Goal: Information Seeking & Learning: Learn about a topic

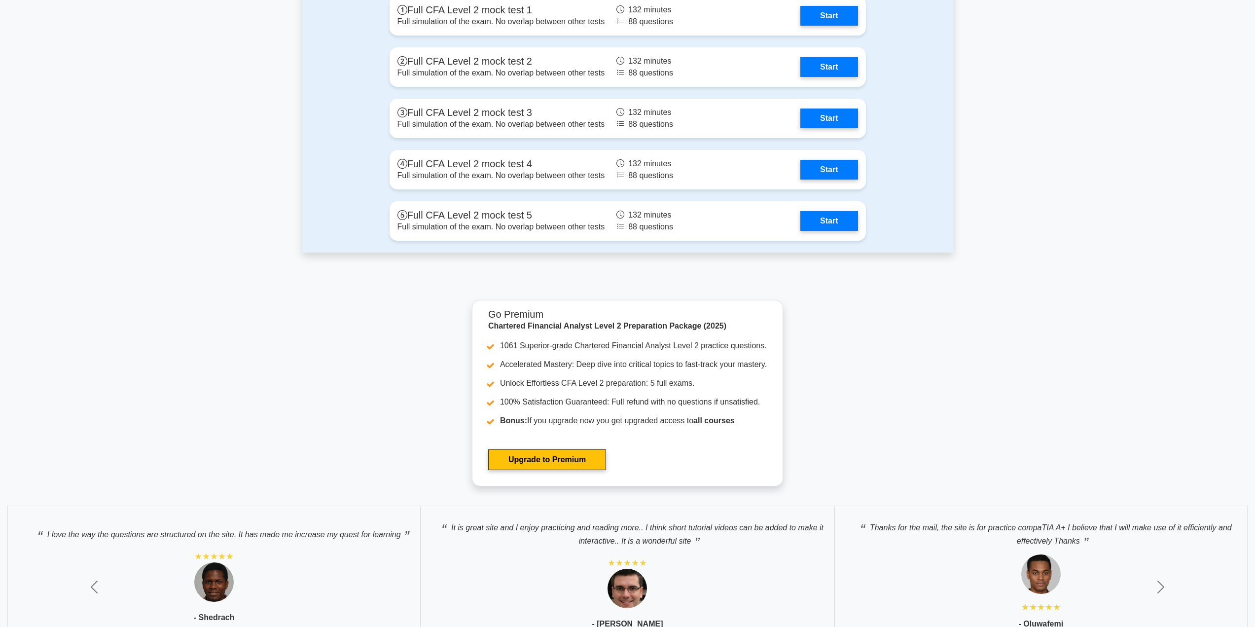
scroll to position [1183, 0]
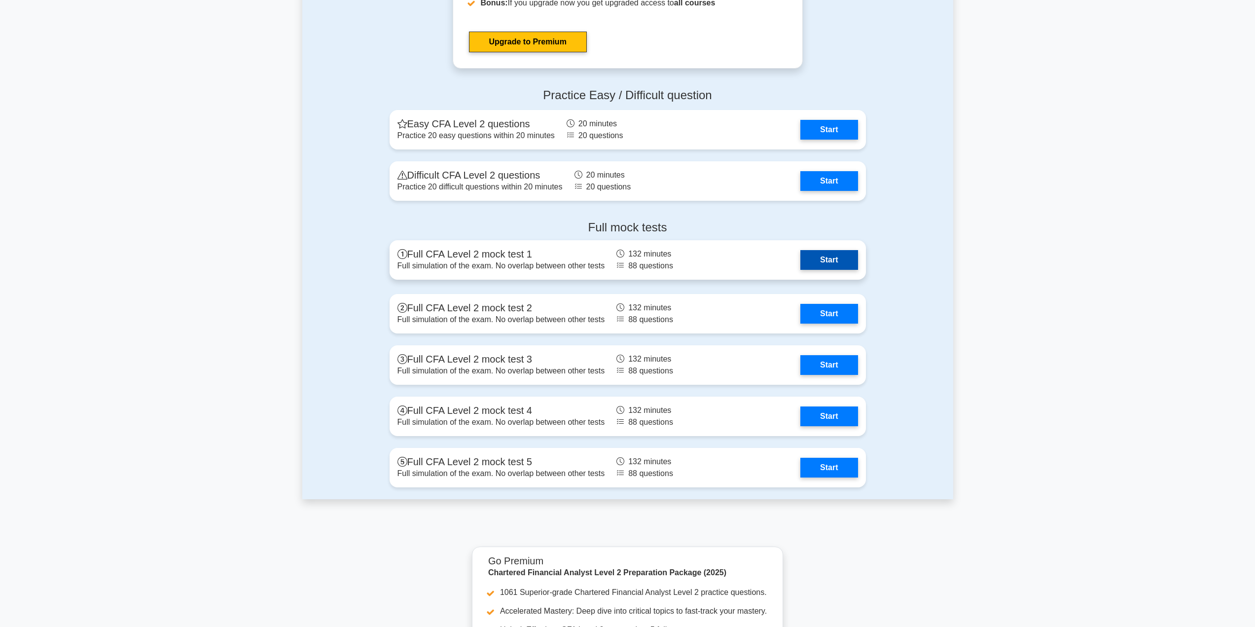
click at [836, 258] on link "Start" at bounding box center [828, 260] width 57 height 20
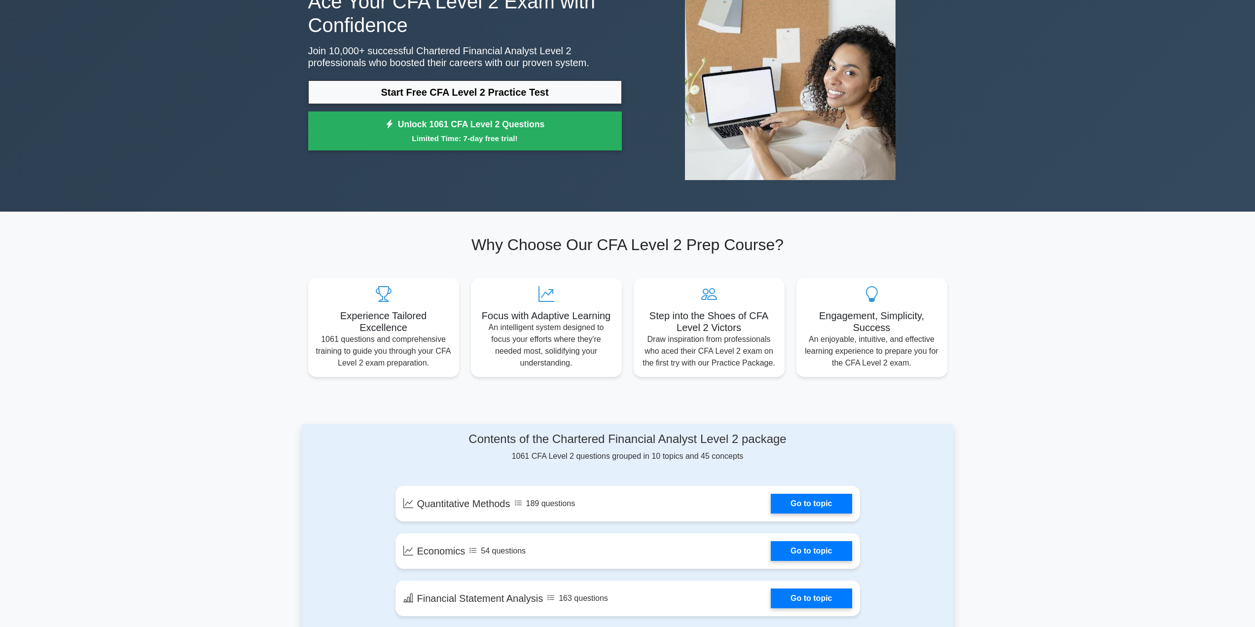
scroll to position [0, 0]
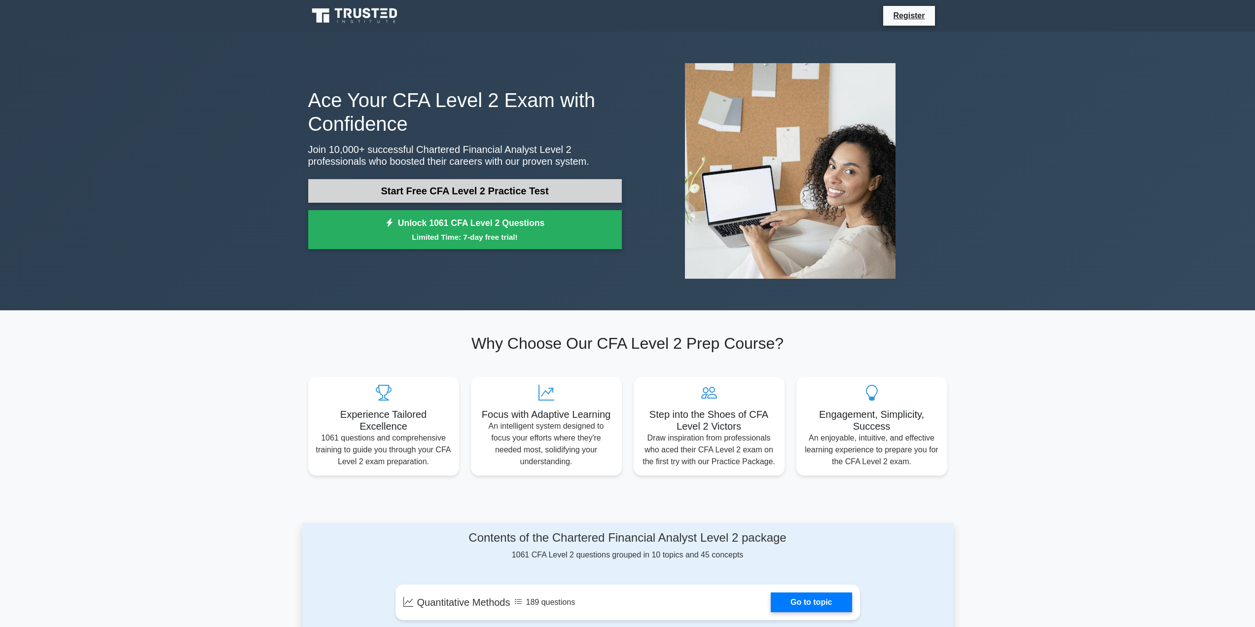
click at [482, 191] on link "Start Free CFA Level 2 Practice Test" at bounding box center [465, 191] width 314 height 24
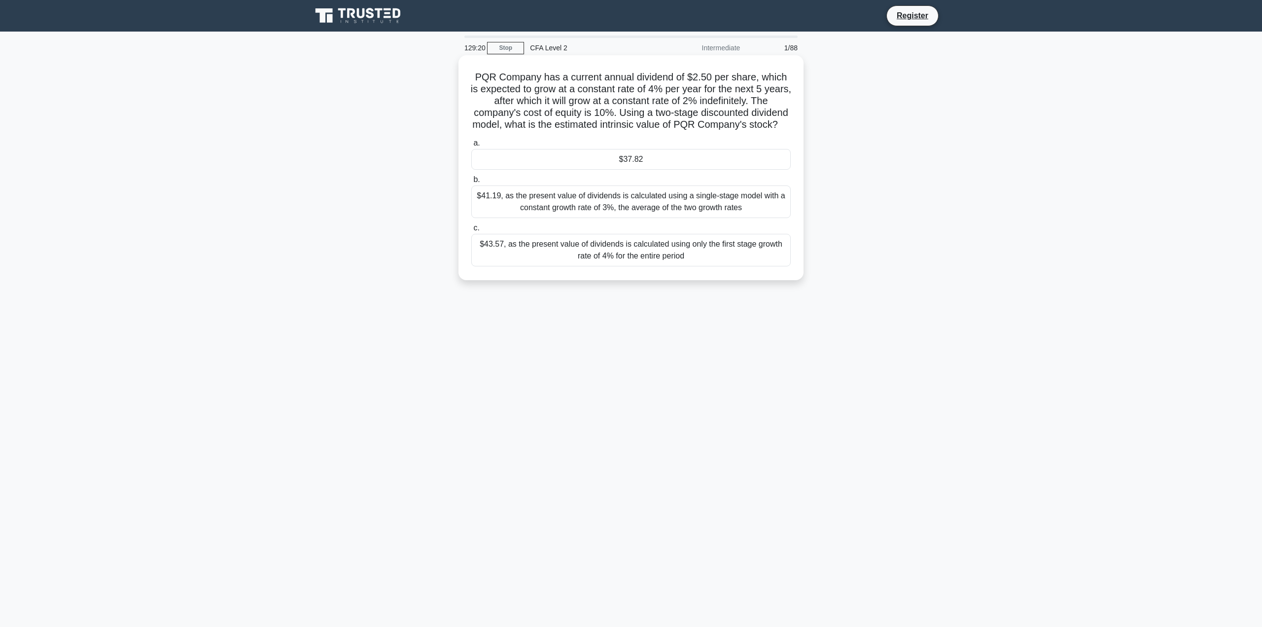
click at [620, 169] on div "$37.82" at bounding box center [631, 159] width 320 height 21
click at [471, 146] on input "a. $37.82" at bounding box center [471, 143] width 0 height 6
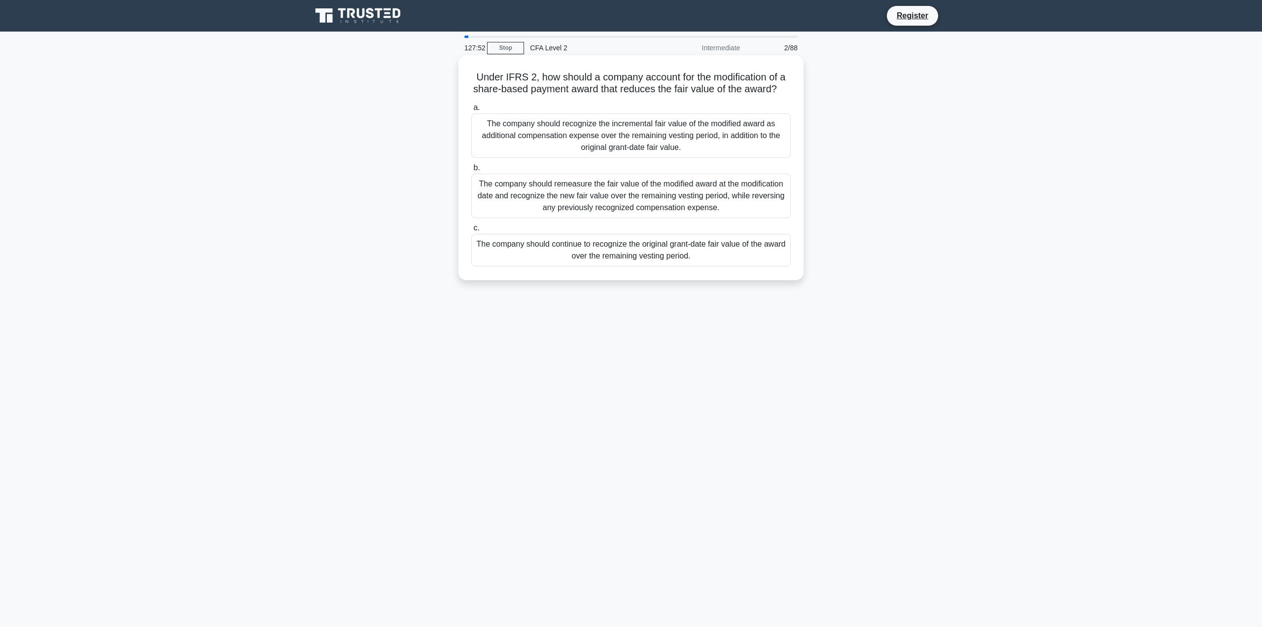
click at [696, 266] on div "The company should continue to recognize the original grant-date fair value of …" at bounding box center [631, 250] width 320 height 33
click at [471, 231] on input "c. The company should continue to recognize the original grant-date fair value …" at bounding box center [471, 228] width 0 height 6
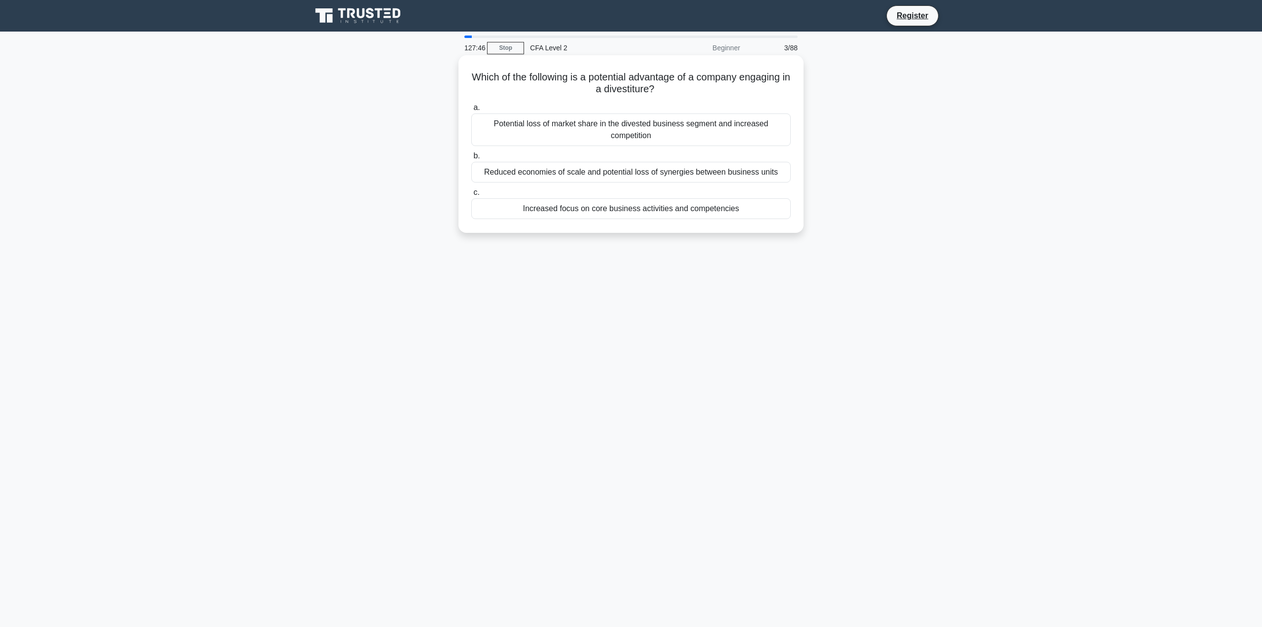
click at [692, 201] on div "Increased focus on core business activities and competencies" at bounding box center [631, 208] width 320 height 21
click at [471, 196] on input "c. Increased focus on core business activities and competencies" at bounding box center [471, 192] width 0 height 6
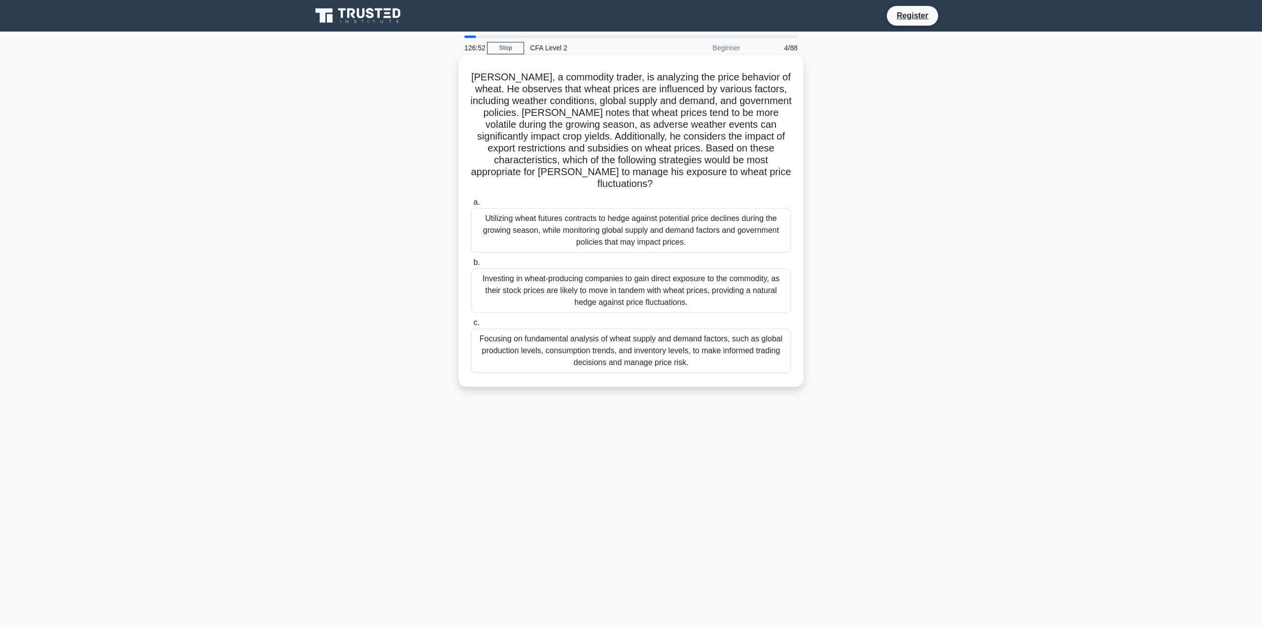
click at [710, 224] on div "Utilizing wheat futures contracts to hedge against potential price declines dur…" at bounding box center [631, 230] width 320 height 44
click at [471, 206] on input "a. Utilizing wheat futures contracts to hedge against potential price declines …" at bounding box center [471, 202] width 0 height 6
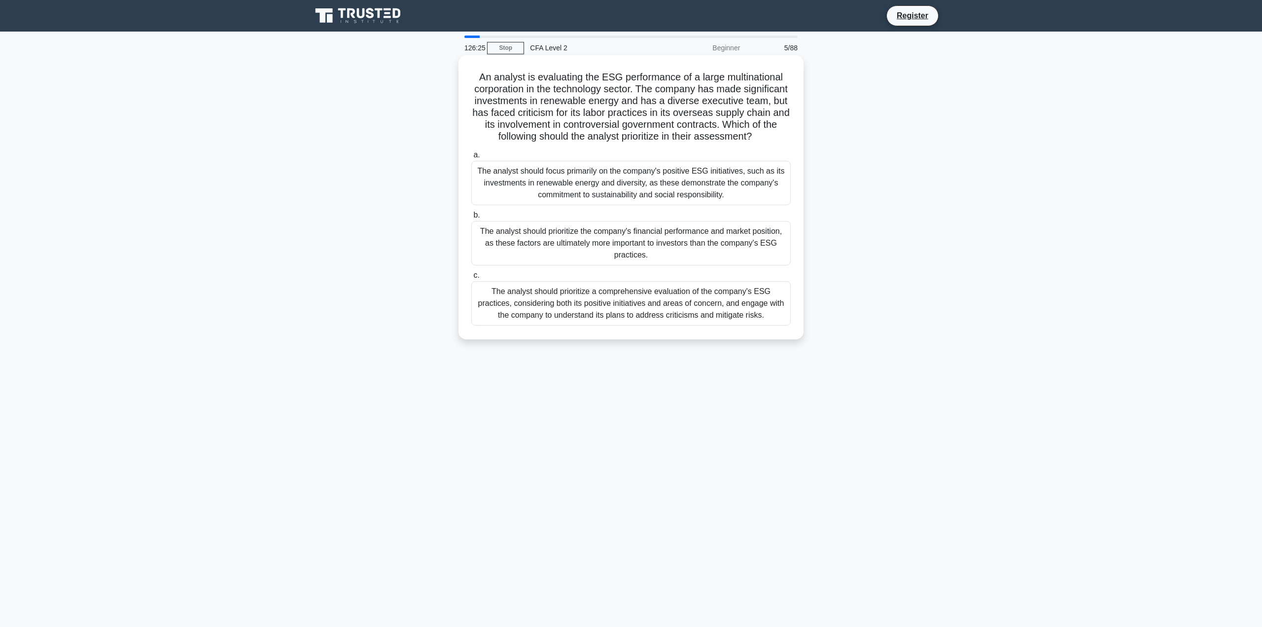
click at [731, 309] on div "The analyst should prioritize a comprehensive evaluation of the company's ESG p…" at bounding box center [631, 303] width 320 height 44
click at [471, 279] on input "c. The analyst should prioritize a comprehensive evaluation of the company's ES…" at bounding box center [471, 275] width 0 height 6
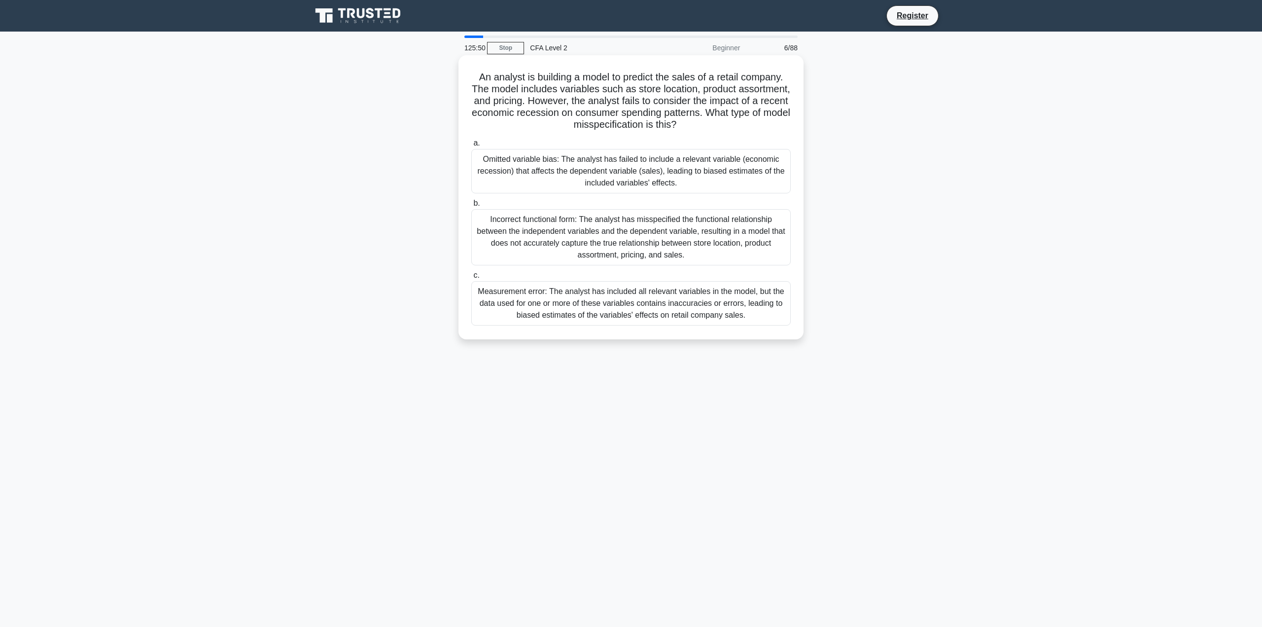
click at [730, 181] on div "Omitted variable bias: The analyst has failed to include a relevant variable (e…" at bounding box center [631, 171] width 320 height 44
click at [471, 146] on input "a. Omitted variable bias: The analyst has failed to include a relevant variable…" at bounding box center [471, 143] width 0 height 6
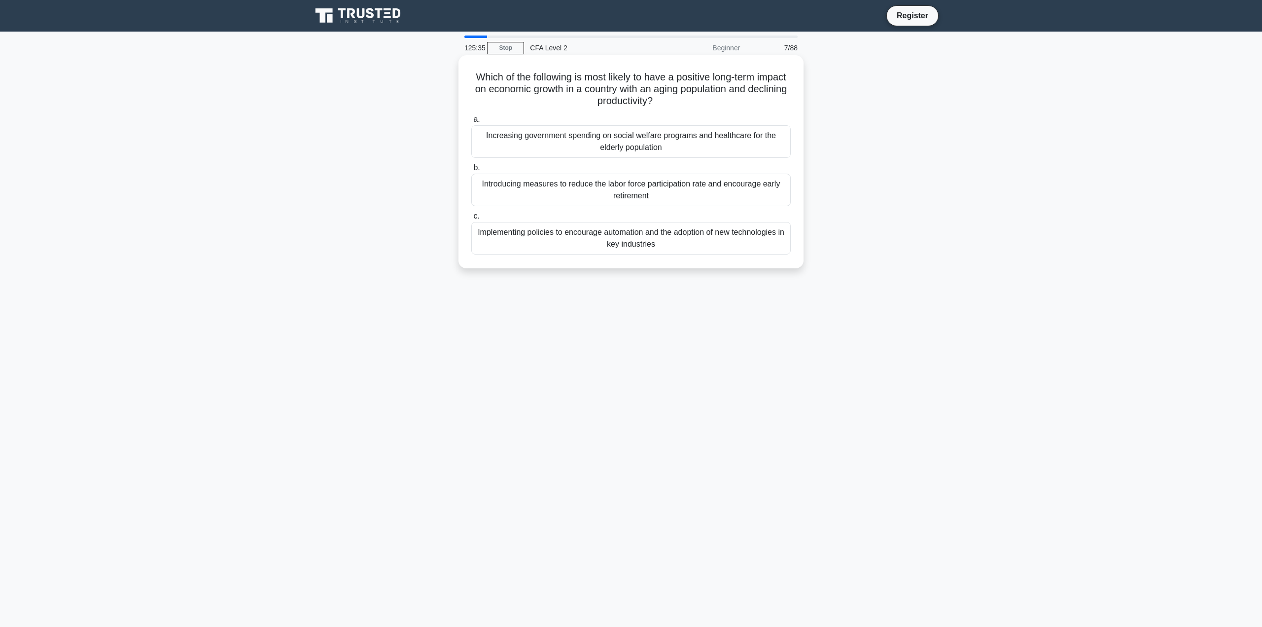
click at [752, 246] on div "Implementing policies to encourage automation and the adoption of new technolog…" at bounding box center [631, 238] width 320 height 33
click at [471, 219] on input "c. Implementing policies to encourage automation and the adoption of new techno…" at bounding box center [471, 216] width 0 height 6
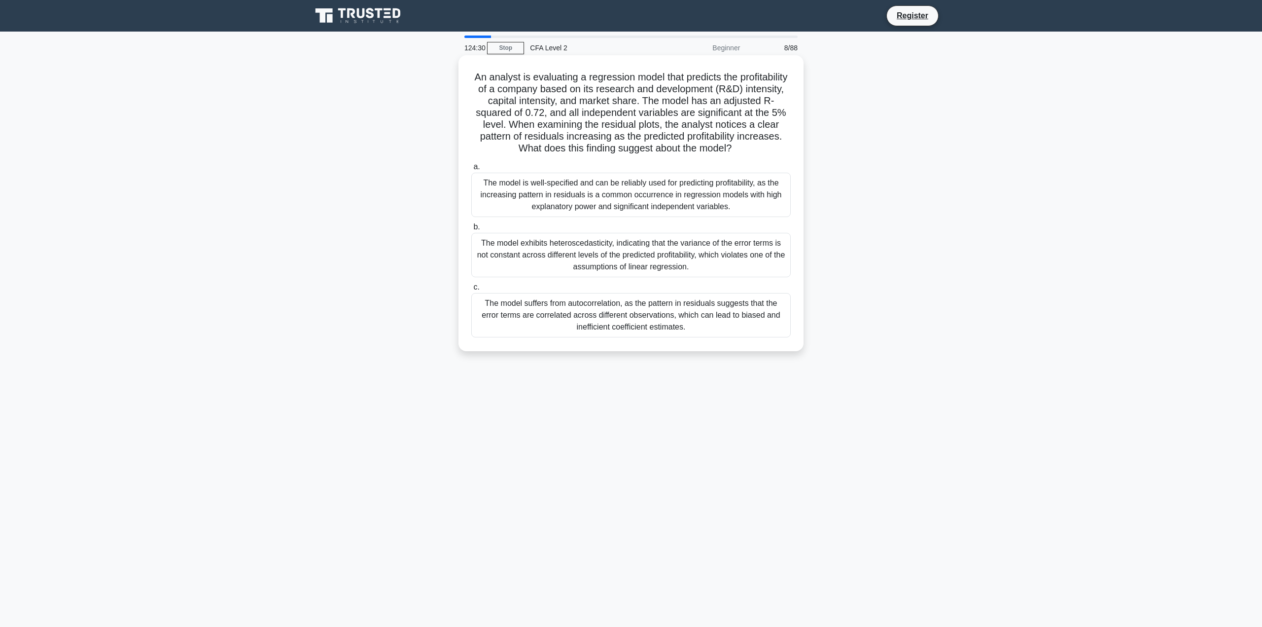
click at [747, 269] on div "The model exhibits heteroscedasticity, indicating that the variance of the erro…" at bounding box center [631, 255] width 320 height 44
click at [471, 230] on input "b. The model exhibits heteroscedasticity, indicating that the variance of the e…" at bounding box center [471, 227] width 0 height 6
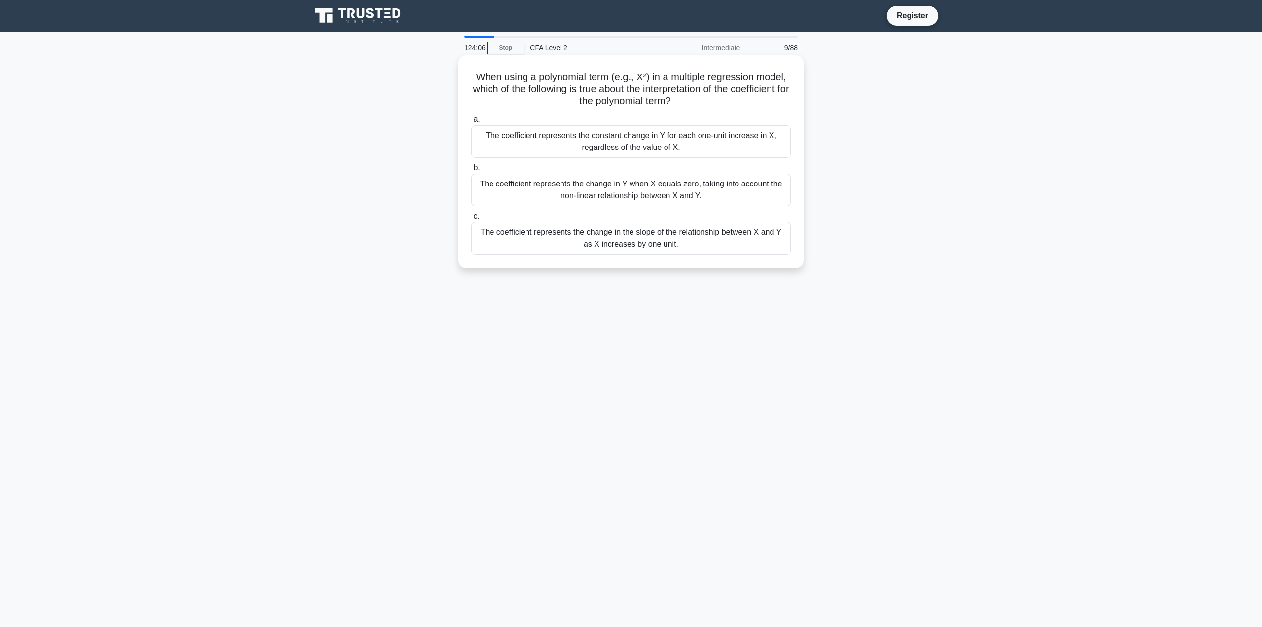
click at [729, 250] on div "The coefficient represents the change in the slope of the relationship between …" at bounding box center [631, 238] width 320 height 33
click at [471, 219] on input "c. The coefficient represents the change in the slope of the relationship betwe…" at bounding box center [471, 216] width 0 height 6
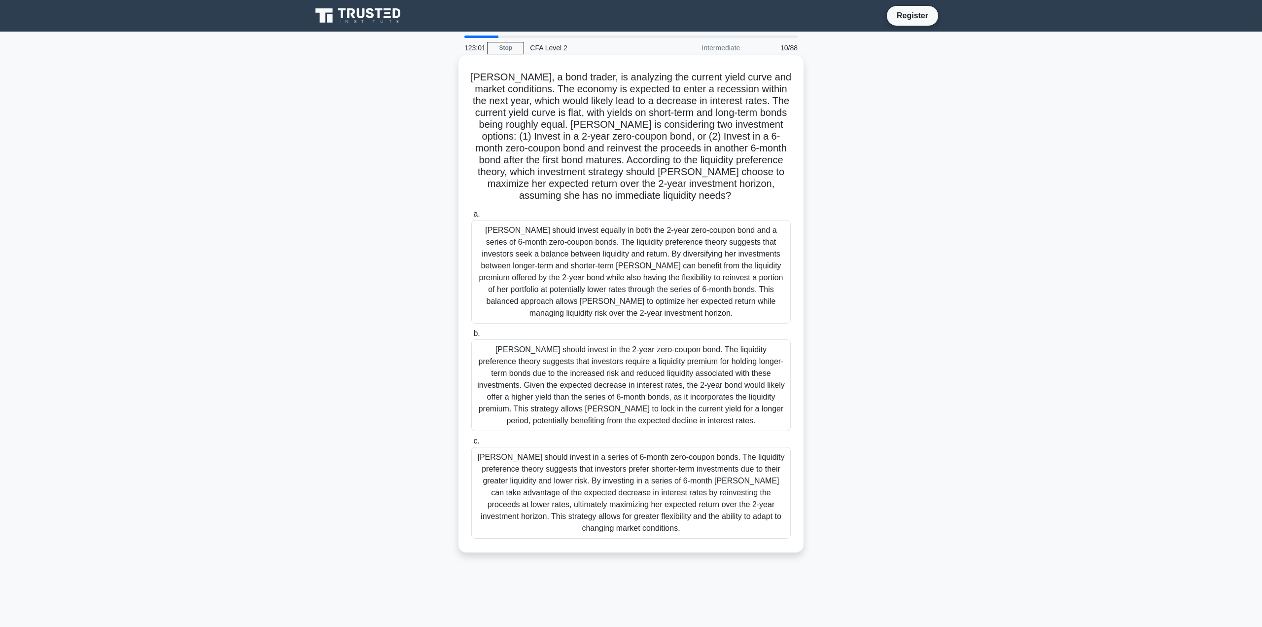
click at [759, 385] on div "Olivia should invest in the 2-year zero-coupon bond. The liquidity preference t…" at bounding box center [631, 385] width 320 height 92
click at [471, 337] on input "b. Olivia should invest in the 2-year zero-coupon bond. The liquidity preferenc…" at bounding box center [471, 333] width 0 height 6
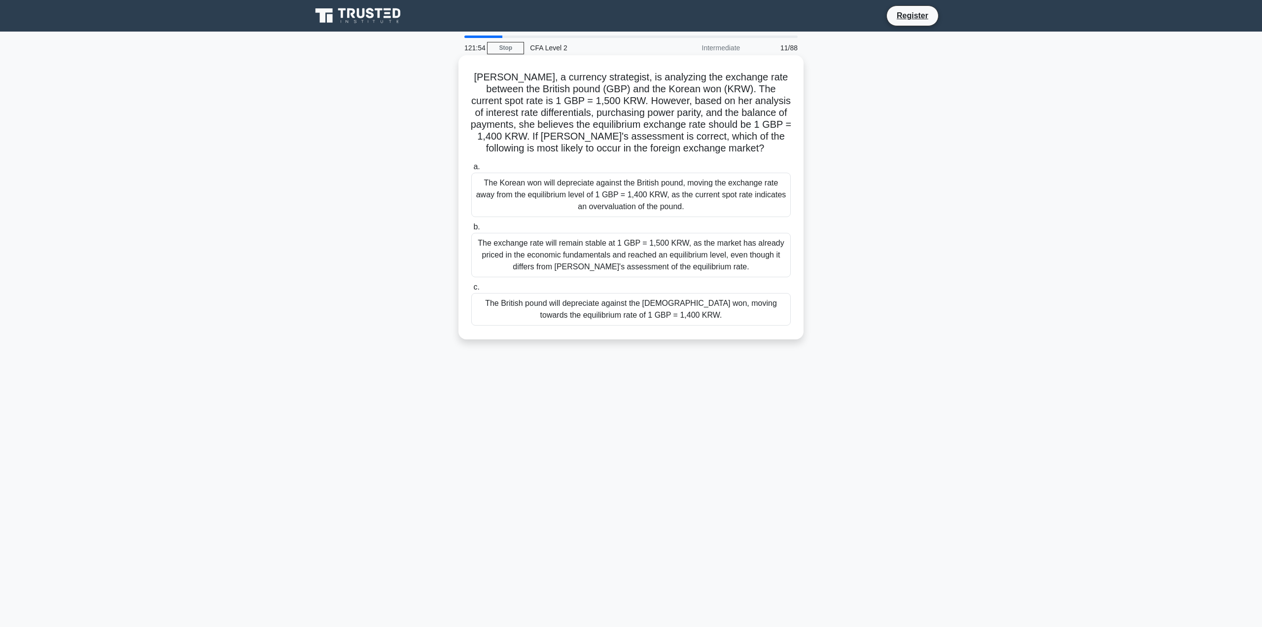
click at [747, 313] on div "The British pound will depreciate against the Korean won, moving towards the eq…" at bounding box center [631, 309] width 320 height 33
click at [471, 290] on input "c. The British pound will depreciate against the Korean won, moving towards the…" at bounding box center [471, 287] width 0 height 6
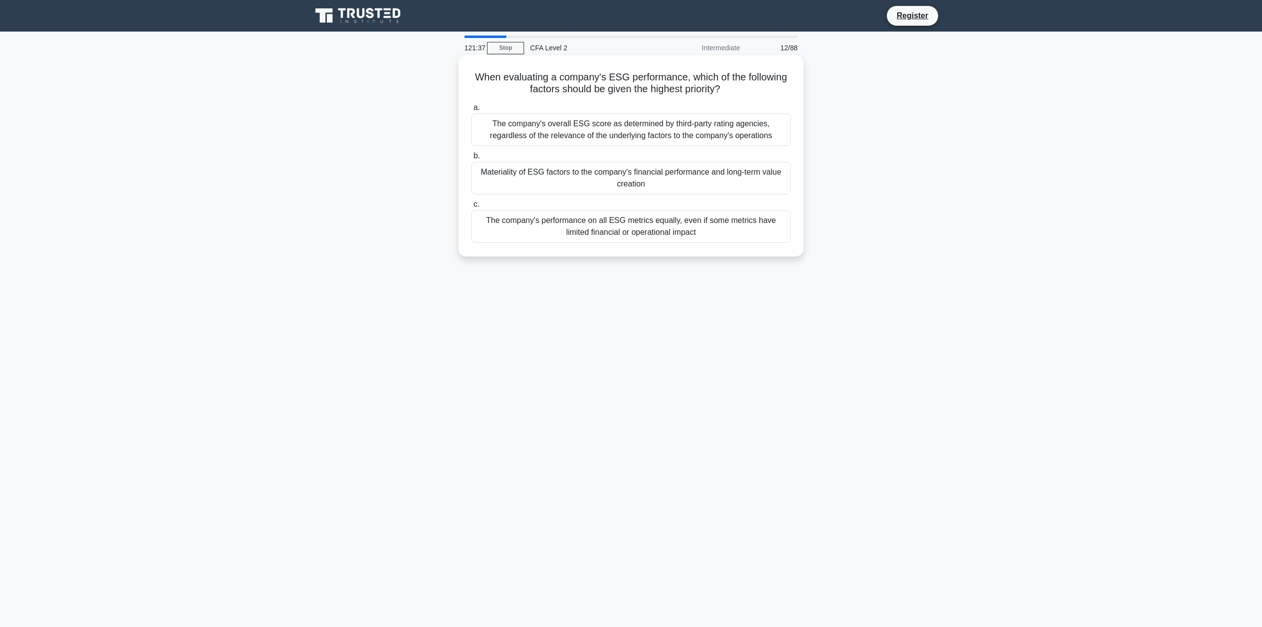
click at [707, 181] on div "Materiality of ESG factors to the company's financial performance and long-term…" at bounding box center [631, 178] width 320 height 33
click at [471, 159] on input "b. Materiality of ESG factors to the company's financial performance and long-t…" at bounding box center [471, 156] width 0 height 6
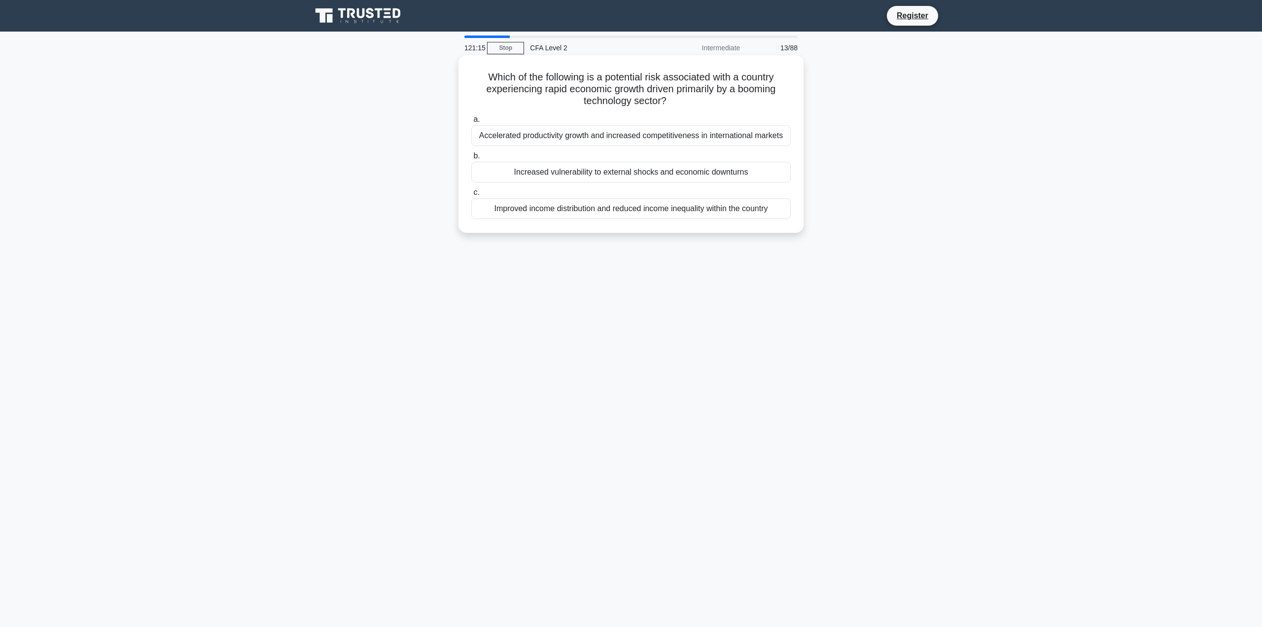
click at [718, 174] on div "Increased vulnerability to external shocks and economic downturns" at bounding box center [631, 172] width 320 height 21
click at [471, 159] on input "b. Increased vulnerability to external shocks and economic downturns" at bounding box center [471, 156] width 0 height 6
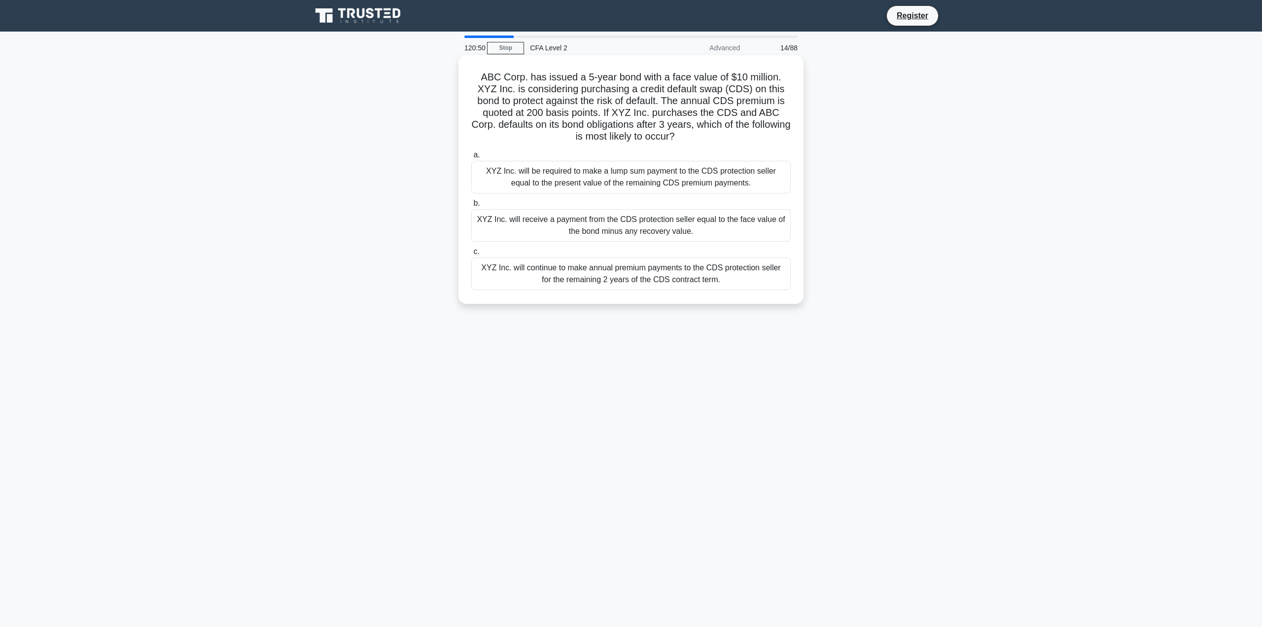
click at [744, 227] on div "XYZ Inc. will receive a payment from the CDS protection seller equal to the fac…" at bounding box center [631, 225] width 320 height 33
click at [471, 207] on input "b. XYZ Inc. will receive a payment from the CDS protection seller equal to the …" at bounding box center [471, 203] width 0 height 6
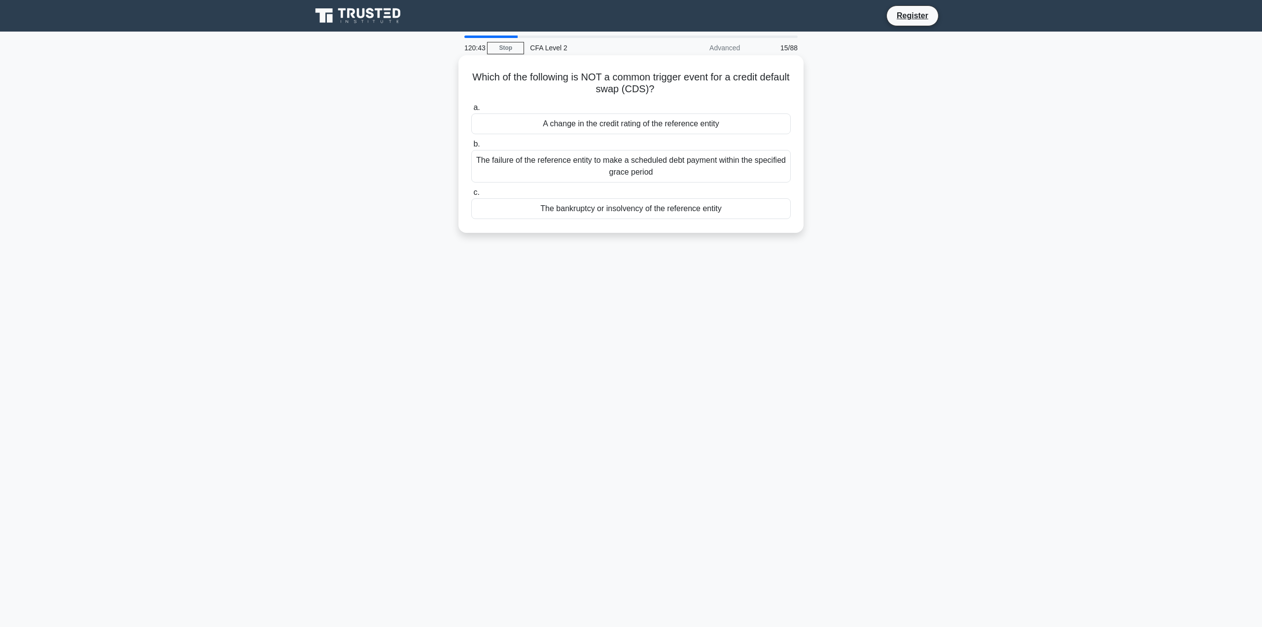
click at [738, 132] on div "A change in the credit rating of the reference entity" at bounding box center [631, 123] width 320 height 21
click at [471, 111] on input "a. A change in the credit rating of the reference entity" at bounding box center [471, 108] width 0 height 6
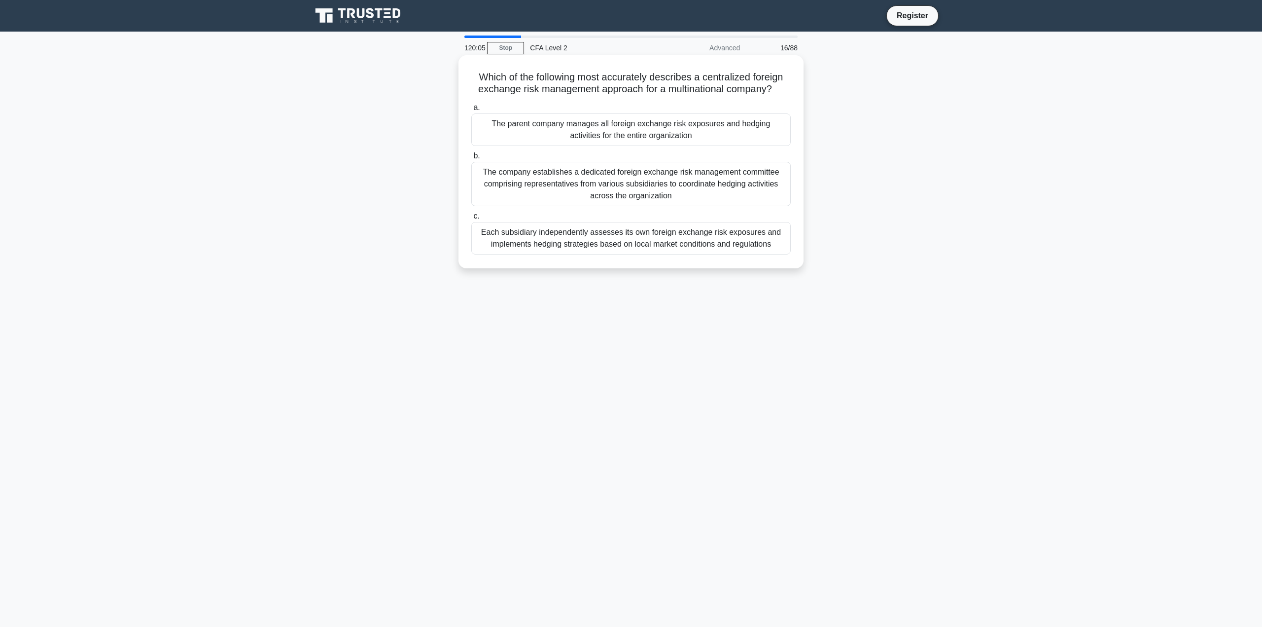
click at [739, 129] on div "The parent company manages all foreign exchange risk exposures and hedging acti…" at bounding box center [631, 129] width 320 height 33
click at [471, 111] on input "a. The parent company manages all foreign exchange risk exposures and hedging a…" at bounding box center [471, 108] width 0 height 6
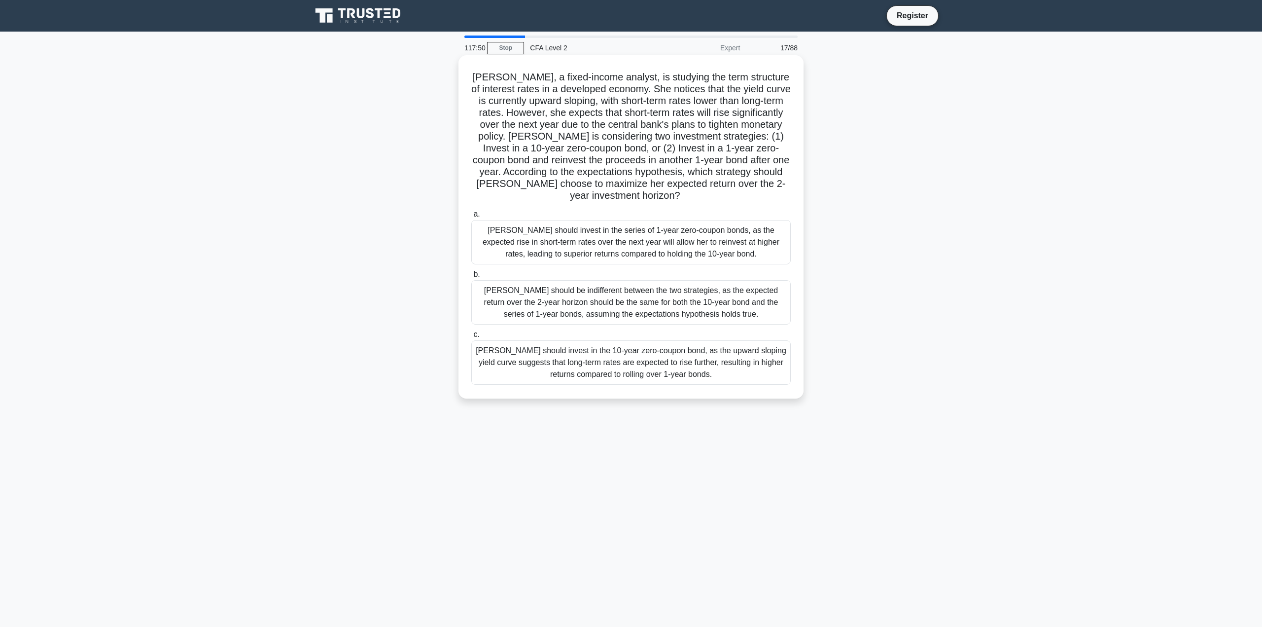
click at [780, 237] on div "Caroline should invest in the series of 1-year zero-coupon bonds, as the expect…" at bounding box center [631, 242] width 320 height 44
click at [471, 217] on input "a. Caroline should invest in the series of 1-year zero-coupon bonds, as the exp…" at bounding box center [471, 214] width 0 height 6
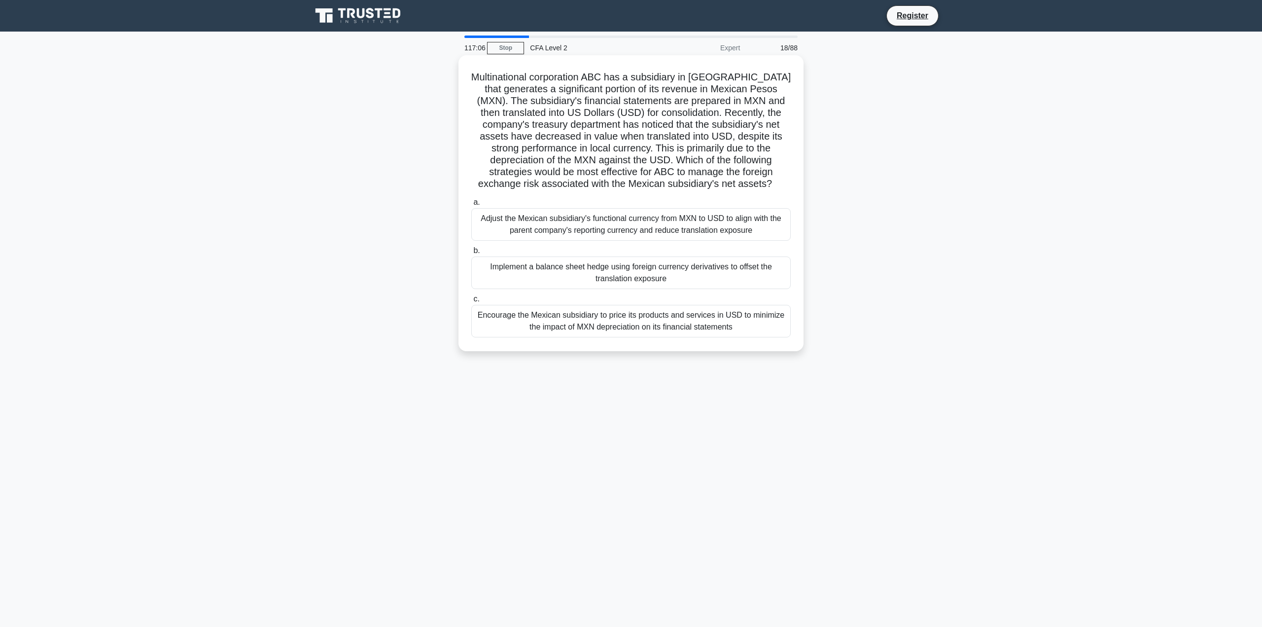
click at [763, 267] on div "Implement a balance sheet hedge using foreign currency derivatives to offset th…" at bounding box center [631, 272] width 320 height 33
click at [471, 254] on input "b. Implement a balance sheet hedge using foreign currency derivatives to offset…" at bounding box center [471, 251] width 0 height 6
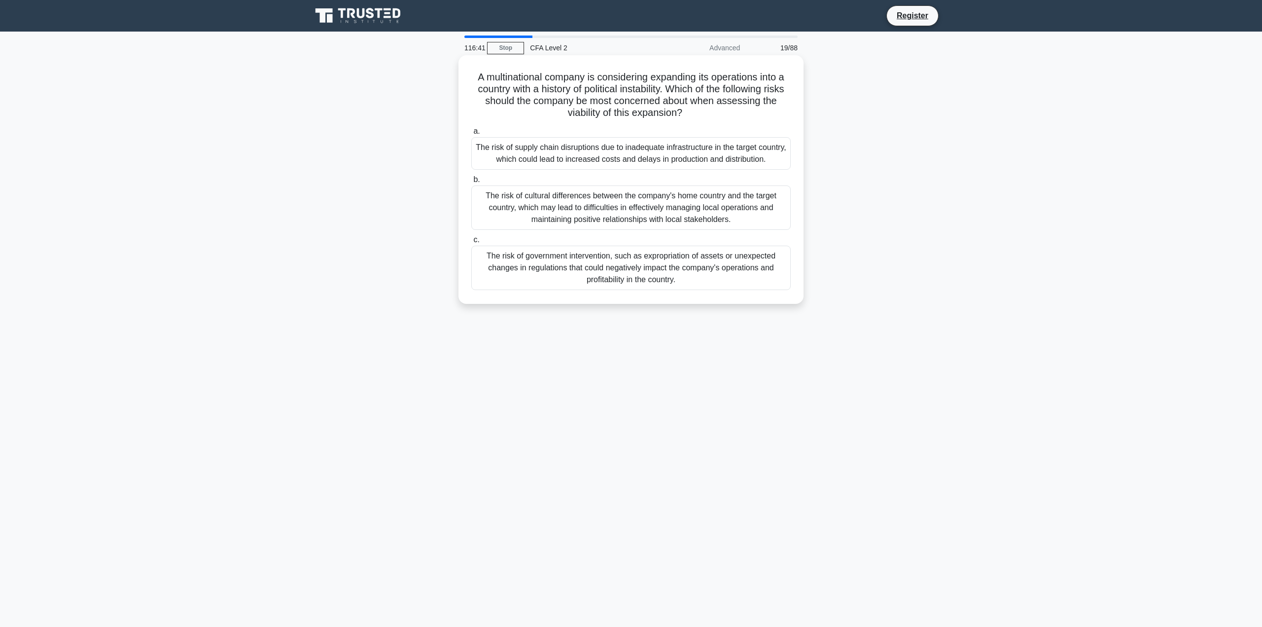
click at [775, 278] on div "The risk of government intervention, such as expropriation of assets or unexpec…" at bounding box center [631, 268] width 320 height 44
click at [471, 243] on input "c. The risk of government intervention, such as expropriation of assets or unex…" at bounding box center [471, 240] width 0 height 6
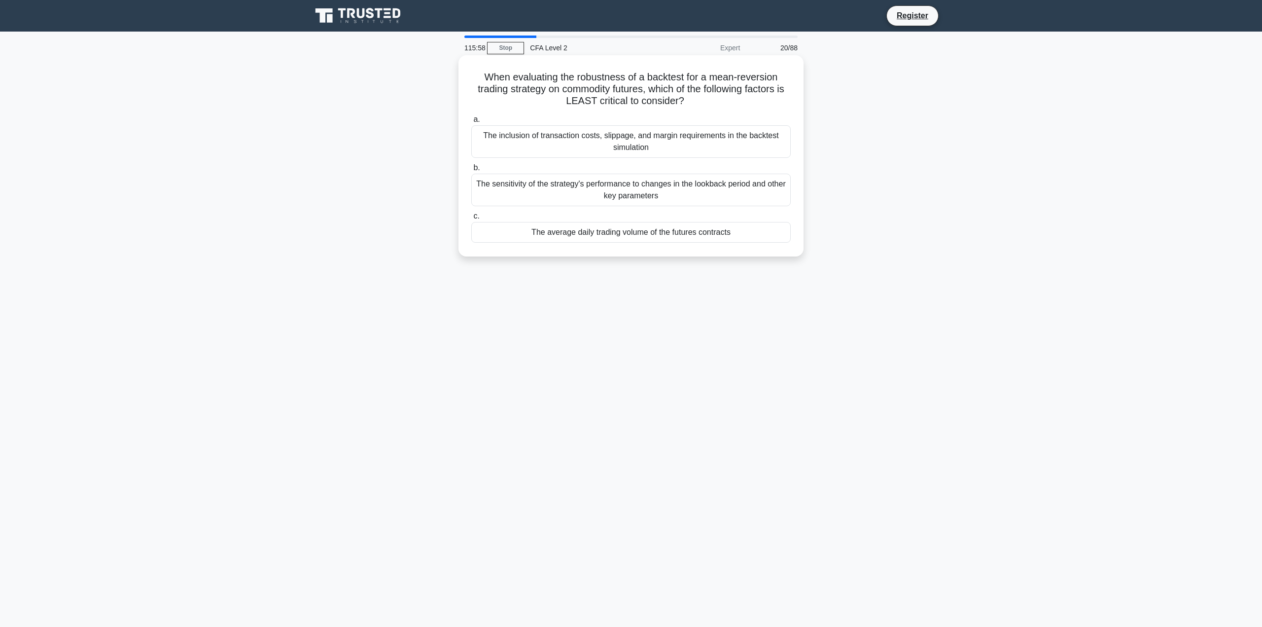
click at [719, 238] on div "The average daily trading volume of the futures contracts" at bounding box center [631, 232] width 320 height 21
click at [471, 219] on input "c. The average daily trading volume of the futures contracts" at bounding box center [471, 216] width 0 height 6
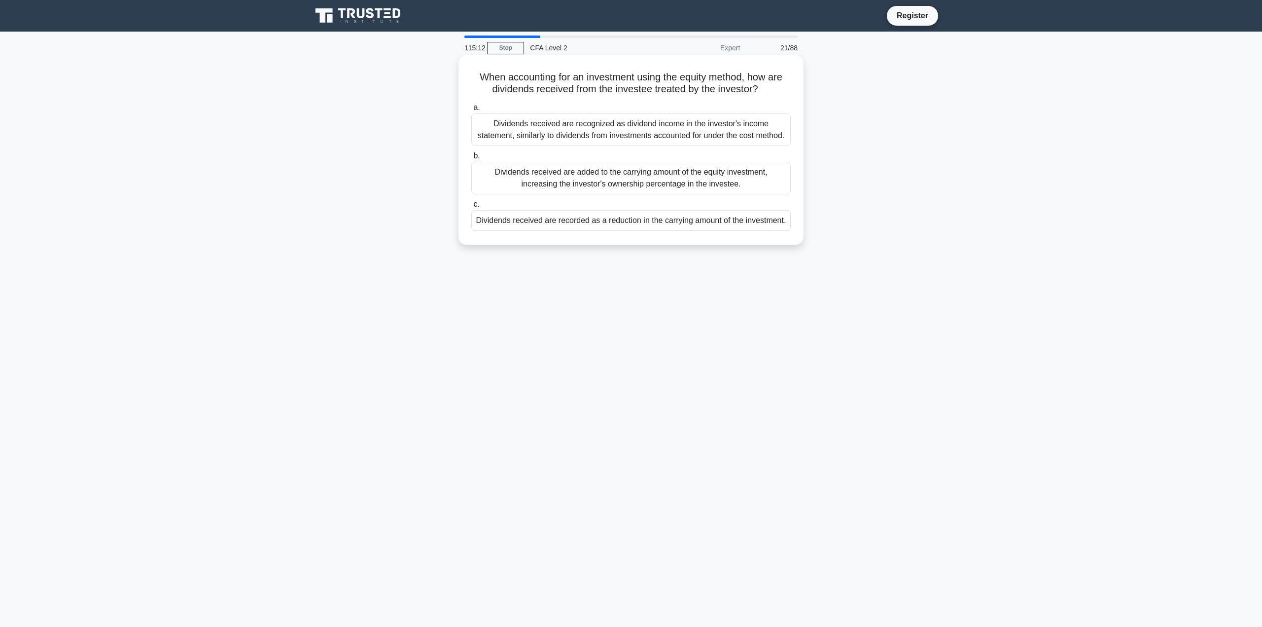
click at [752, 224] on div "Dividends received are recorded as a reduction in the carrying amount of the in…" at bounding box center [631, 220] width 320 height 21
click at [471, 208] on input "c. Dividends received are recorded as a reduction in the carrying amount of the…" at bounding box center [471, 204] width 0 height 6
click at [751, 177] on div "The regression coefficients being determinate but the standard errors being inf…" at bounding box center [631, 178] width 320 height 33
click at [471, 159] on input "b. The regression coefficients being determinate but the standard errors being …" at bounding box center [471, 156] width 0 height 6
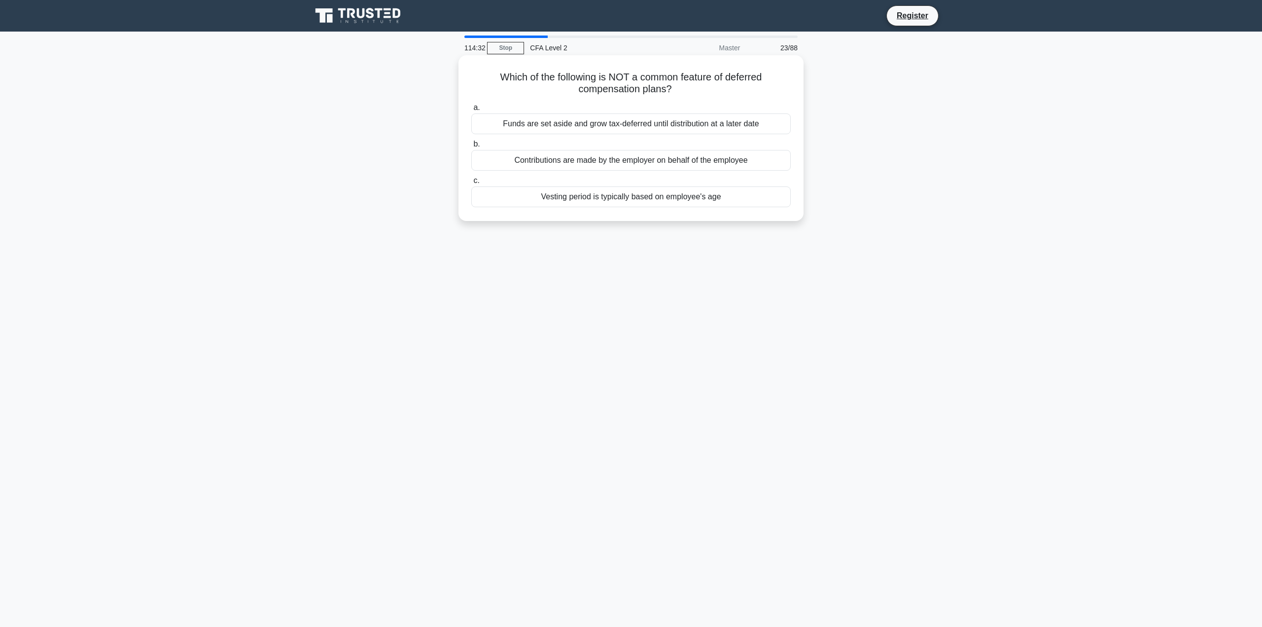
click at [755, 198] on div "Vesting period is typically based on employee's age" at bounding box center [631, 196] width 320 height 21
click at [471, 184] on input "c. Vesting period is typically based on employee's age" at bounding box center [471, 181] width 0 height 6
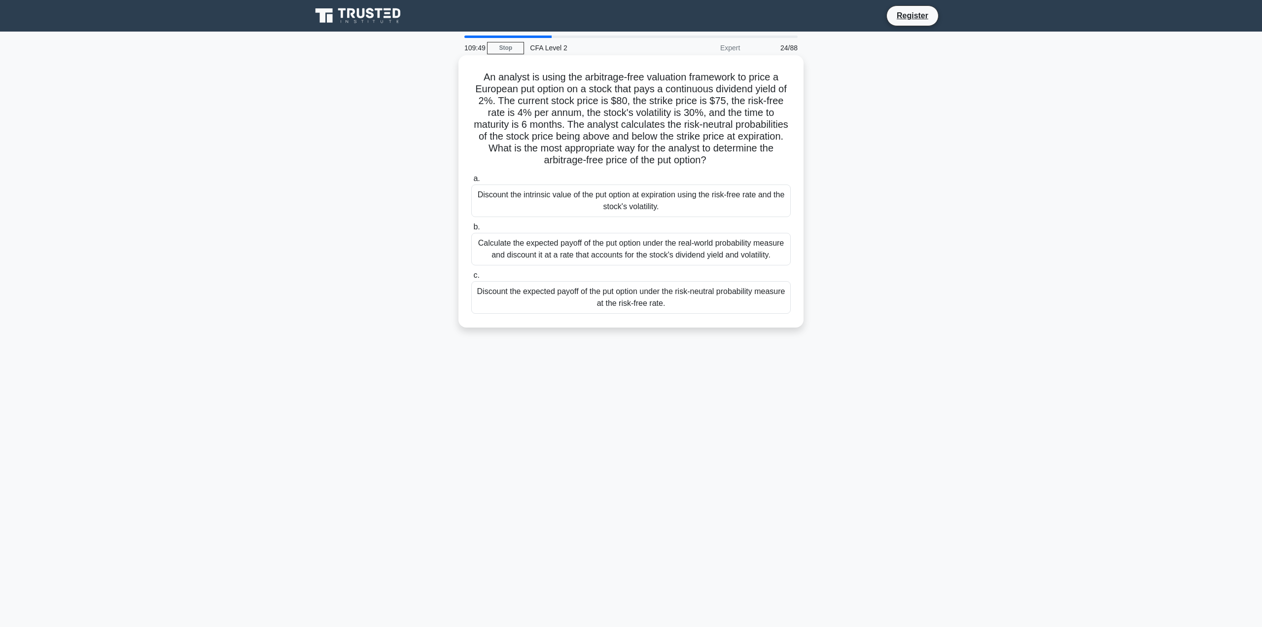
click at [750, 307] on div "Discount the expected payoff of the put option under the risk-neutral probabili…" at bounding box center [631, 297] width 320 height 33
click at [471, 279] on input "c. Discount the expected payoff of the put option under the risk-neutral probab…" at bounding box center [471, 275] width 0 height 6
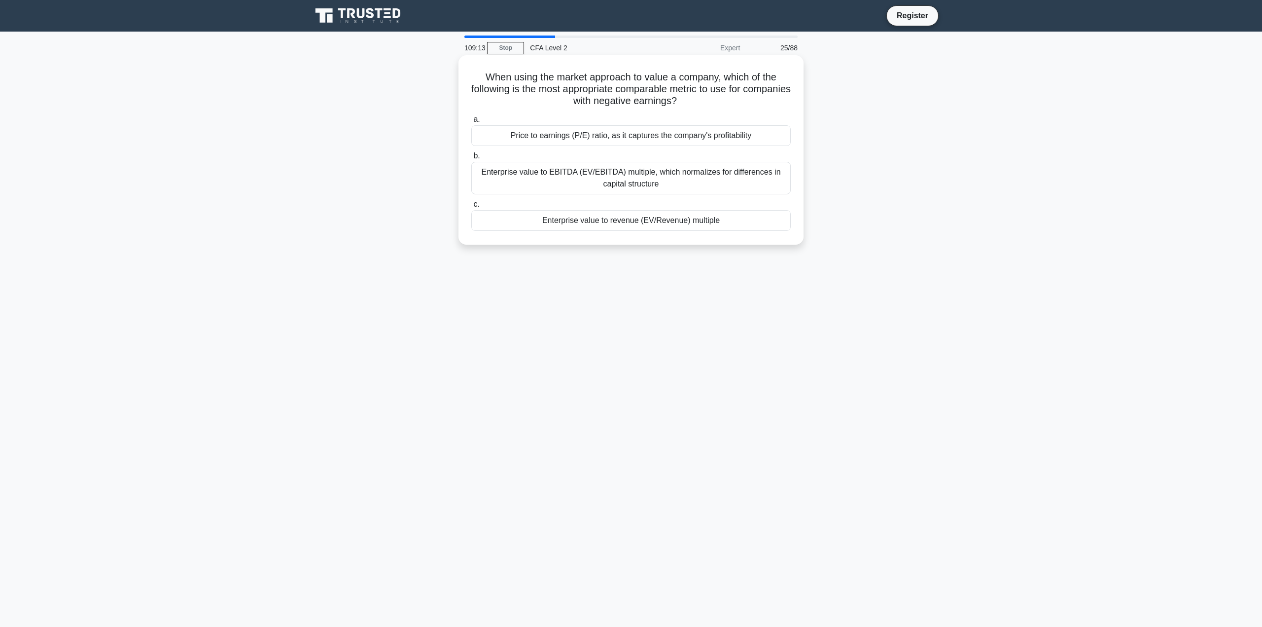
click at [772, 176] on div "Enterprise value to EBITDA (EV/EBITDA) multiple, which normalizes for differenc…" at bounding box center [631, 178] width 320 height 33
click at [471, 159] on input "b. Enterprise value to EBITDA (EV/EBITDA) multiple, which normalizes for differ…" at bounding box center [471, 156] width 0 height 6
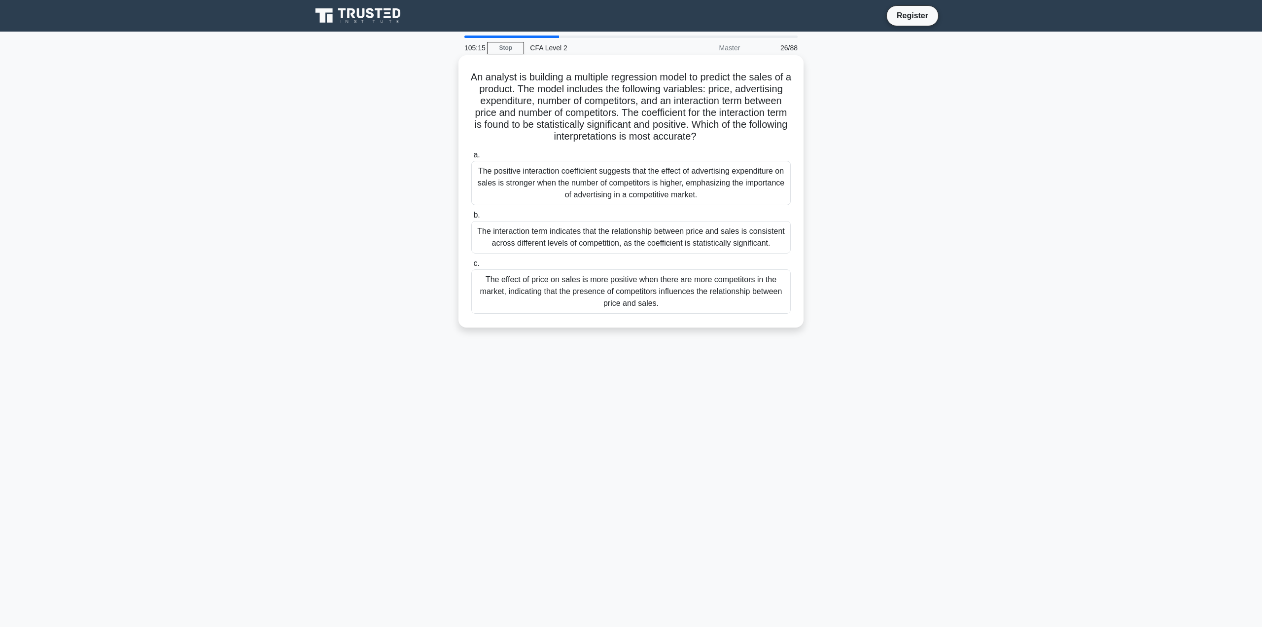
click at [769, 179] on div "The positive interaction coefficient suggests that the effect of advertising ex…" at bounding box center [631, 183] width 320 height 44
click at [471, 158] on input "a. The positive interaction coefficient suggests that the effect of advertising…" at bounding box center [471, 155] width 0 height 6
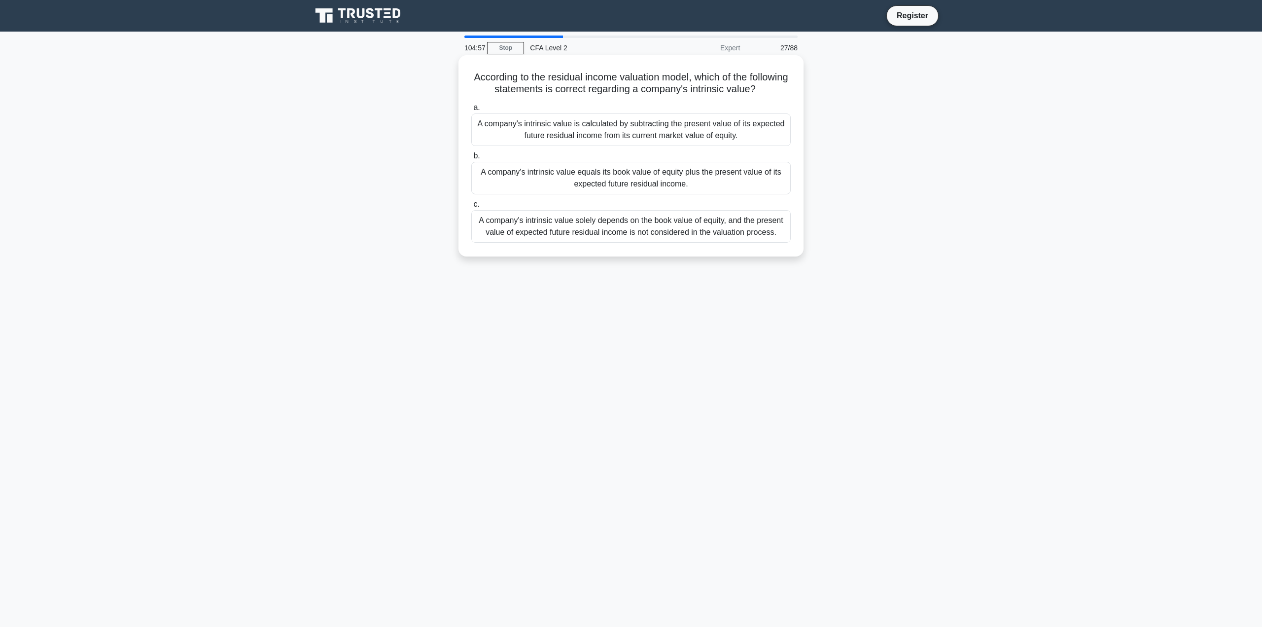
click at [769, 194] on div "A company's intrinsic value equals its book value of equity plus the present va…" at bounding box center [631, 178] width 320 height 33
click at [471, 159] on input "b. A company's intrinsic value equals its book value of equity plus the present…" at bounding box center [471, 156] width 0 height 6
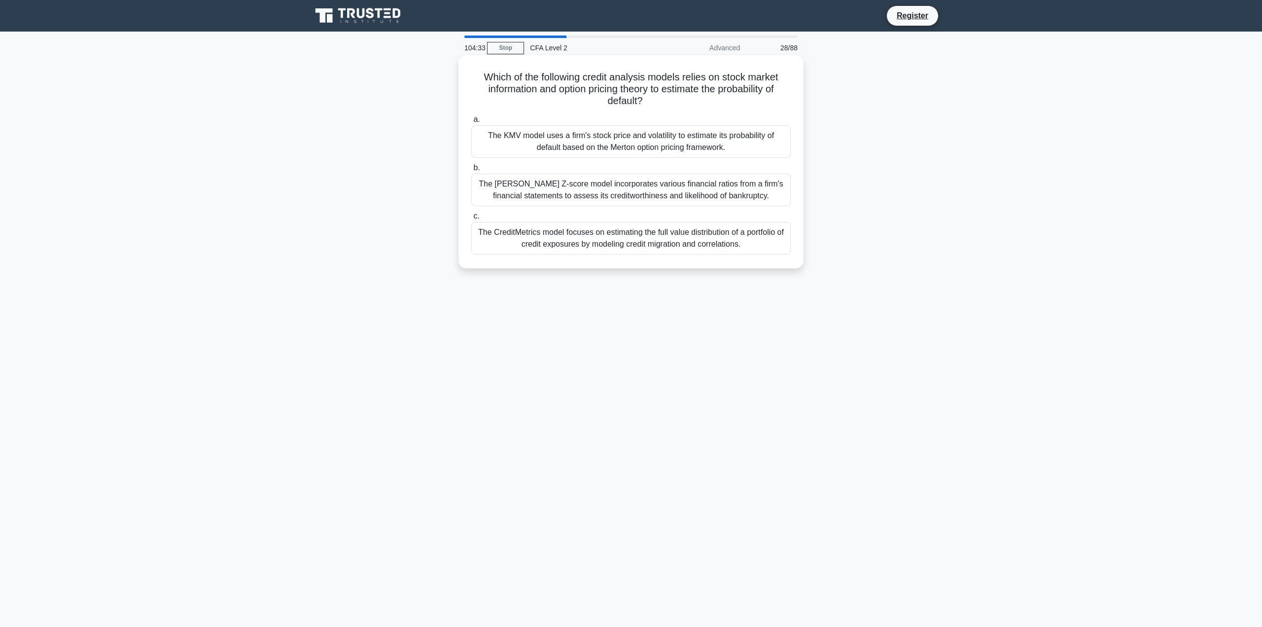
click at [745, 147] on div "The KMV model uses a firm's stock price and volatility to estimate its probabil…" at bounding box center [631, 141] width 320 height 33
click at [471, 123] on input "a. The KMV model uses a firm's stock price and volatility to estimate its proba…" at bounding box center [471, 119] width 0 height 6
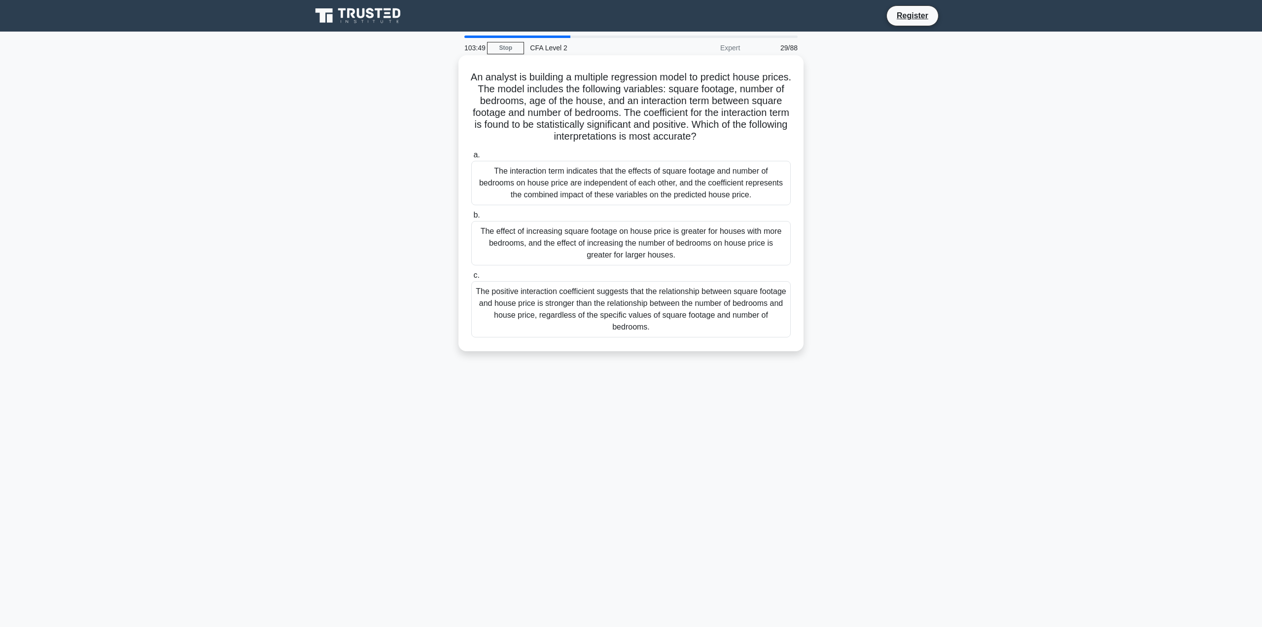
click at [750, 245] on div "The effect of increasing square footage on house price is greater for houses wi…" at bounding box center [631, 243] width 320 height 44
click at [471, 218] on input "b. The effect of increasing square footage on house price is greater for houses…" at bounding box center [471, 215] width 0 height 6
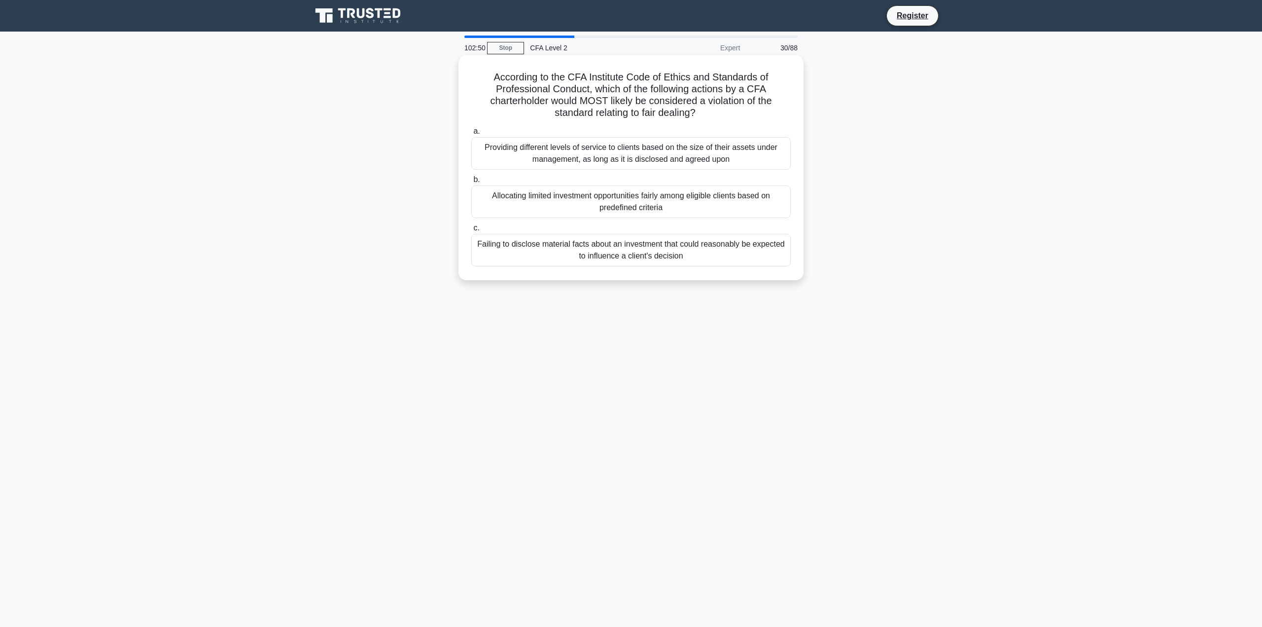
click at [782, 254] on div "Failing to disclose material facts about an investment that could reasonably be…" at bounding box center [631, 250] width 320 height 33
click at [471, 231] on input "c. Failing to disclose material facts about an investment that could reasonably…" at bounding box center [471, 228] width 0 height 6
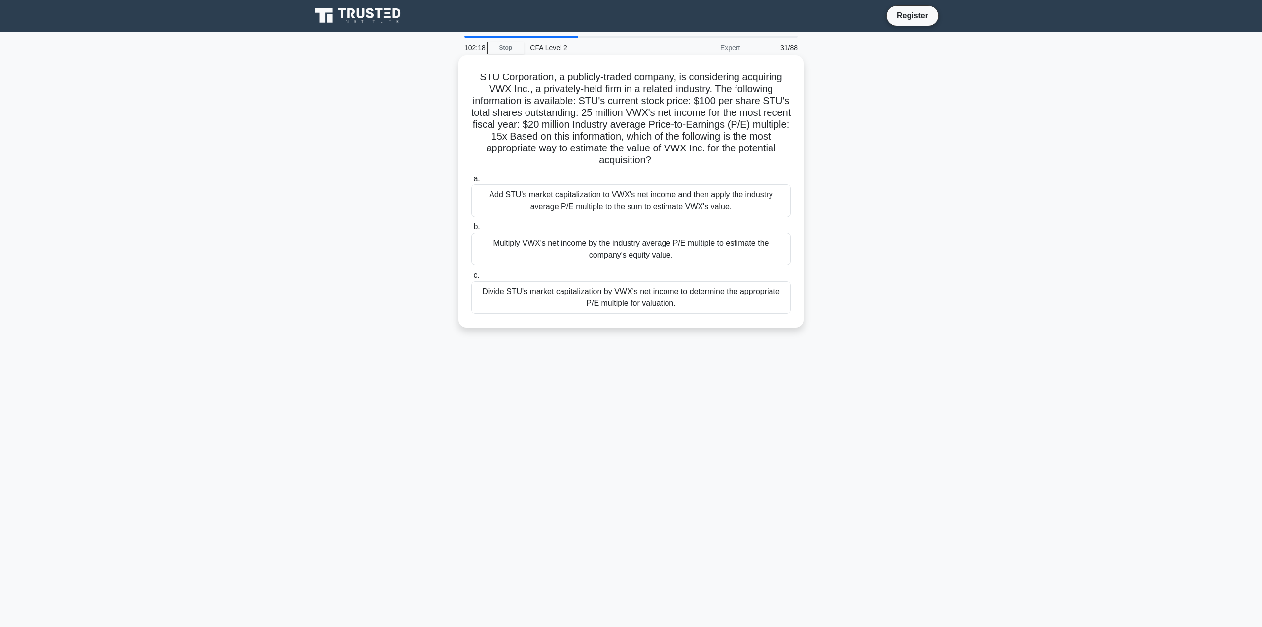
click at [776, 262] on div "Multiply VWX's net income by the industry average P/E multiple to estimate the …" at bounding box center [631, 249] width 320 height 33
click at [471, 230] on input "b. Multiply VWX's net income by the industry average P/E multiple to estimate t…" at bounding box center [471, 227] width 0 height 6
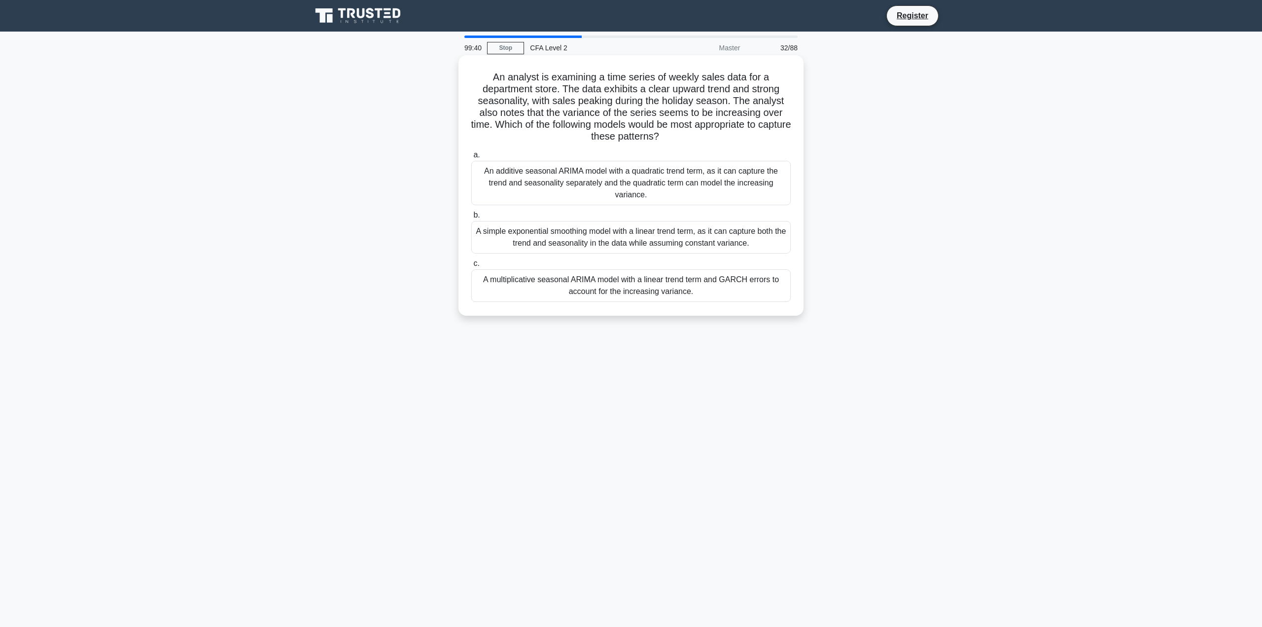
click at [760, 280] on div "A multiplicative seasonal ARIMA model with a linear trend term and GARCH errors…" at bounding box center [631, 285] width 320 height 33
click at [471, 267] on input "c. A multiplicative seasonal ARIMA model with a linear trend term and GARCH err…" at bounding box center [471, 263] width 0 height 6
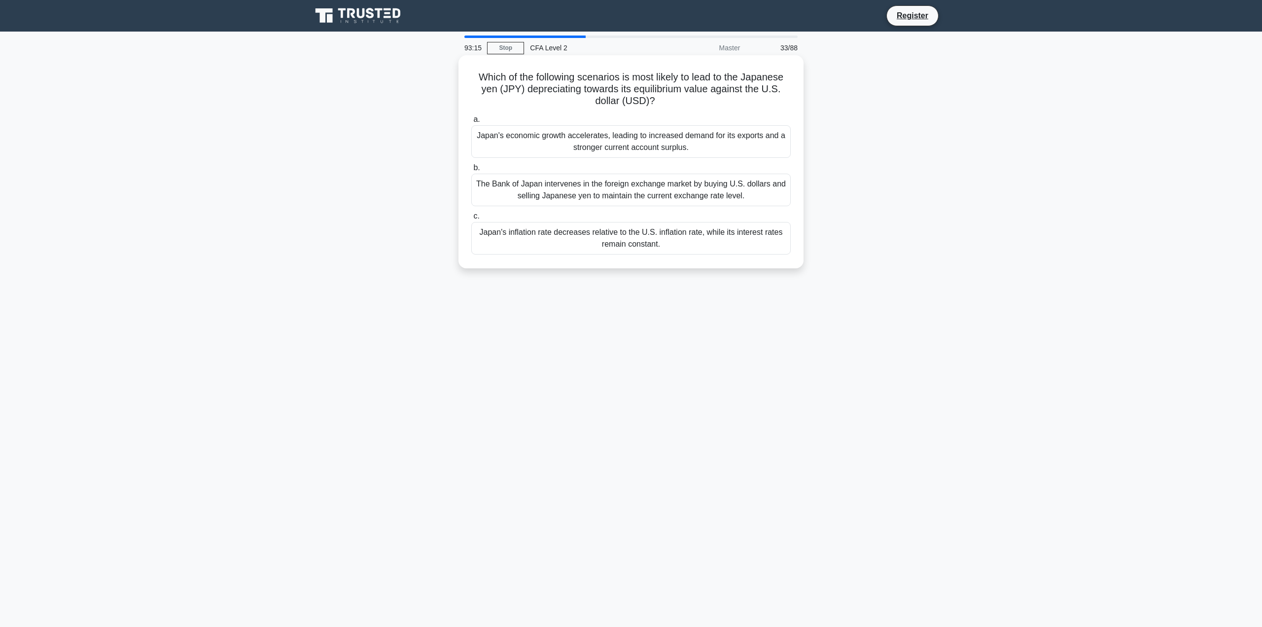
click at [669, 193] on div "The Bank of Japan intervenes in the foreign exchange market by buying U.S. doll…" at bounding box center [631, 190] width 320 height 33
click at [471, 171] on input "b. The Bank of Japan intervenes in the foreign exchange market by buying U.S. d…" at bounding box center [471, 168] width 0 height 6
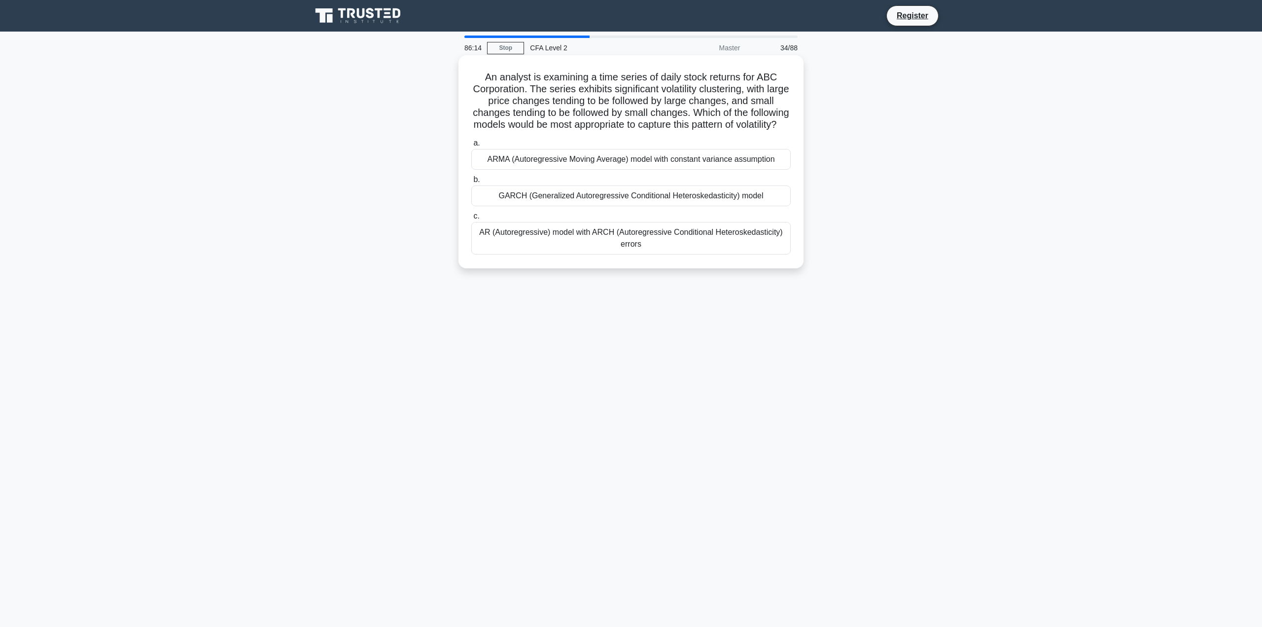
click at [604, 254] on div "AR (Autoregressive) model with ARCH (Autoregressive Conditional Heteroskedastic…" at bounding box center [631, 238] width 320 height 33
click at [471, 219] on input "c. AR (Autoregressive) model with ARCH (Autoregressive Conditional Heteroskedas…" at bounding box center [471, 216] width 0 height 6
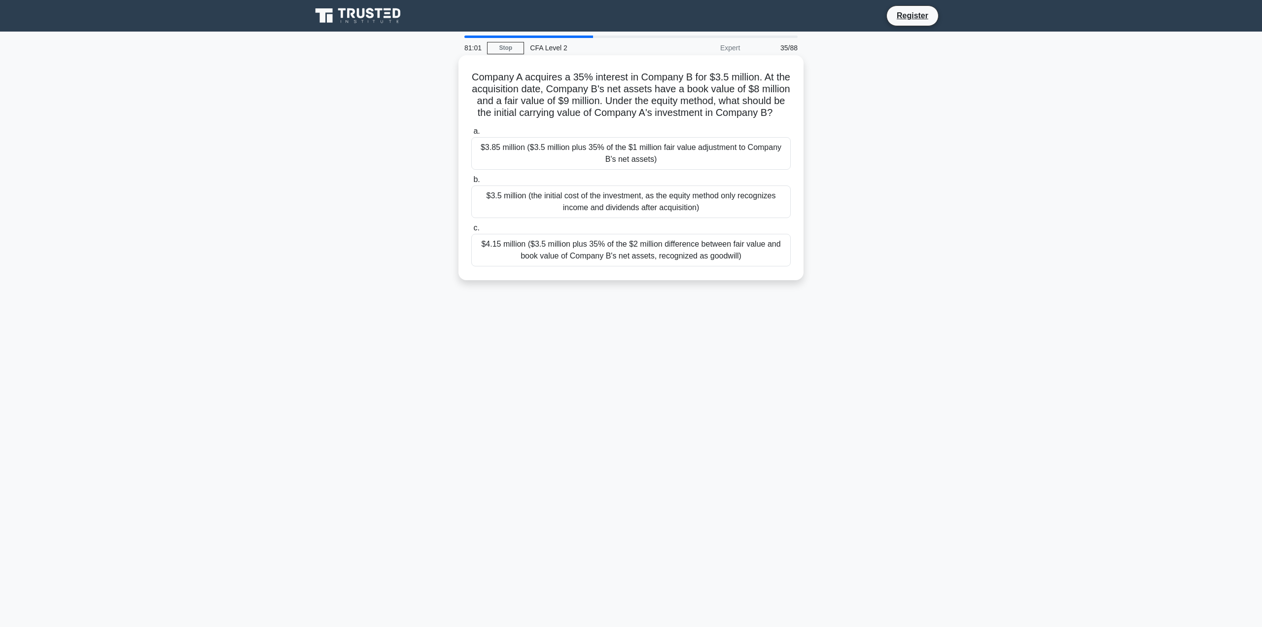
click at [760, 217] on div "$3.5 million (the initial cost of the investment, as the equity method only rec…" at bounding box center [631, 201] width 320 height 33
click at [471, 183] on input "b. $3.5 million (the initial cost of the investment, as the equity method only …" at bounding box center [471, 180] width 0 height 6
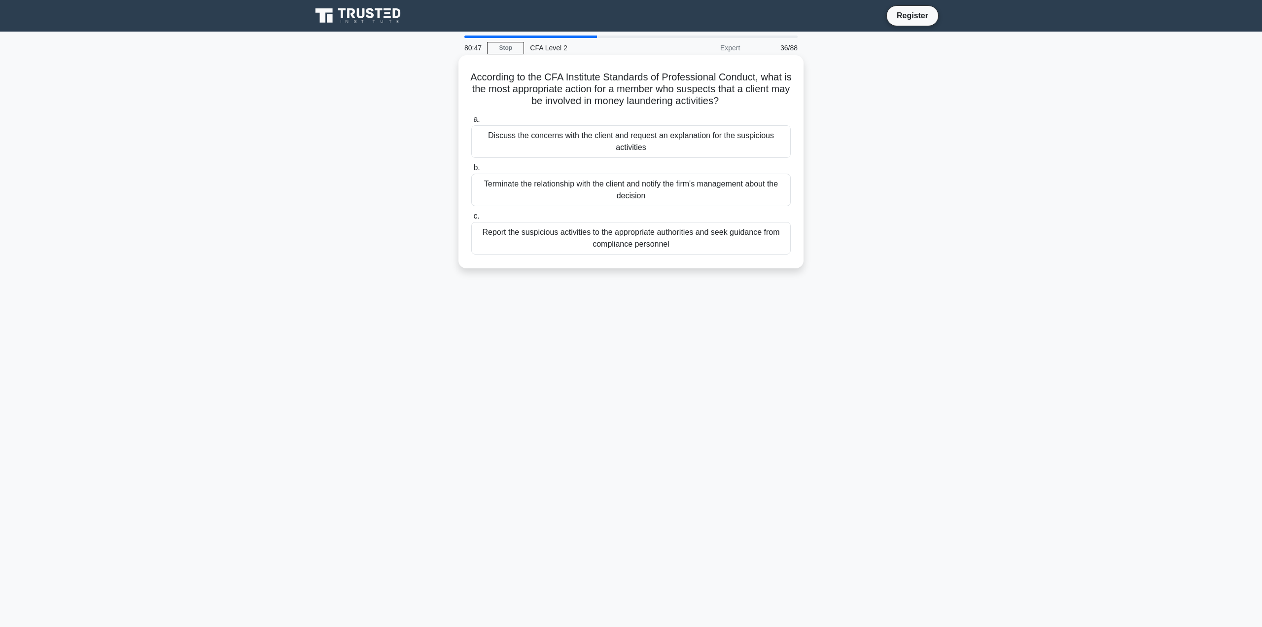
click at [761, 230] on div "Report the suspicious activities to the appropriate authorities and seek guidan…" at bounding box center [631, 238] width 320 height 33
click at [471, 219] on input "c. Report the suspicious activities to the appropriate authorities and seek gui…" at bounding box center [471, 216] width 0 height 6
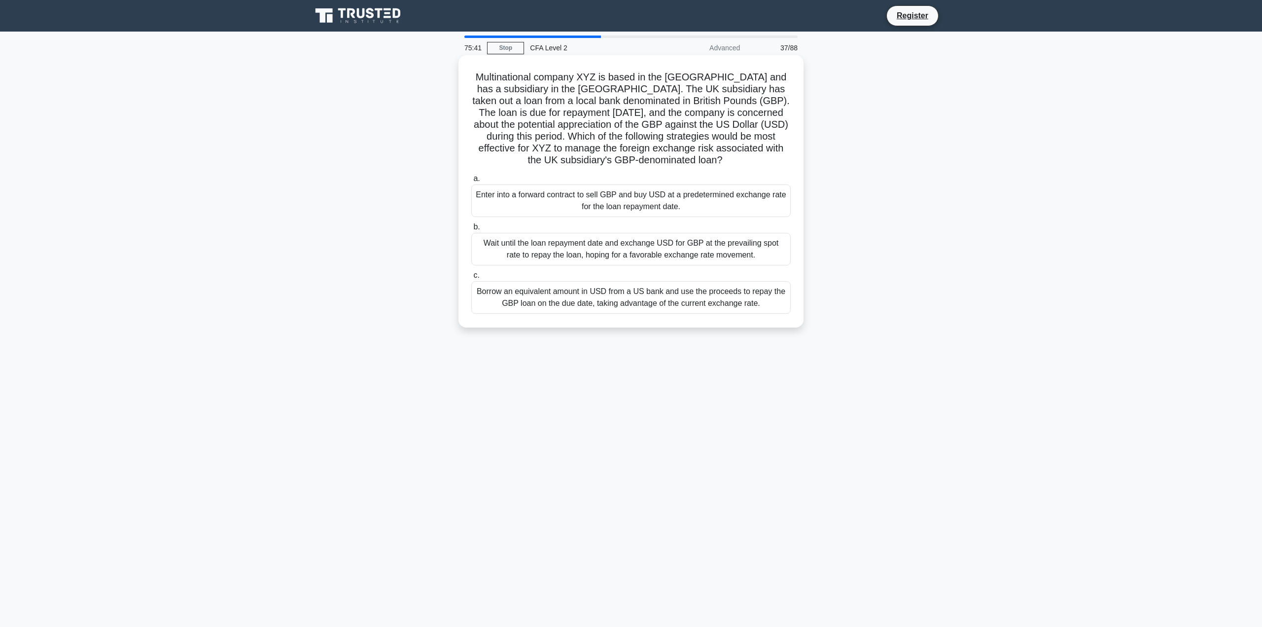
click at [776, 304] on div "Borrow an equivalent amount in USD from a US bank and use the proceeds to repay…" at bounding box center [631, 297] width 320 height 33
click at [471, 279] on input "c. Borrow an equivalent amount in USD from a US bank and use the proceeds to re…" at bounding box center [471, 275] width 0 height 6
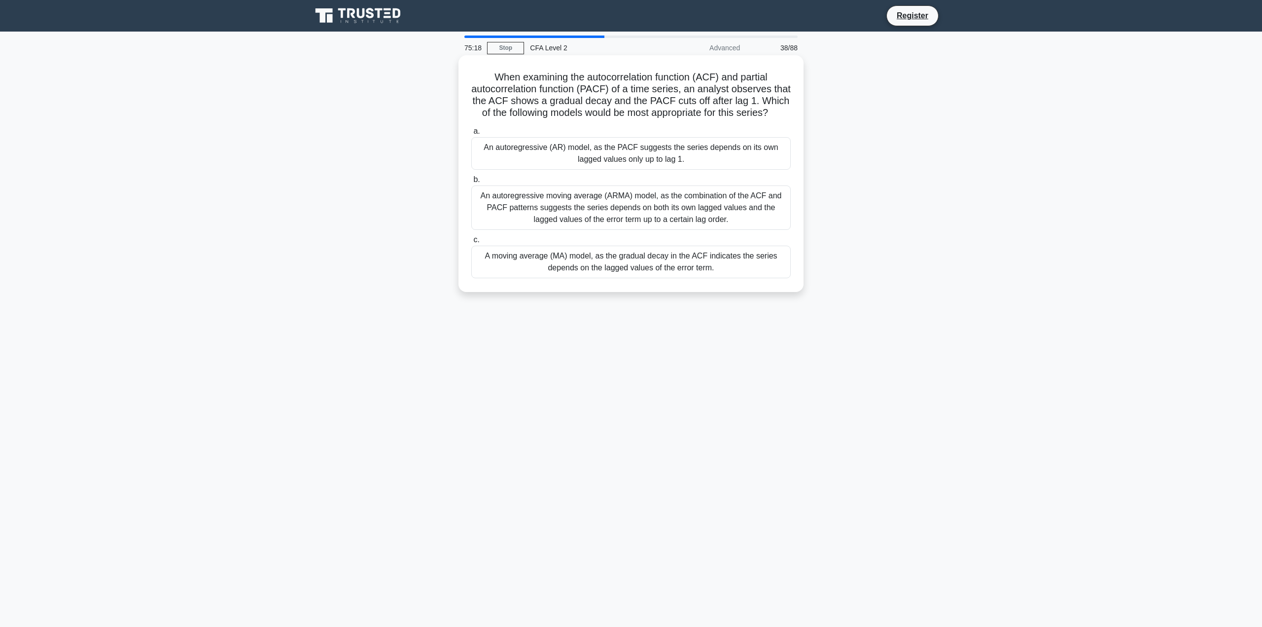
click at [740, 230] on div "An autoregressive moving average (ARMA) model, as the combination of the ACF an…" at bounding box center [631, 207] width 320 height 44
click at [471, 183] on input "b. An autoregressive moving average (ARMA) model, as the combination of the ACF…" at bounding box center [471, 180] width 0 height 6
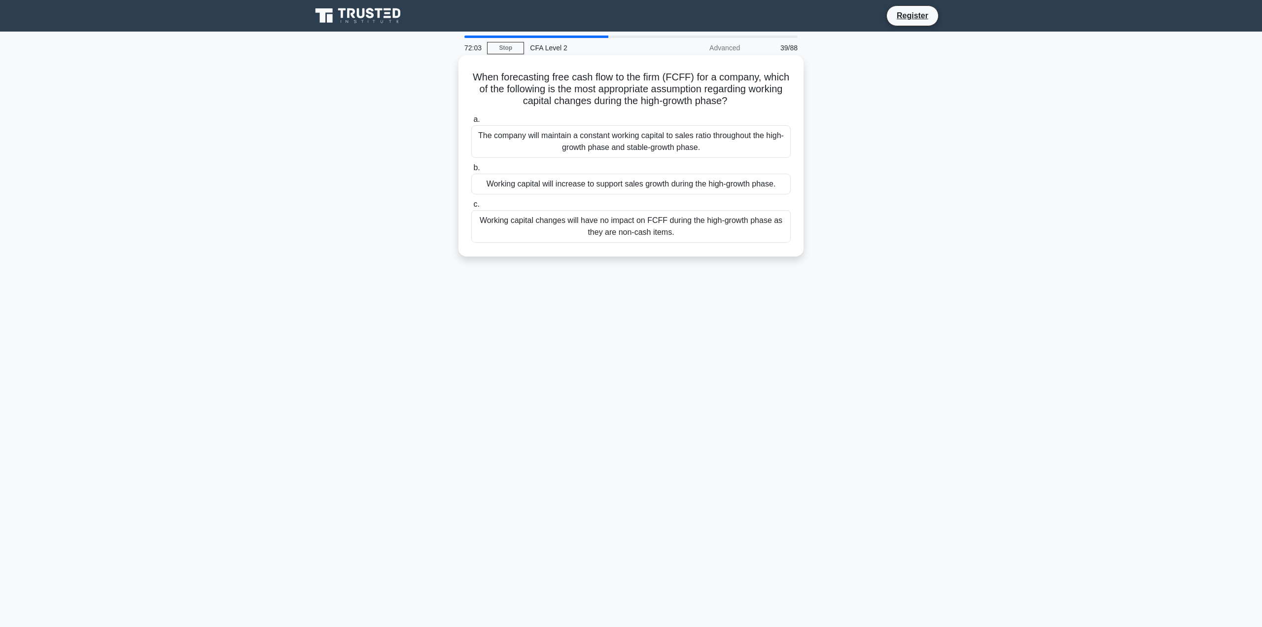
click at [754, 191] on div "Working capital will increase to support sales growth during the high-growth ph…" at bounding box center [631, 184] width 320 height 21
click at [471, 171] on input "b. Working capital will increase to support sales growth during the high-growth…" at bounding box center [471, 168] width 0 height 6
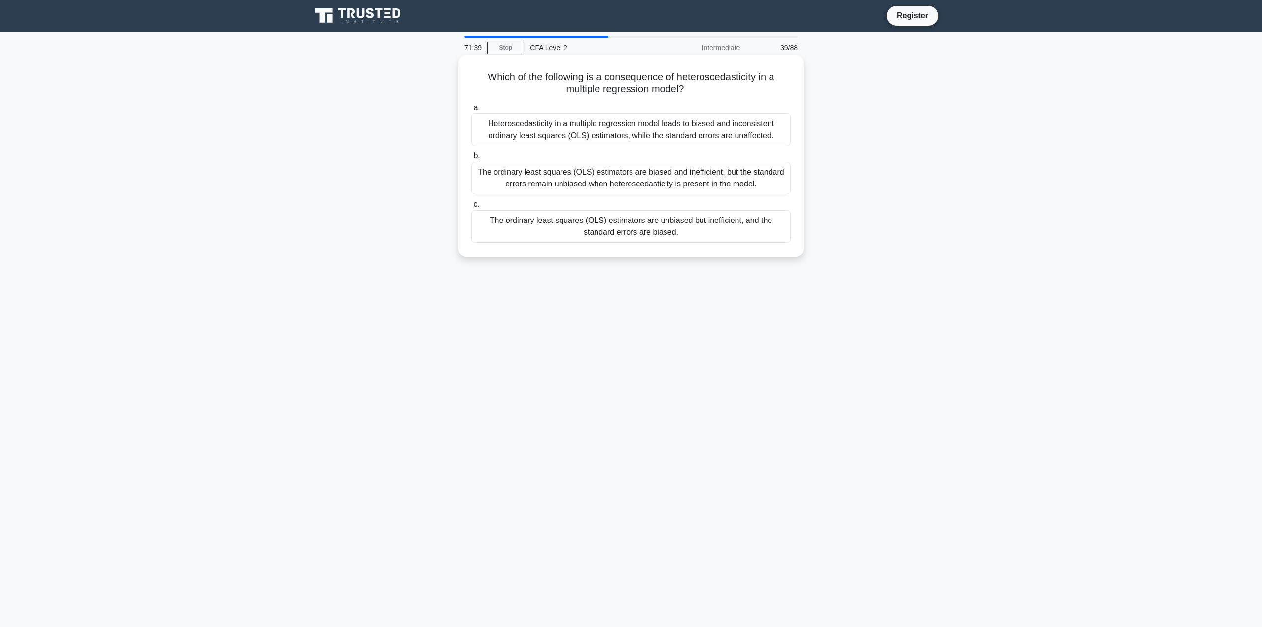
click at [756, 237] on div "The ordinary least squares (OLS) estimators are unbiased but inefficient, and t…" at bounding box center [631, 226] width 320 height 33
click at [471, 208] on input "c. The ordinary least squares (OLS) estimators are unbiased but inefficient, an…" at bounding box center [471, 204] width 0 height 6
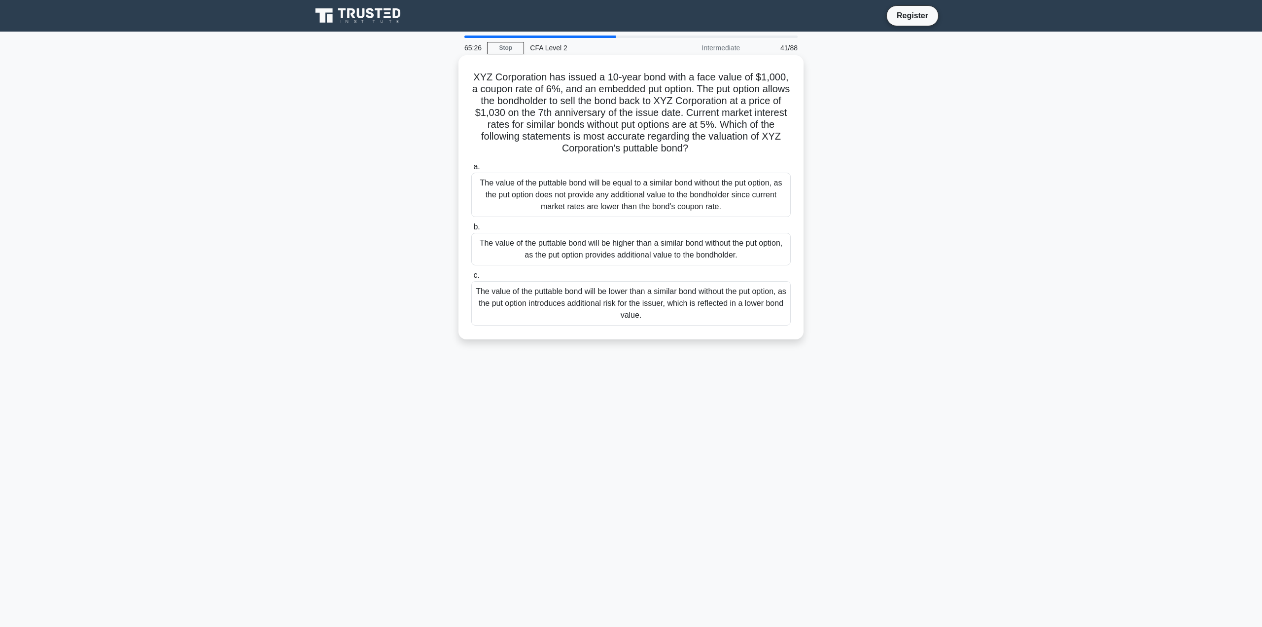
click at [770, 257] on div "The value of the puttable bond will be higher than a similar bond without the p…" at bounding box center [631, 249] width 320 height 33
click at [471, 230] on input "b. The value of the puttable bond will be higher than a similar bond without th…" at bounding box center [471, 227] width 0 height 6
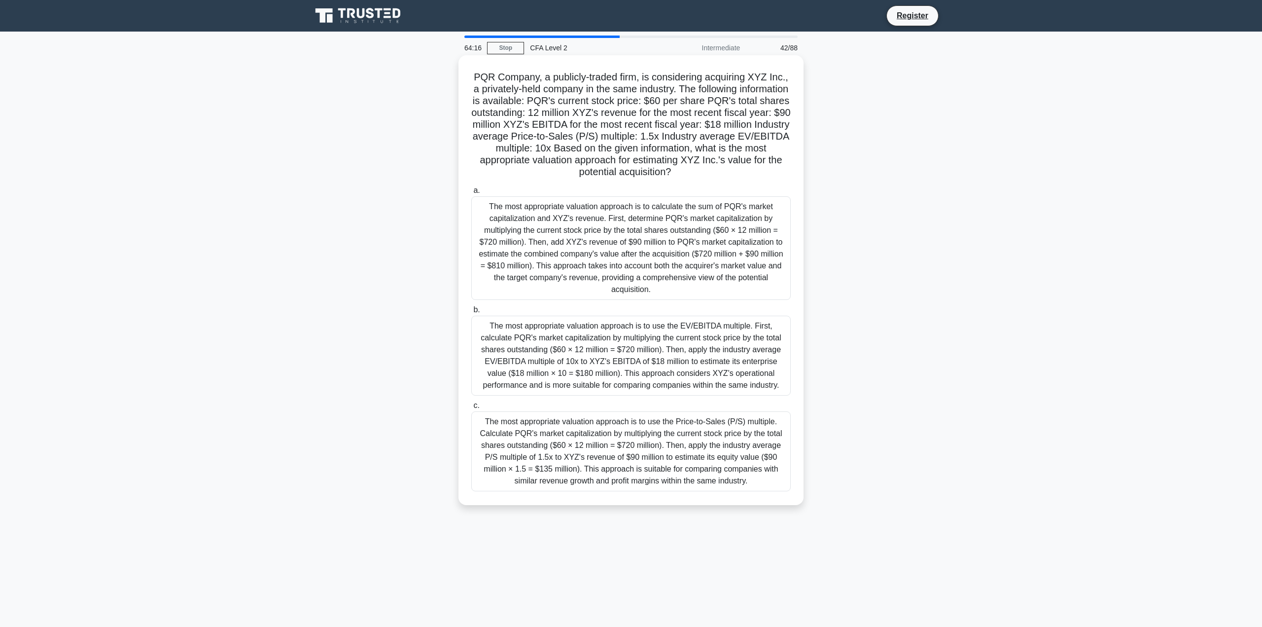
click at [757, 342] on div "The most appropriate valuation approach is to use the EV/EBITDA multiple. First…" at bounding box center [631, 356] width 320 height 80
click at [471, 313] on input "b. The most appropriate valuation approach is to use the EV/EBITDA multiple. Fi…" at bounding box center [471, 310] width 0 height 6
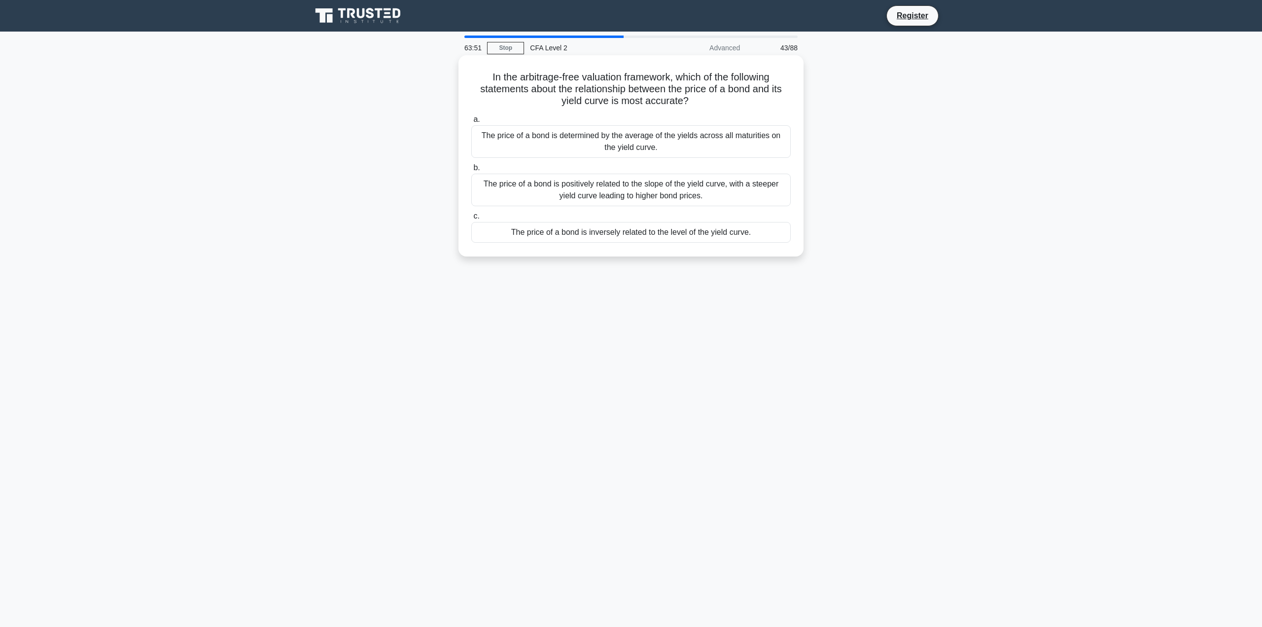
click at [746, 234] on div "The price of a bond is inversely related to the level of the yield curve." at bounding box center [631, 232] width 320 height 21
click at [471, 219] on input "c. The price of a bond is inversely related to the level of the yield curve." at bounding box center [471, 216] width 0 height 6
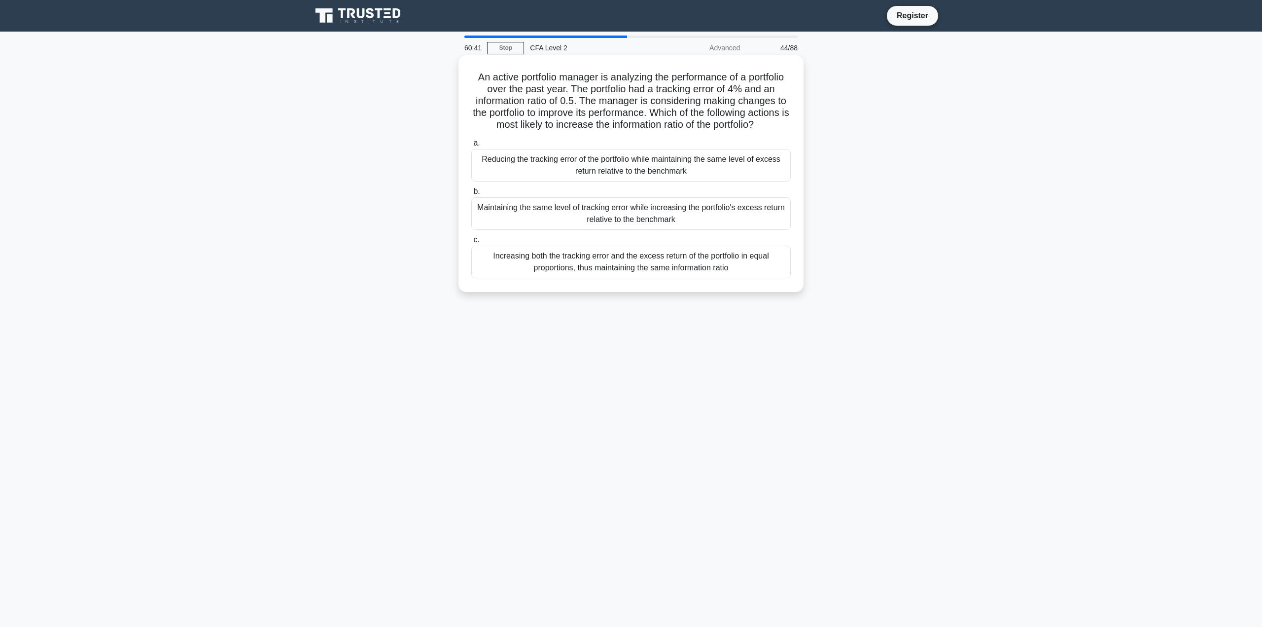
click at [742, 226] on div "Maintaining the same level of tracking error while increasing the portfolio's e…" at bounding box center [631, 213] width 320 height 33
click at [471, 195] on input "b. Maintaining the same level of tracking error while increasing the portfolio'…" at bounding box center [471, 191] width 0 height 6
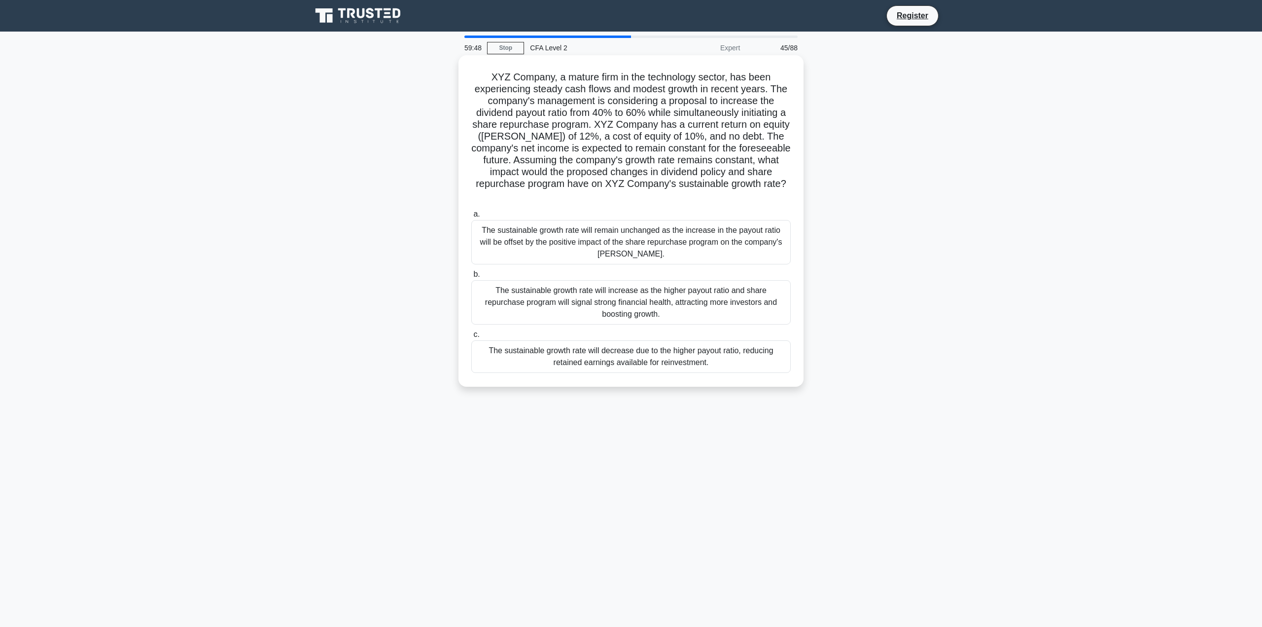
click at [771, 340] on div "The sustainable growth rate will decrease due to the higher payout ratio, reduc…" at bounding box center [631, 356] width 320 height 33
click at [471, 332] on input "c. The sustainable growth rate will decrease due to the higher payout ratio, re…" at bounding box center [471, 334] width 0 height 6
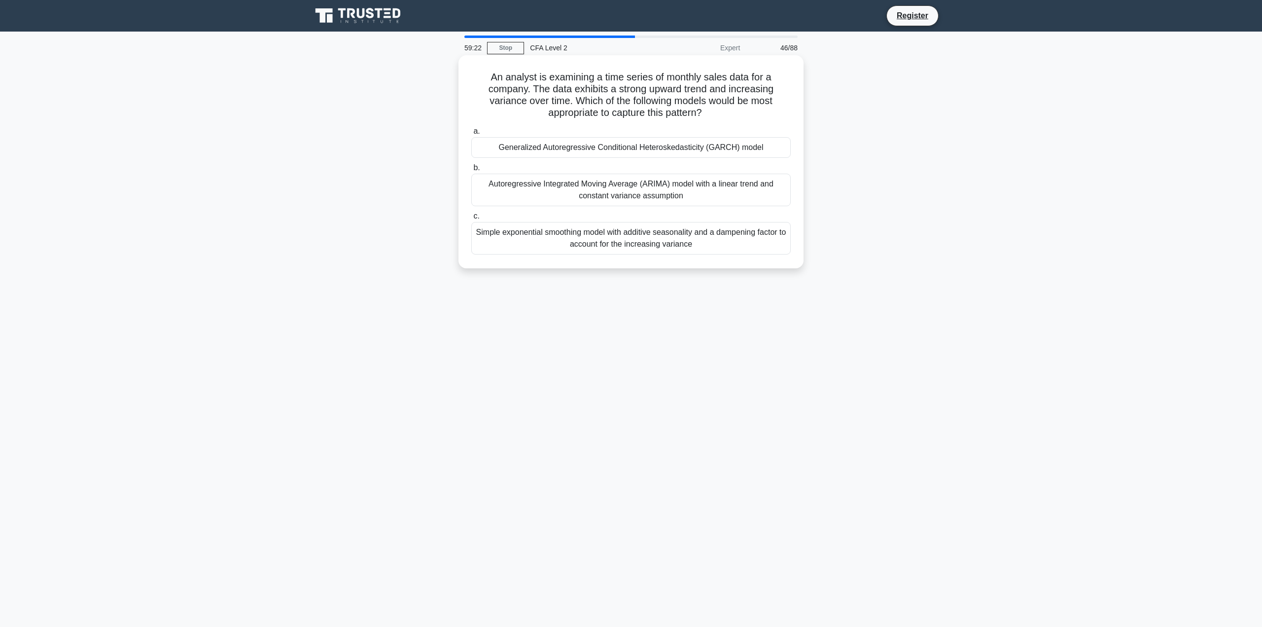
click at [754, 145] on div "Generalized Autoregressive Conditional Heteroskedasticity (GARCH) model" at bounding box center [631, 147] width 320 height 21
click at [471, 135] on input "a. Generalized Autoregressive Conditional Heteroskedasticity (GARCH) model" at bounding box center [471, 131] width 0 height 6
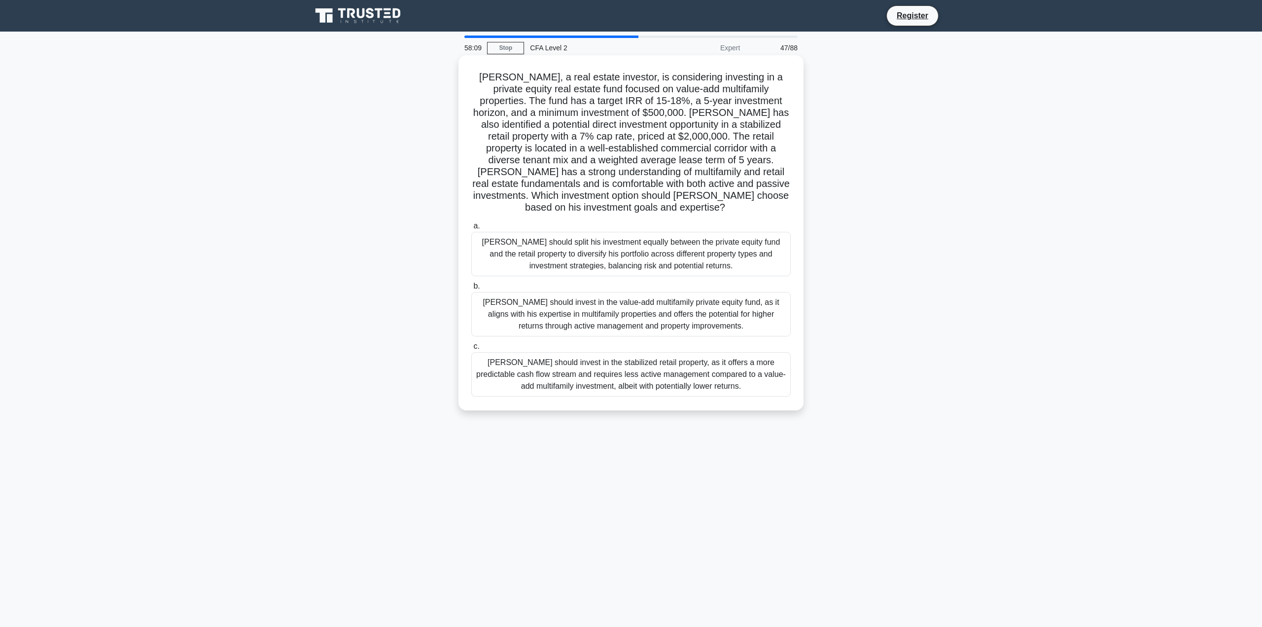
click at [719, 319] on div "Michael should invest in the value-add multifamily private equity fund, as it a…" at bounding box center [631, 314] width 320 height 44
click at [471, 289] on input "b. Michael should invest in the value-add multifamily private equity fund, as i…" at bounding box center [471, 286] width 0 height 6
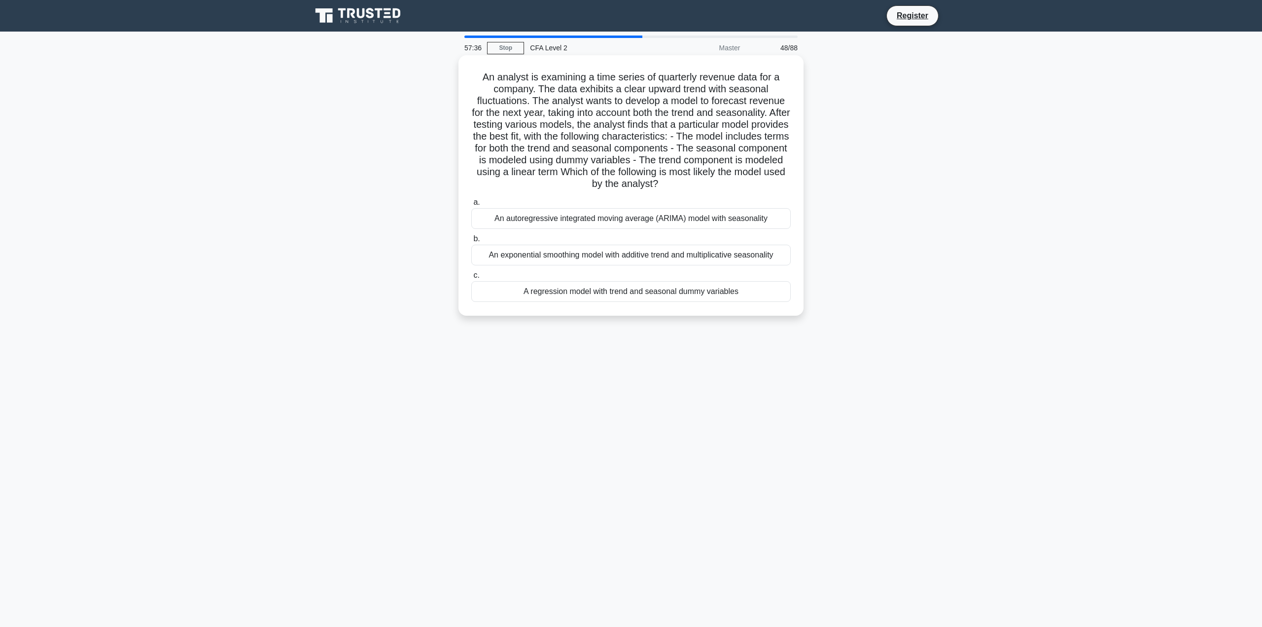
click at [753, 287] on div "A regression model with trend and seasonal dummy variables" at bounding box center [631, 291] width 320 height 21
click at [471, 279] on input "c. A regression model with trend and seasonal dummy variables" at bounding box center [471, 275] width 0 height 6
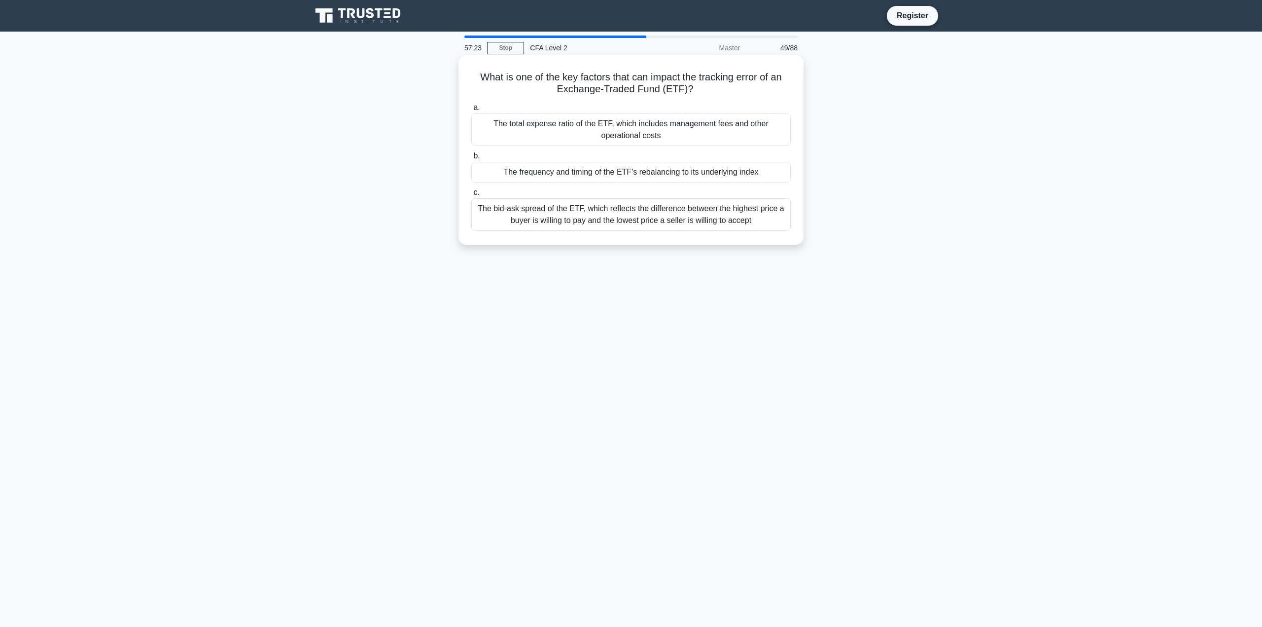
click at [722, 169] on div "The frequency and timing of the ETF's rebalancing to its underlying index" at bounding box center [631, 172] width 320 height 21
click at [471, 159] on input "b. The frequency and timing of the ETF's rebalancing to its underlying index" at bounding box center [471, 156] width 0 height 6
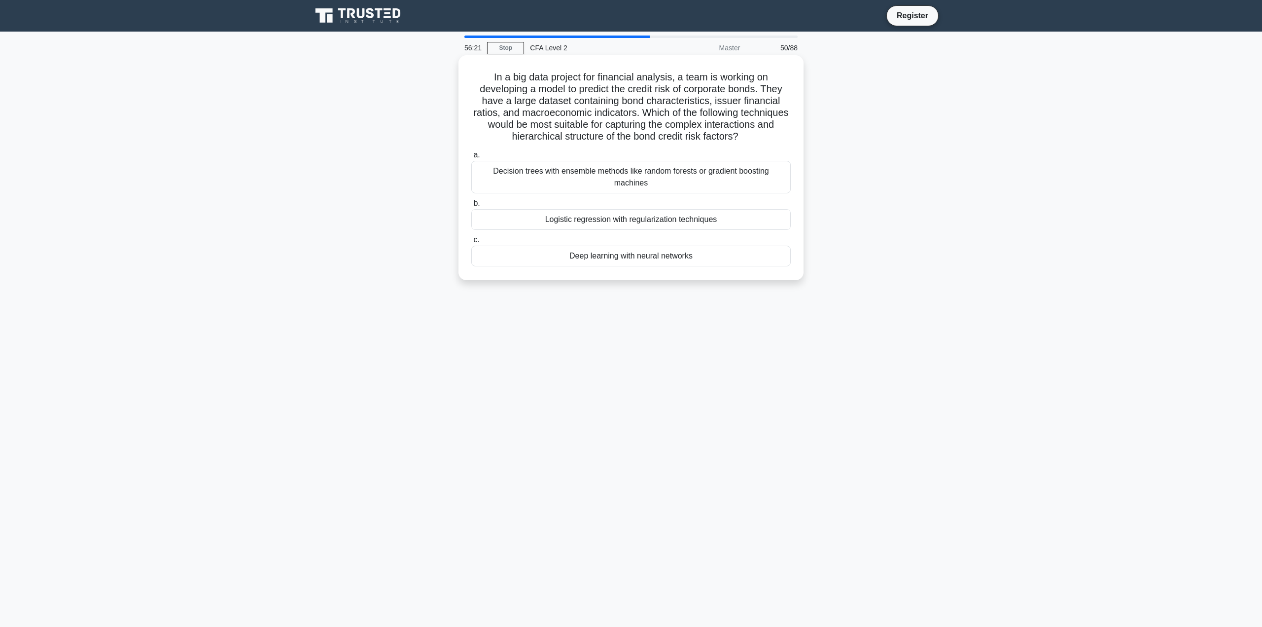
click at [758, 257] on div "Deep learning with neural networks" at bounding box center [631, 256] width 320 height 21
click at [471, 243] on input "c. Deep learning with neural networks" at bounding box center [471, 240] width 0 height 6
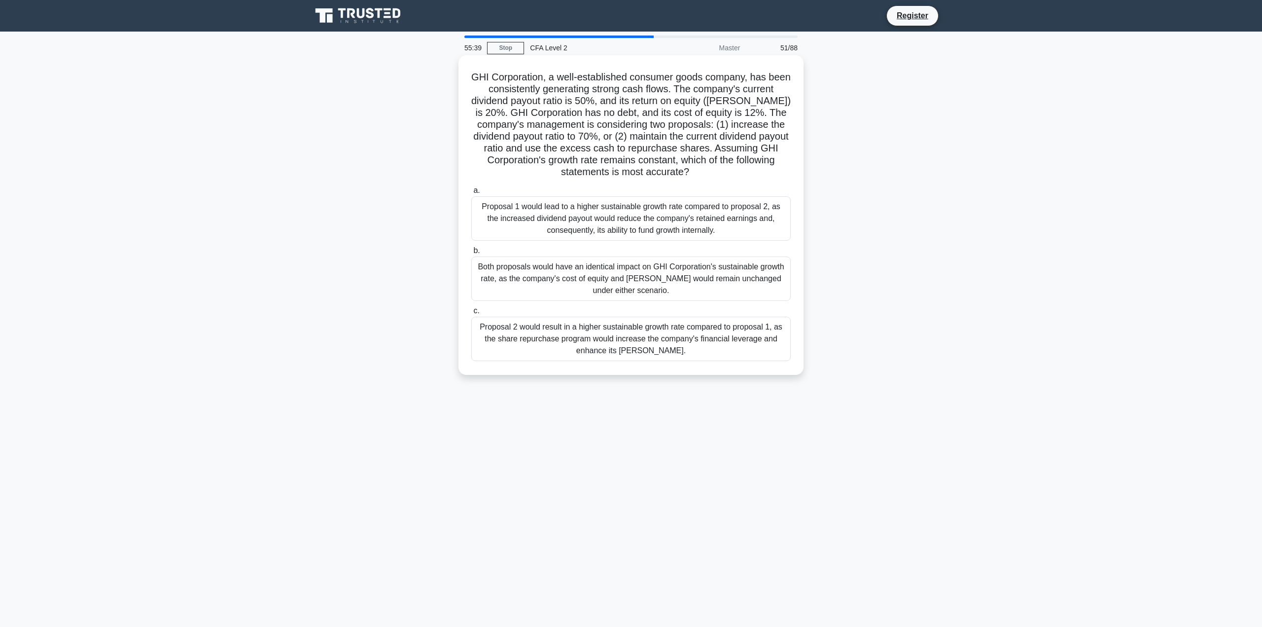
click at [762, 339] on div "Proposal 2 would result in a higher sustainable growth rate compared to proposa…" at bounding box center [631, 339] width 320 height 44
click at [471, 314] on input "c. Proposal 2 would result in a higher sustainable growth rate compared to prop…" at bounding box center [471, 311] width 0 height 6
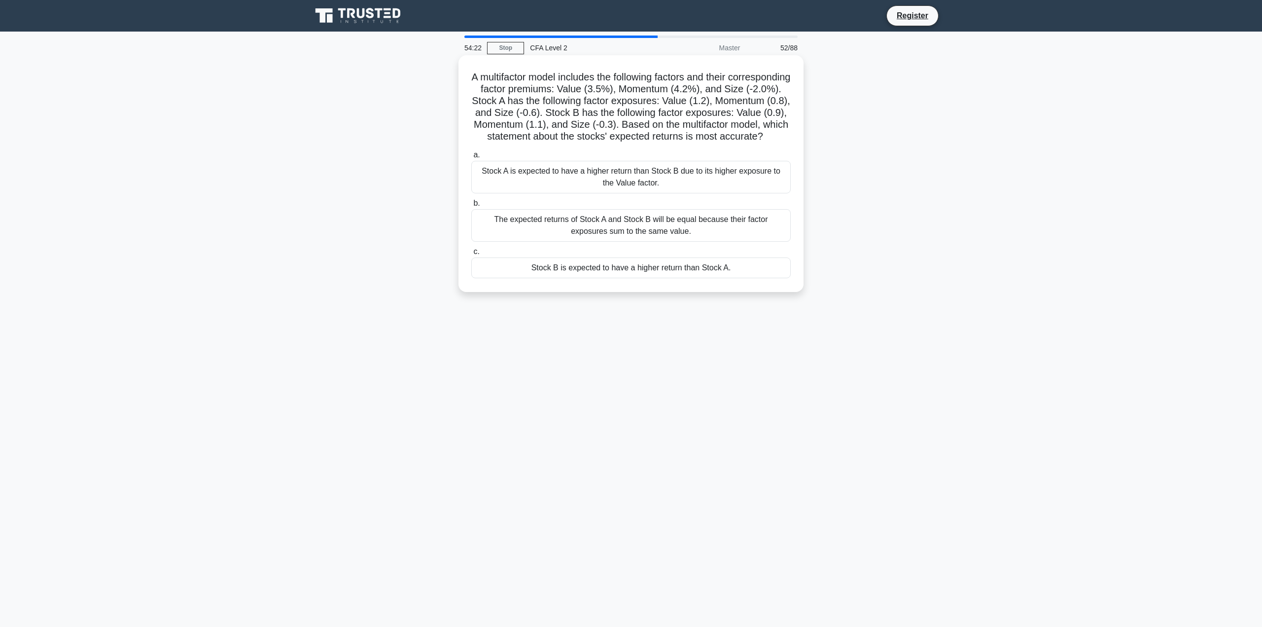
click at [773, 193] on div "Stock A is expected to have a higher return than Stock B due to its higher expo…" at bounding box center [631, 177] width 320 height 33
click at [471, 158] on input "a. Stock A is expected to have a higher return than Stock B due to its higher e…" at bounding box center [471, 155] width 0 height 6
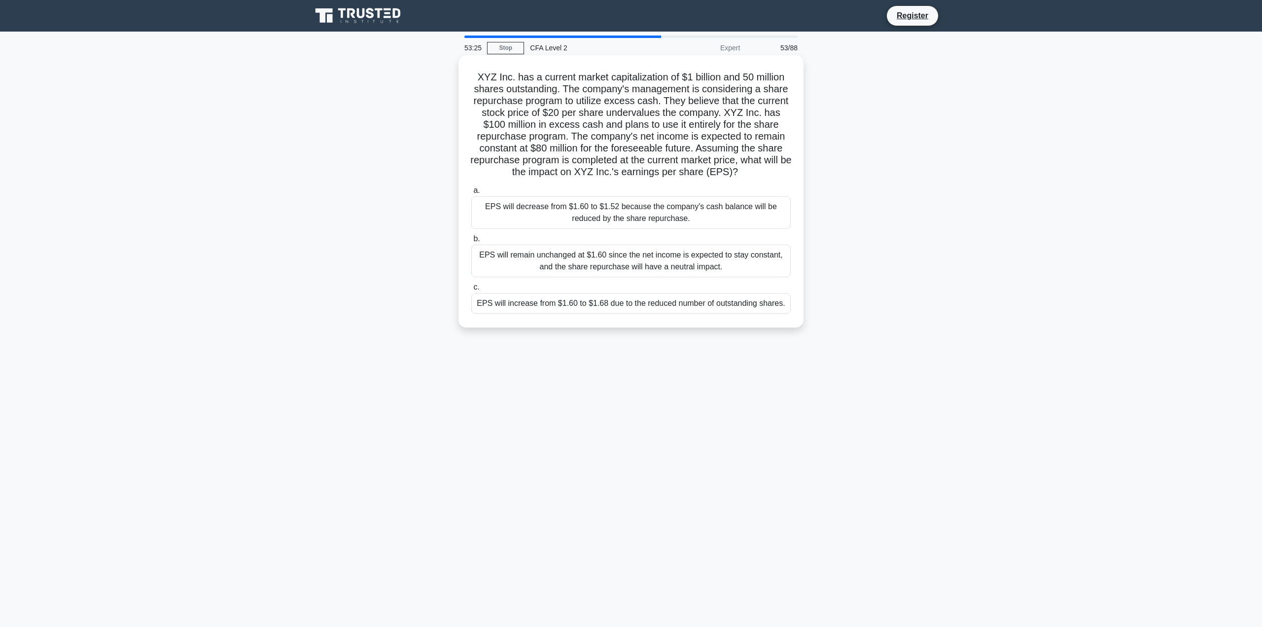
click at [769, 310] on div "EPS will increase from $1.60 to $1.68 due to the reduced number of outstanding …" at bounding box center [631, 303] width 320 height 21
click at [471, 290] on input "c. EPS will increase from $1.60 to $1.68 due to the reduced number of outstandi…" at bounding box center [471, 287] width 0 height 6
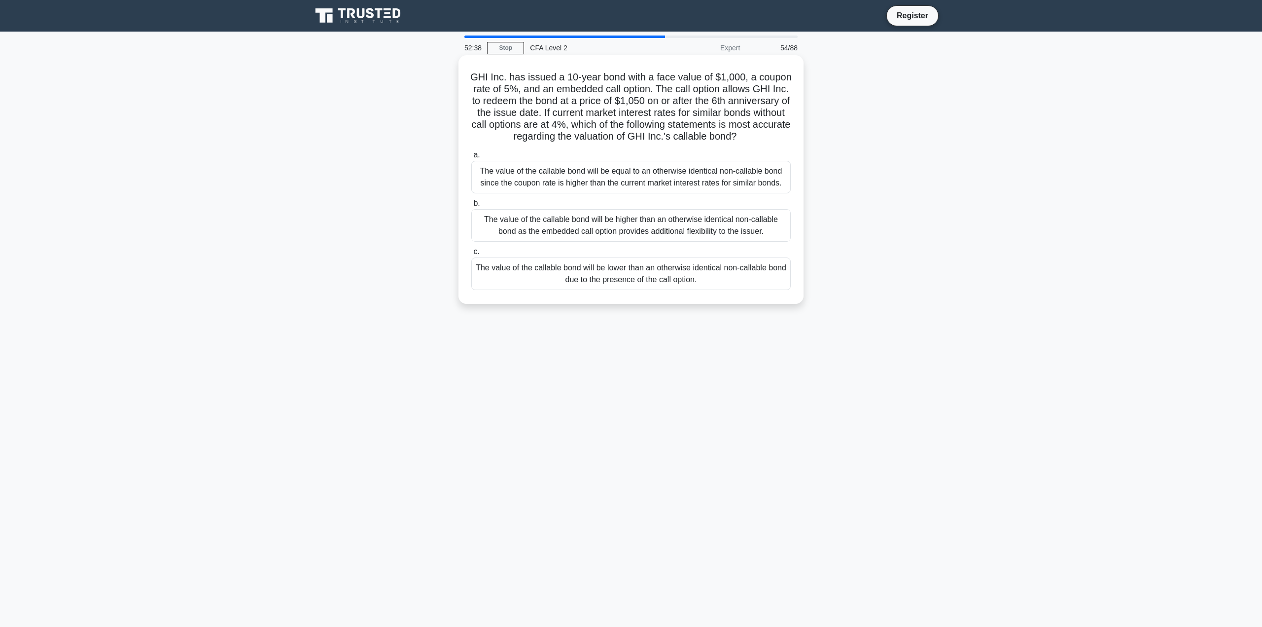
click at [737, 290] on div "The value of the callable bond will be lower than an otherwise identical non-ca…" at bounding box center [631, 273] width 320 height 33
click at [471, 255] on input "c. The value of the callable bond will be lower than an otherwise identical non…" at bounding box center [471, 252] width 0 height 6
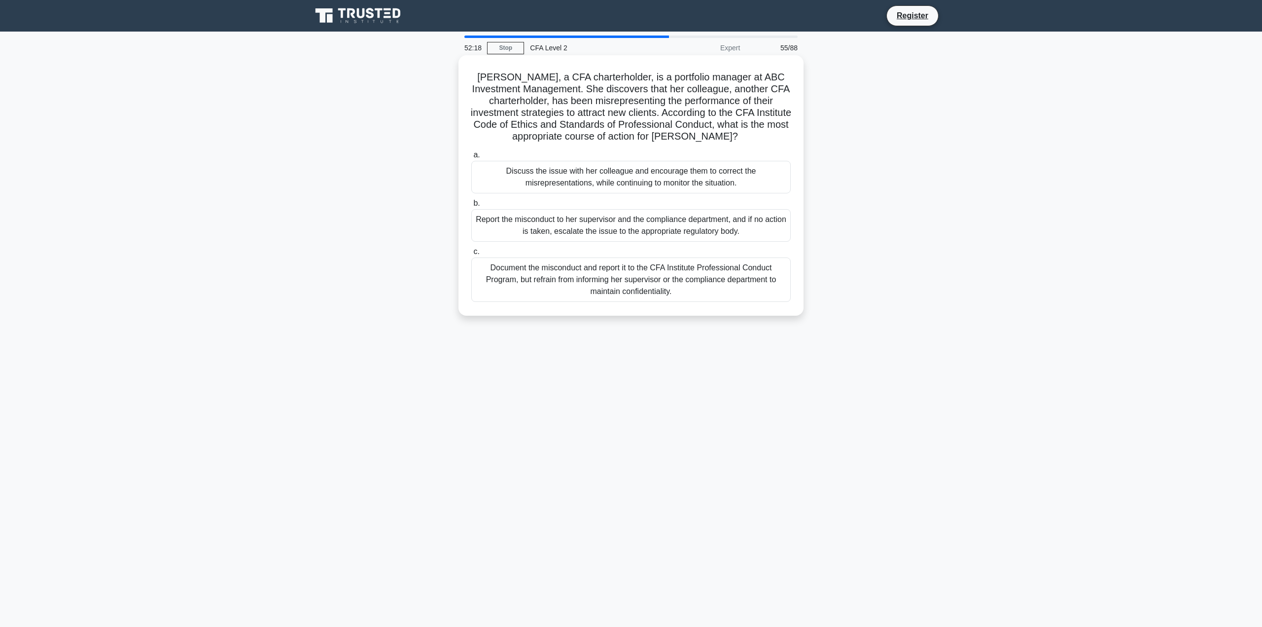
click at [745, 236] on div "Report the misconduct to her supervisor and the compliance department, and if n…" at bounding box center [631, 225] width 320 height 33
click at [471, 207] on input "b. Report the misconduct to her supervisor and the compliance department, and i…" at bounding box center [471, 203] width 0 height 6
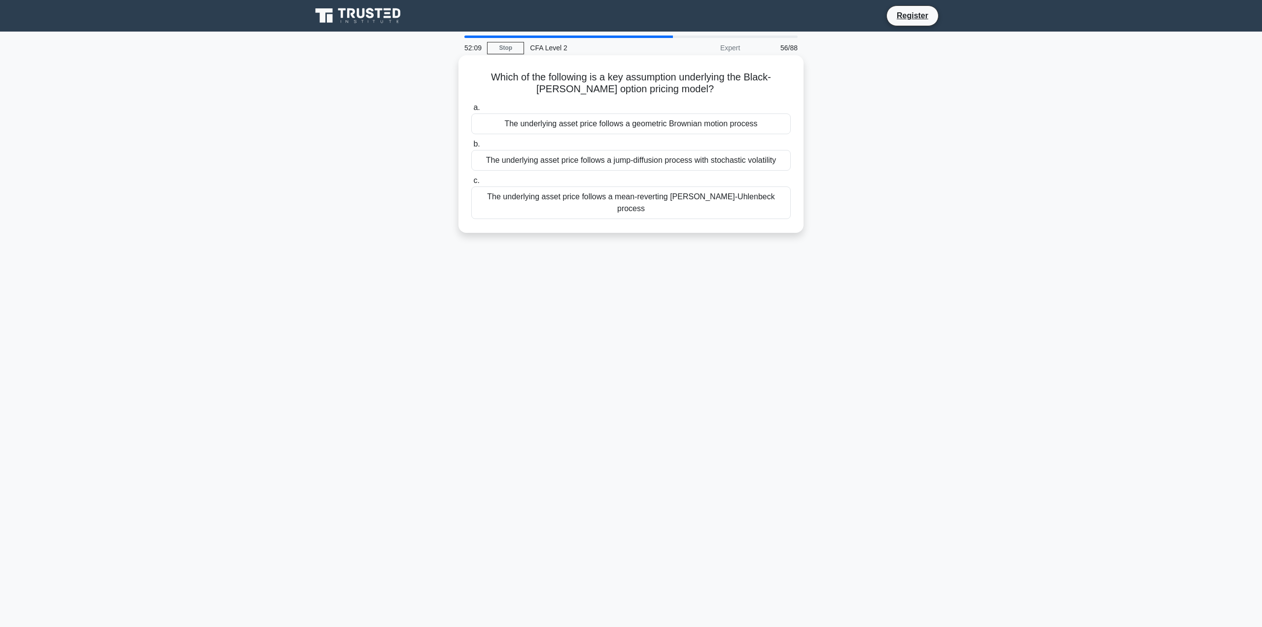
click at [766, 124] on div "The underlying asset price follows a geometric Brownian motion process" at bounding box center [631, 123] width 320 height 21
click at [471, 111] on input "a. The underlying asset price follows a geometric Brownian motion process" at bounding box center [471, 108] width 0 height 6
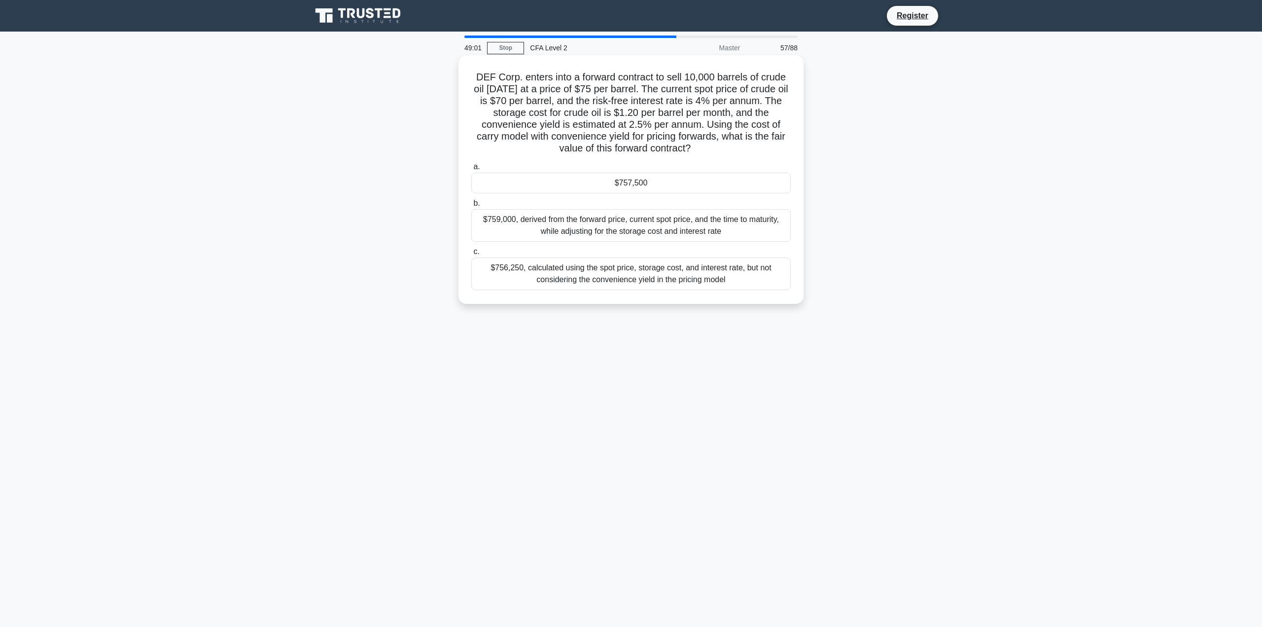
click at [743, 188] on div "$757,500" at bounding box center [631, 183] width 320 height 21
click at [471, 170] on input "a. $757,500" at bounding box center [471, 167] width 0 height 6
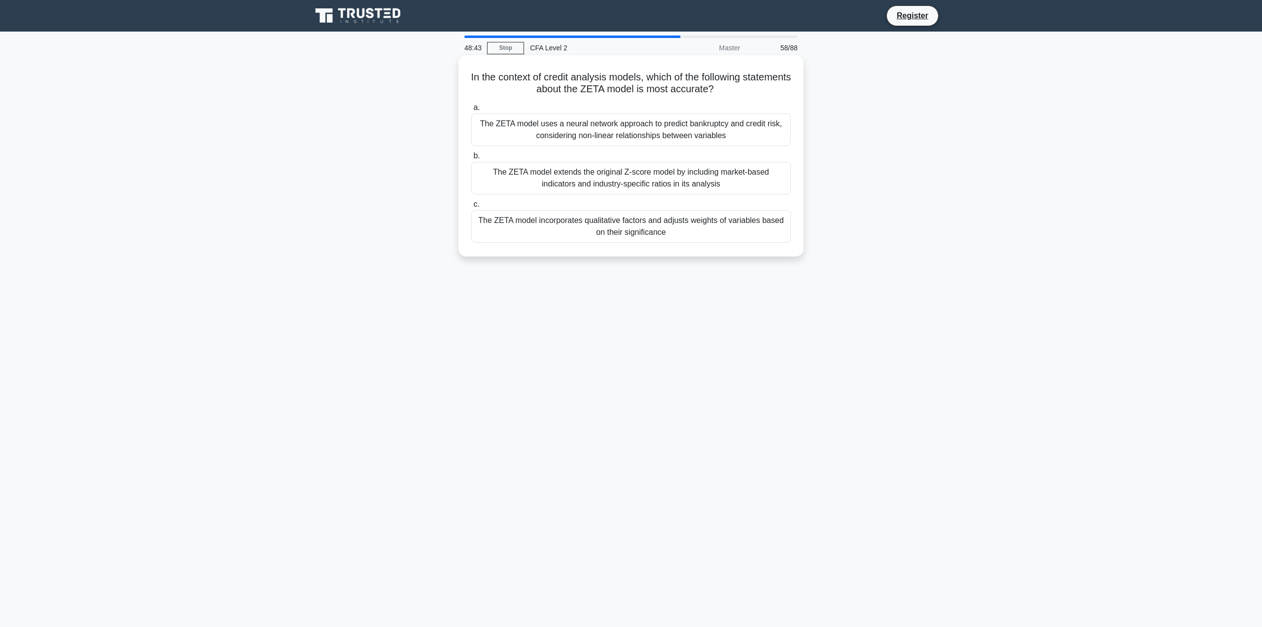
click at [757, 184] on div "The ZETA model extends the original Z-score model by including market-based ind…" at bounding box center [631, 178] width 320 height 33
click at [471, 159] on input "b. The ZETA model extends the original Z-score model by including market-based …" at bounding box center [471, 156] width 0 height 6
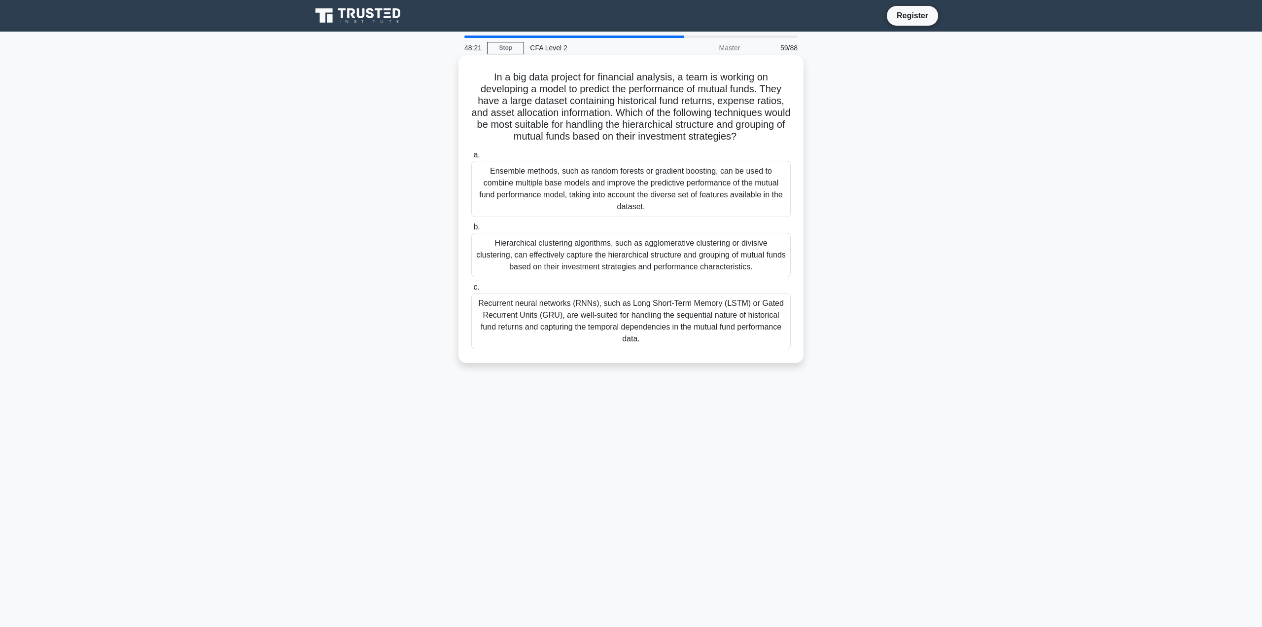
click at [678, 195] on div "Ensemble methods, such as random forests or gradient boosting, can be used to c…" at bounding box center [631, 189] width 320 height 56
click at [471, 158] on input "a. Ensemble methods, such as random forests or gradient boosting, can be used t…" at bounding box center [471, 155] width 0 height 6
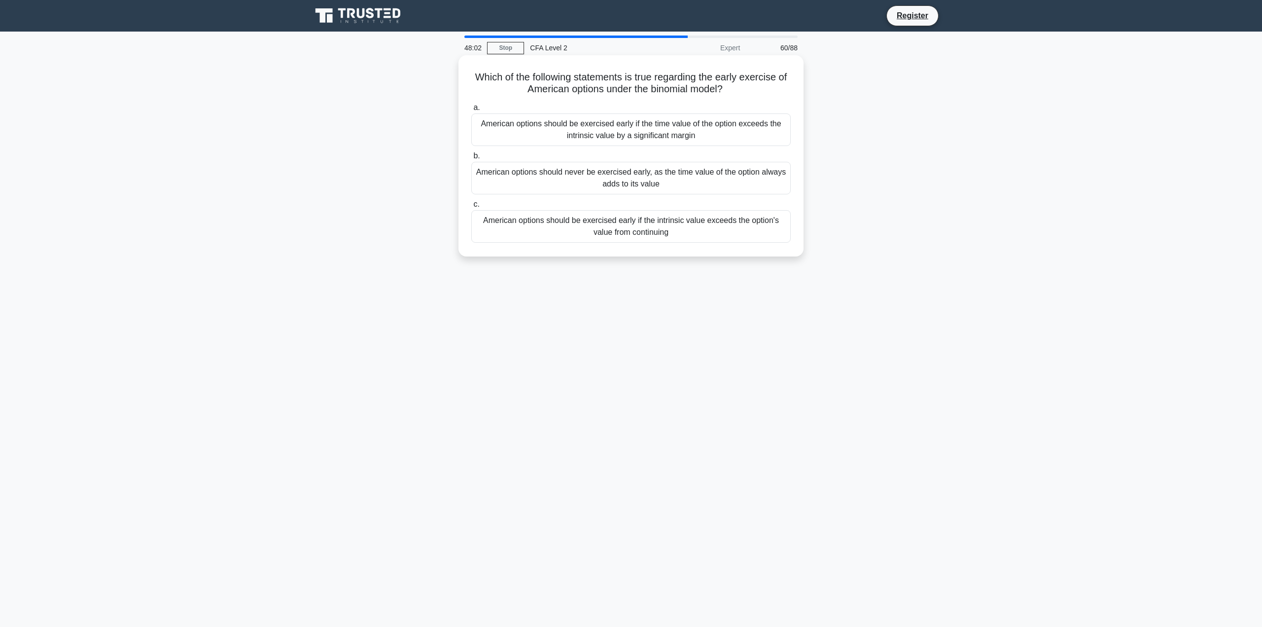
click at [753, 233] on div "American options should be exercised early if the intrinsic value exceeds the o…" at bounding box center [631, 226] width 320 height 33
click at [471, 208] on input "c. American options should be exercised early if the intrinsic value exceeds th…" at bounding box center [471, 204] width 0 height 6
click at [762, 181] on div "The company may struggle to service the increased debt load if cash flows are l…" at bounding box center [631, 178] width 320 height 33
click at [471, 159] on input "b. The company may struggle to service the increased debt load if cash flows ar…" at bounding box center [471, 156] width 0 height 6
click at [767, 233] on div "The payoff is equal to the maximum of zero or the difference between the stock …" at bounding box center [631, 226] width 320 height 33
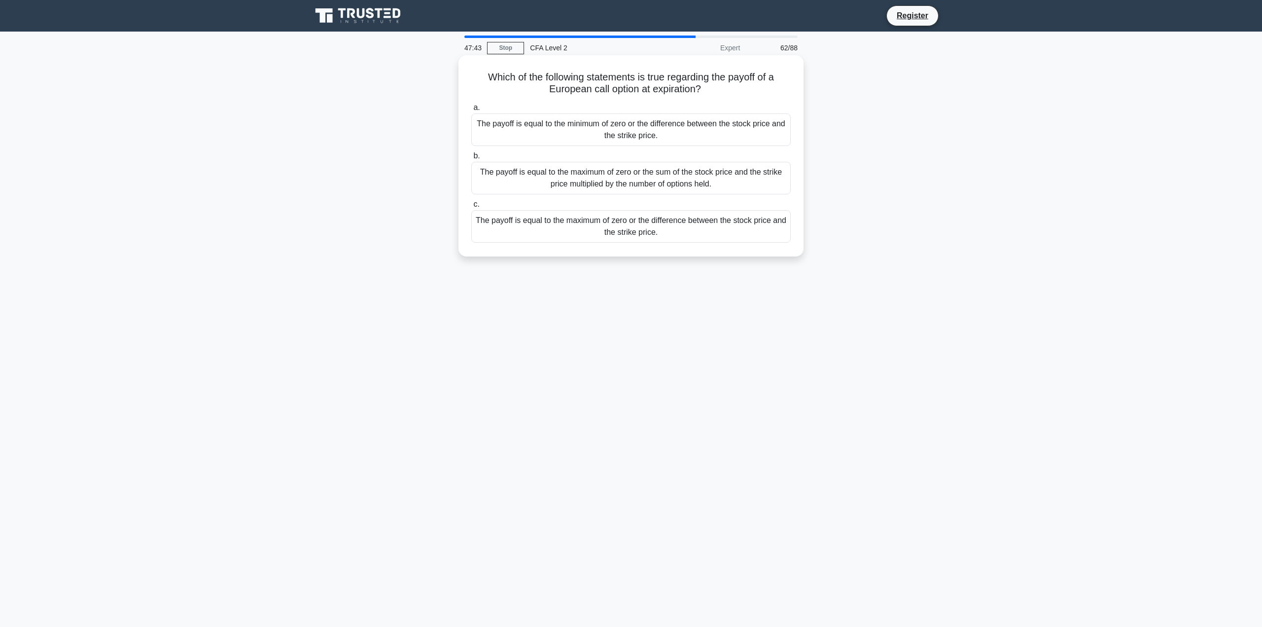
click at [471, 208] on input "c. The payoff is equal to the maximum of zero or the difference between the sto…" at bounding box center [471, 204] width 0 height 6
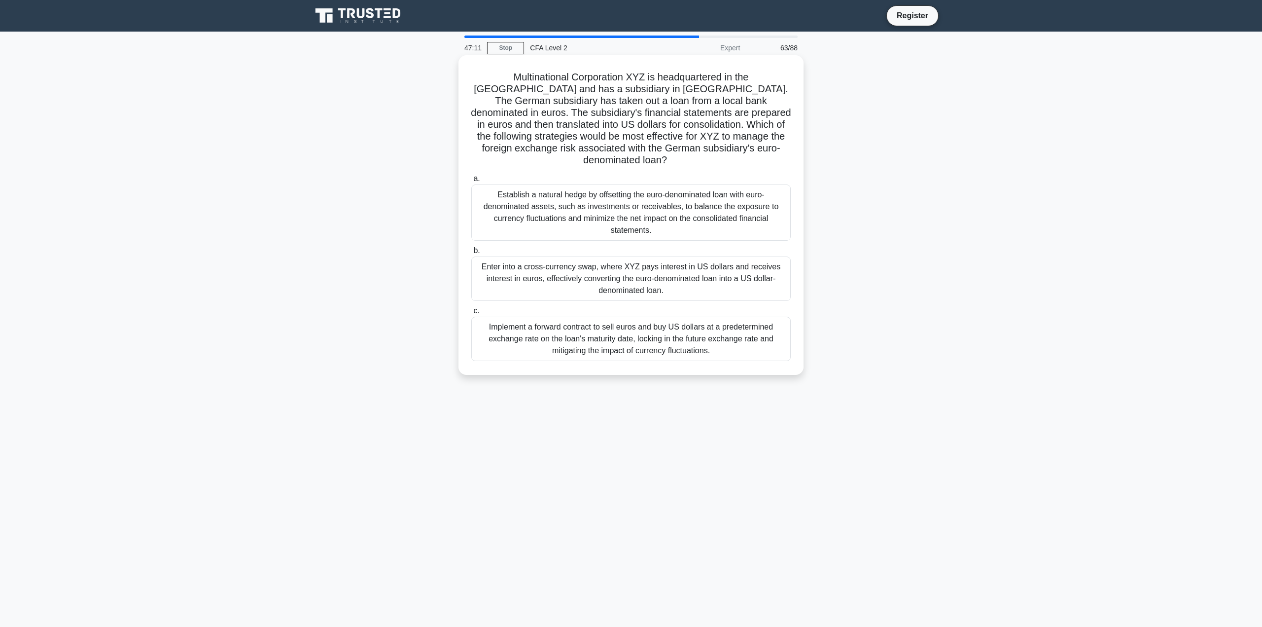
click at [731, 263] on div "Enter into a cross-currency swap, where XYZ pays interest in US dollars and rec…" at bounding box center [631, 278] width 320 height 44
click at [471, 254] on input "b. Enter into a cross-currency swap, where XYZ pays interest in US dollars and …" at bounding box center [471, 251] width 0 height 6
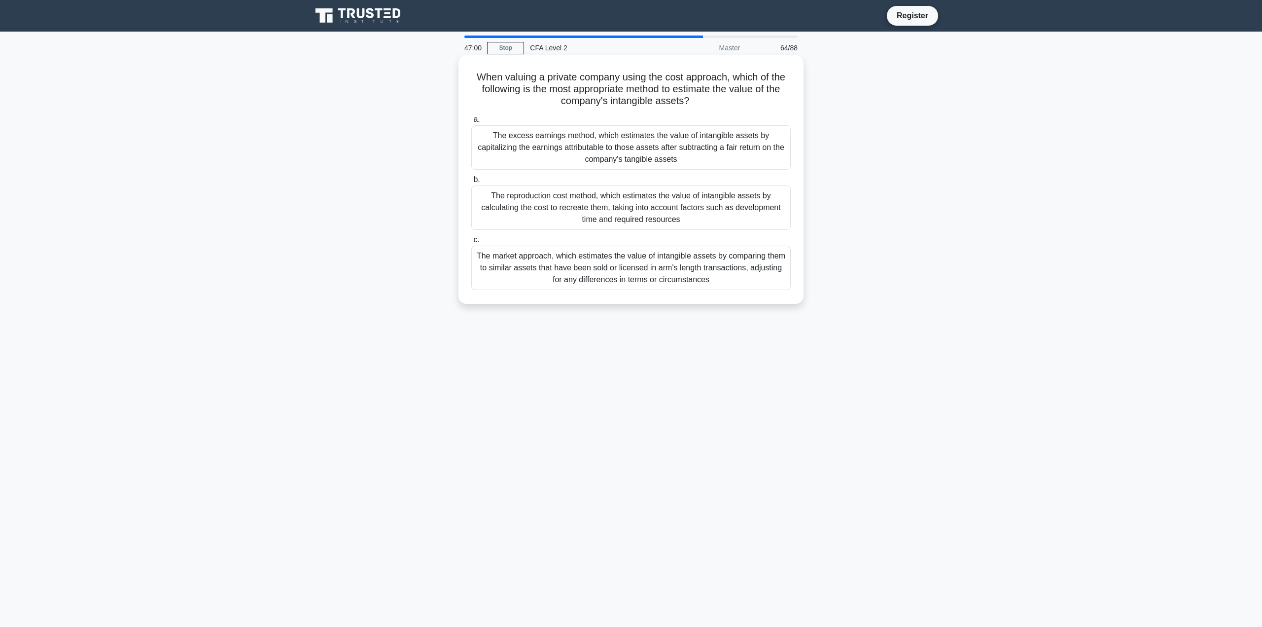
click at [742, 145] on div "The excess earnings method, which estimates the value of intangible assets by c…" at bounding box center [631, 147] width 320 height 44
click at [471, 123] on input "a. The excess earnings method, which estimates the value of intangible assets b…" at bounding box center [471, 119] width 0 height 6
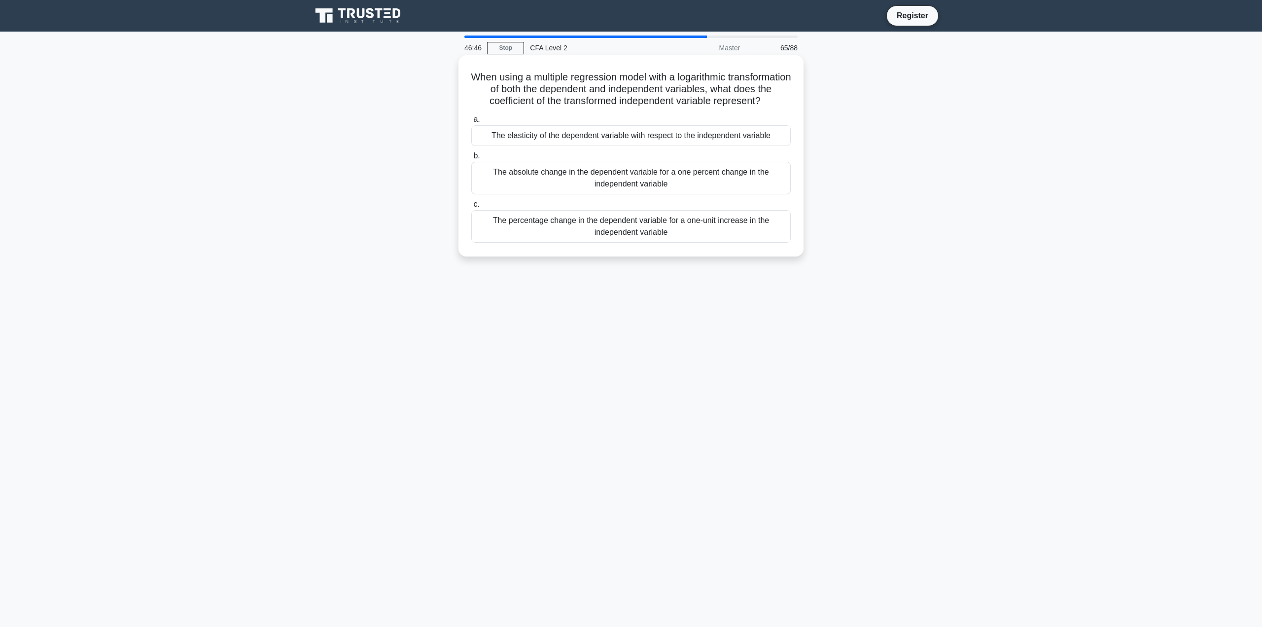
click at [737, 146] on div "The elasticity of the dependent variable with respect to the independent variab…" at bounding box center [631, 135] width 320 height 21
click at [471, 123] on input "a. The elasticity of the dependent variable with respect to the independent var…" at bounding box center [471, 119] width 0 height 6
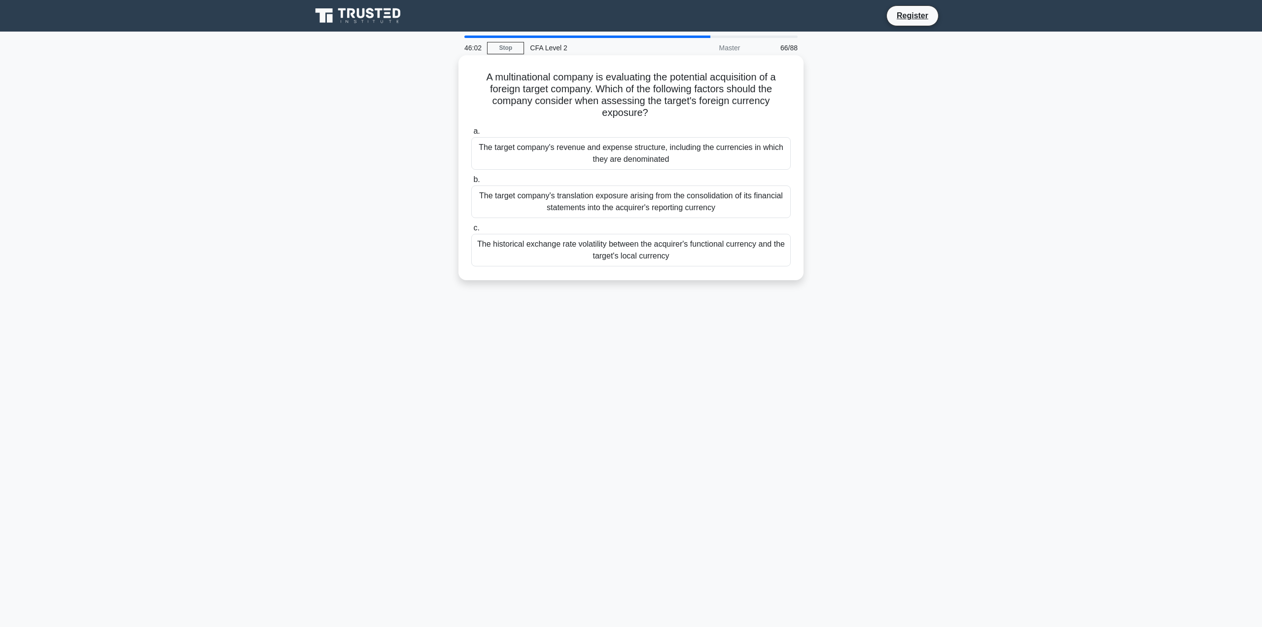
click at [672, 151] on div "The target company's revenue and expense structure, including the currencies in…" at bounding box center [631, 153] width 320 height 33
click at [471, 135] on input "a. The target company's revenue and expense structure, including the currencies…" at bounding box center [471, 131] width 0 height 6
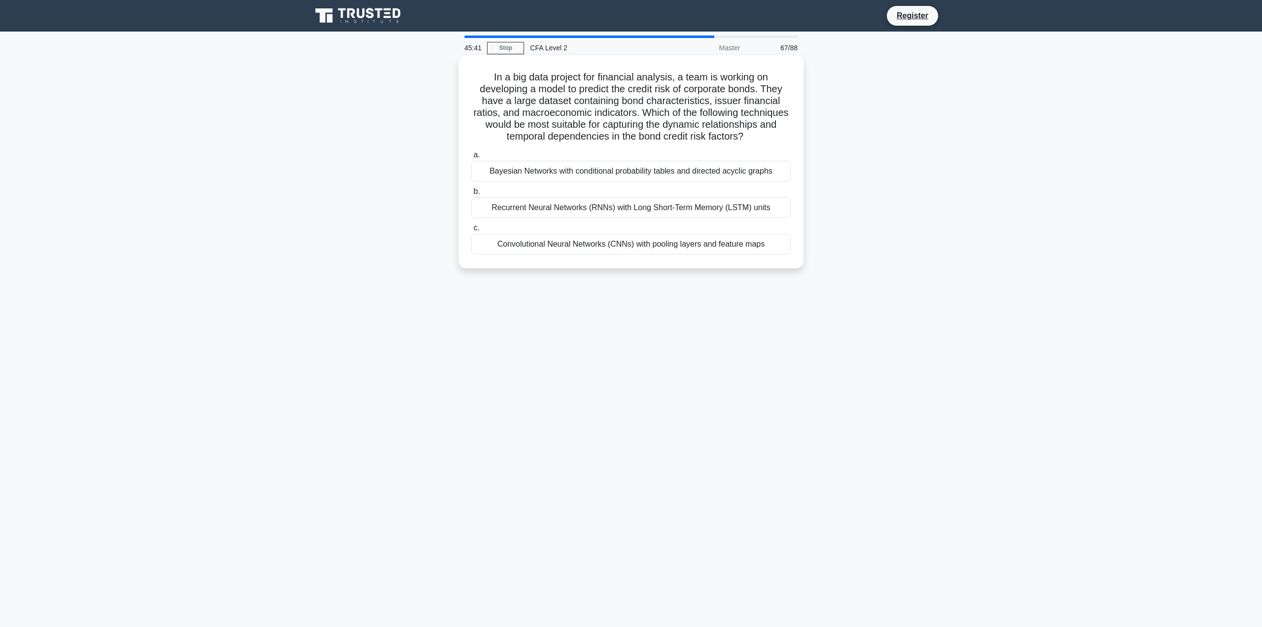
click at [765, 218] on div "Recurrent Neural Networks (RNNs) with Long Short-Term Memory (LSTM) units" at bounding box center [631, 207] width 320 height 21
click at [471, 195] on input "b. Recurrent Neural Networks (RNNs) with Long Short-Term Memory (LSTM) units" at bounding box center [471, 191] width 0 height 6
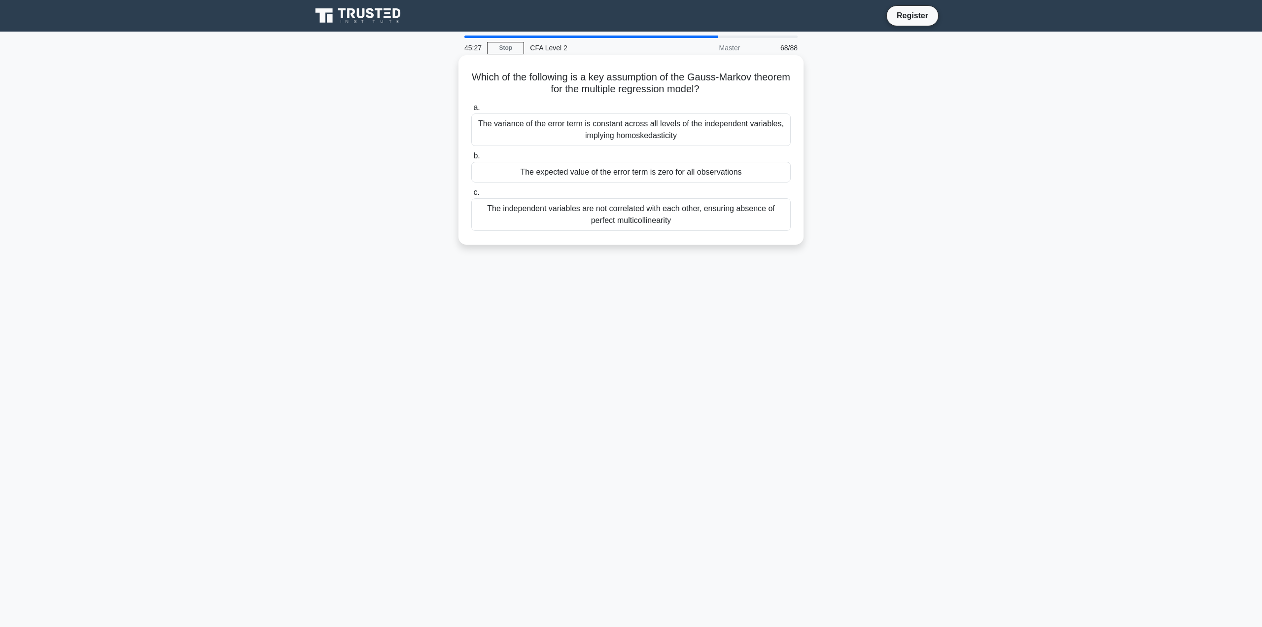
click at [751, 176] on div "The expected value of the error term is zero for all observations" at bounding box center [631, 172] width 320 height 21
click at [471, 159] on input "b. The expected value of the error term is zero for all observations" at bounding box center [471, 156] width 0 height 6
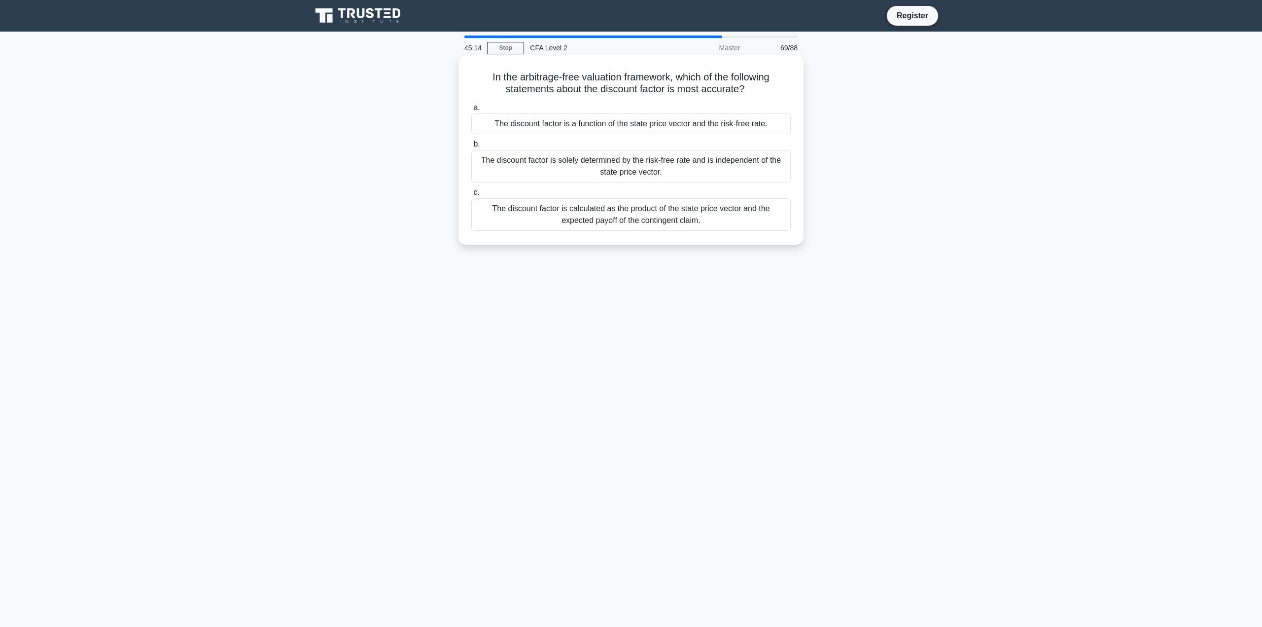
click at [759, 170] on div "The discount factor is solely determined by the risk-free rate and is independe…" at bounding box center [631, 166] width 320 height 33
click at [471, 147] on input "b. The discount factor is solely determined by the risk-free rate and is indepe…" at bounding box center [471, 144] width 0 height 6
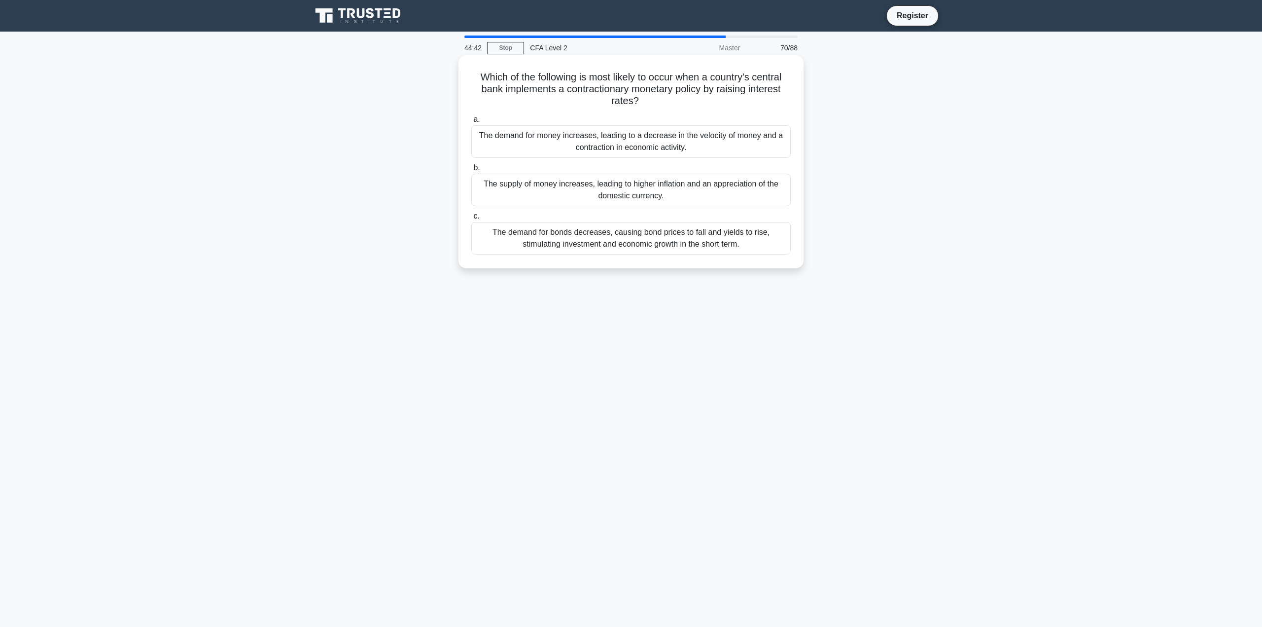
click at [758, 252] on div "The demand for bonds decreases, causing bond prices to fall and yields to rise,…" at bounding box center [631, 238] width 320 height 33
click at [471, 219] on input "c. The demand for bonds decreases, causing bond prices to fall and yields to ri…" at bounding box center [471, 216] width 0 height 6
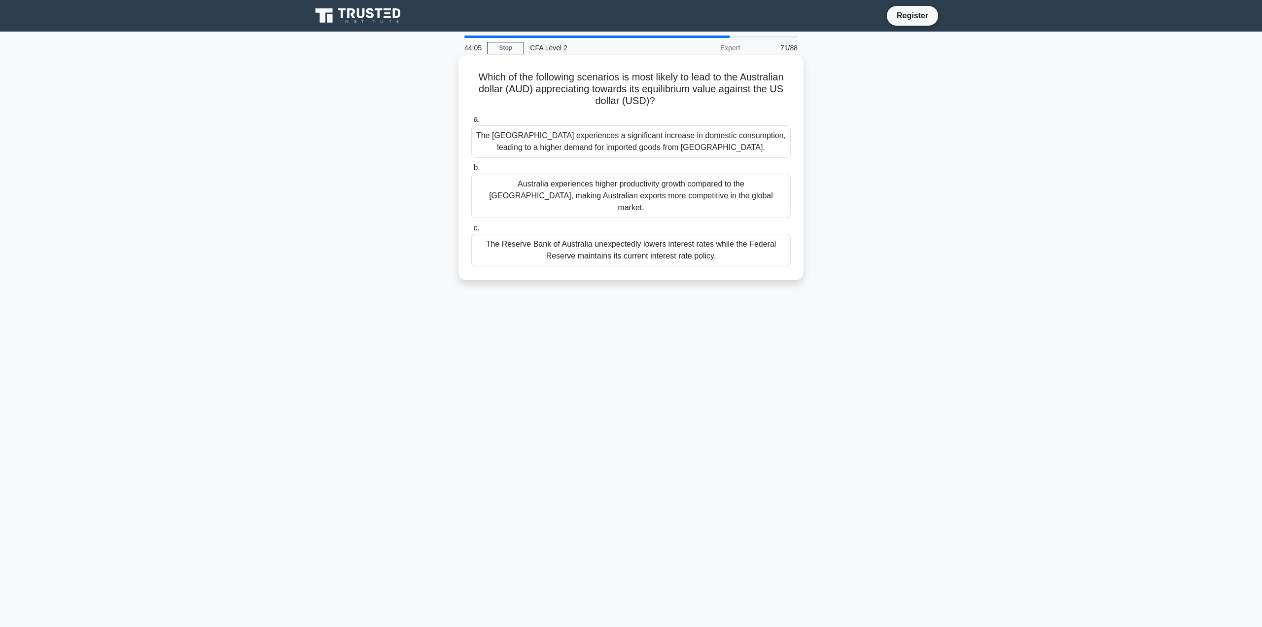
click at [738, 249] on div "The Reserve Bank of Australia unexpectedly lowers interest rates while the Fede…" at bounding box center [631, 250] width 320 height 33
click at [471, 231] on input "c. The Reserve Bank of Australia unexpectedly lowers interest rates while the F…" at bounding box center [471, 228] width 0 height 6
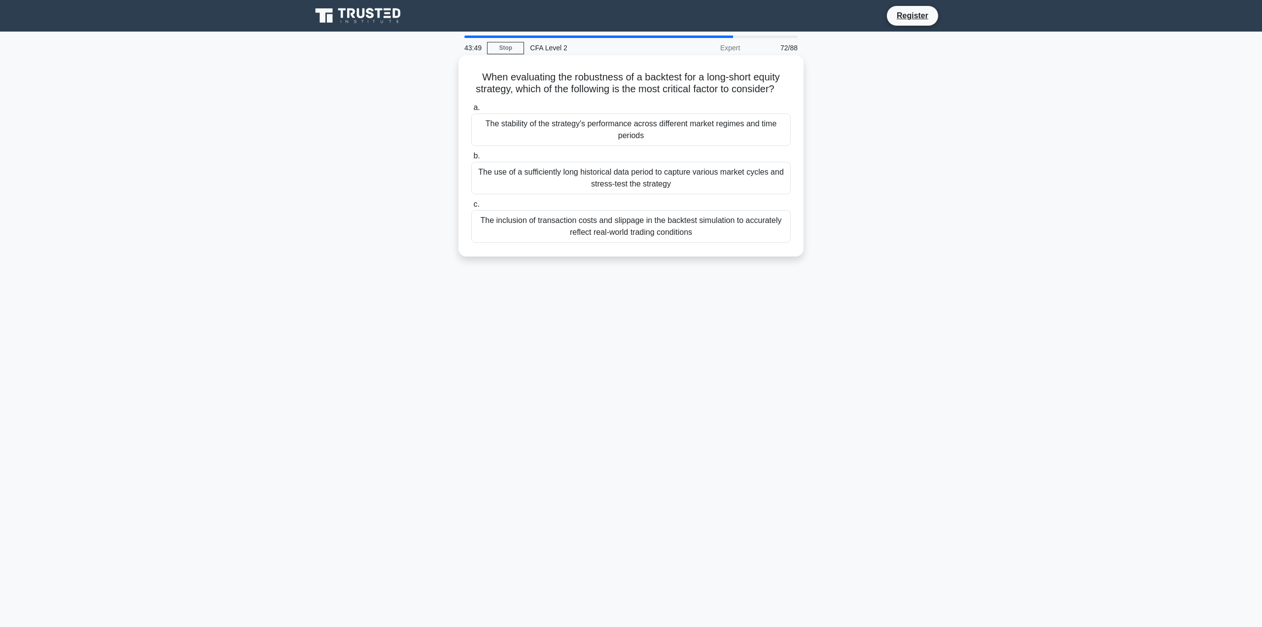
click at [717, 194] on div "The use of a sufficiently long historical data period to capture various market…" at bounding box center [631, 178] width 320 height 33
click at [471, 159] on input "b. The use of a sufficiently long historical data period to capture various mar…" at bounding box center [471, 156] width 0 height 6
click at [751, 221] on div "Investors expect future short-term rates to remain stable" at bounding box center [631, 220] width 320 height 21
click at [471, 208] on input "c. Investors expect future short-term rates to remain stable" at bounding box center [471, 204] width 0 height 6
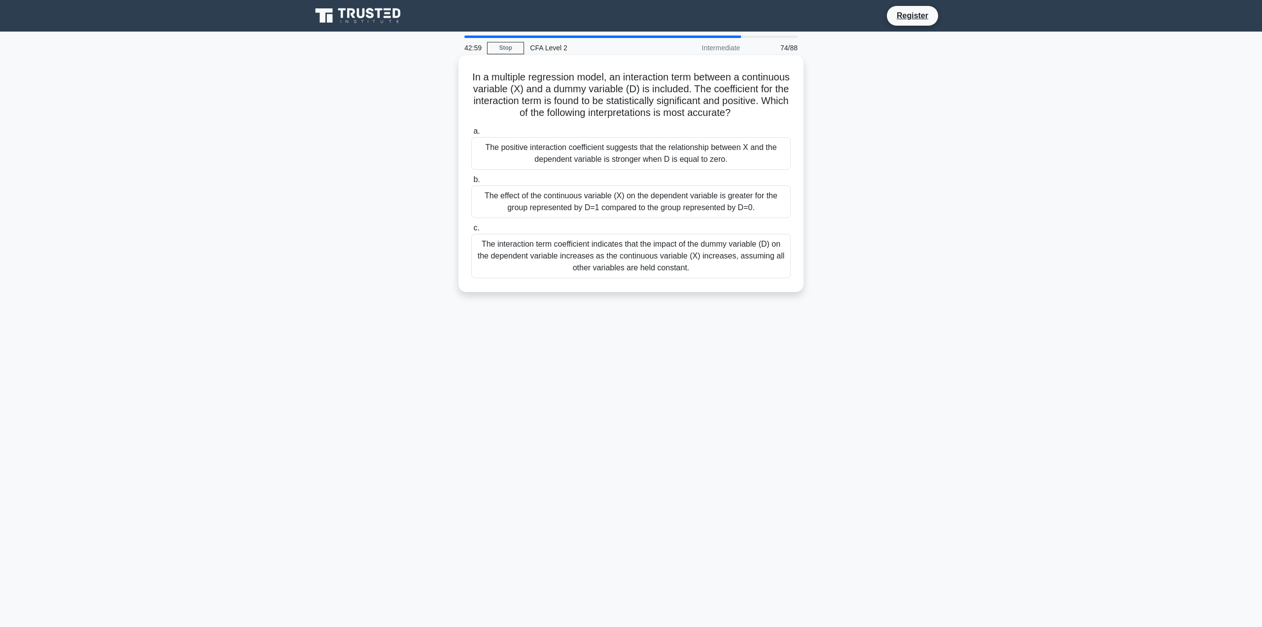
click at [778, 216] on div "The effect of the continuous variable (X) on the dependent variable is greater …" at bounding box center [631, 201] width 320 height 33
click at [471, 183] on input "b. The effect of the continuous variable (X) on the dependent variable is great…" at bounding box center [471, 180] width 0 height 6
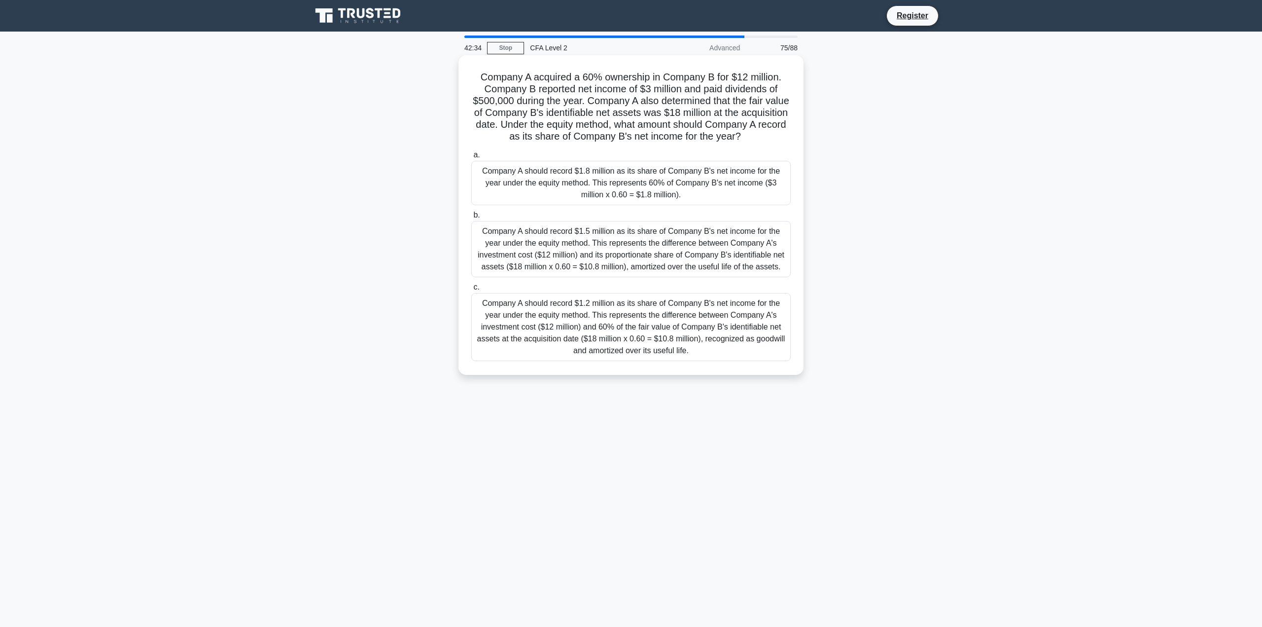
click at [770, 205] on div "Company A should record $1.8 million as its share of Company B's net income for…" at bounding box center [631, 183] width 320 height 44
click at [471, 158] on input "a. Company A should record $1.8 million as its share of Company B's net income …" at bounding box center [471, 155] width 0 height 6
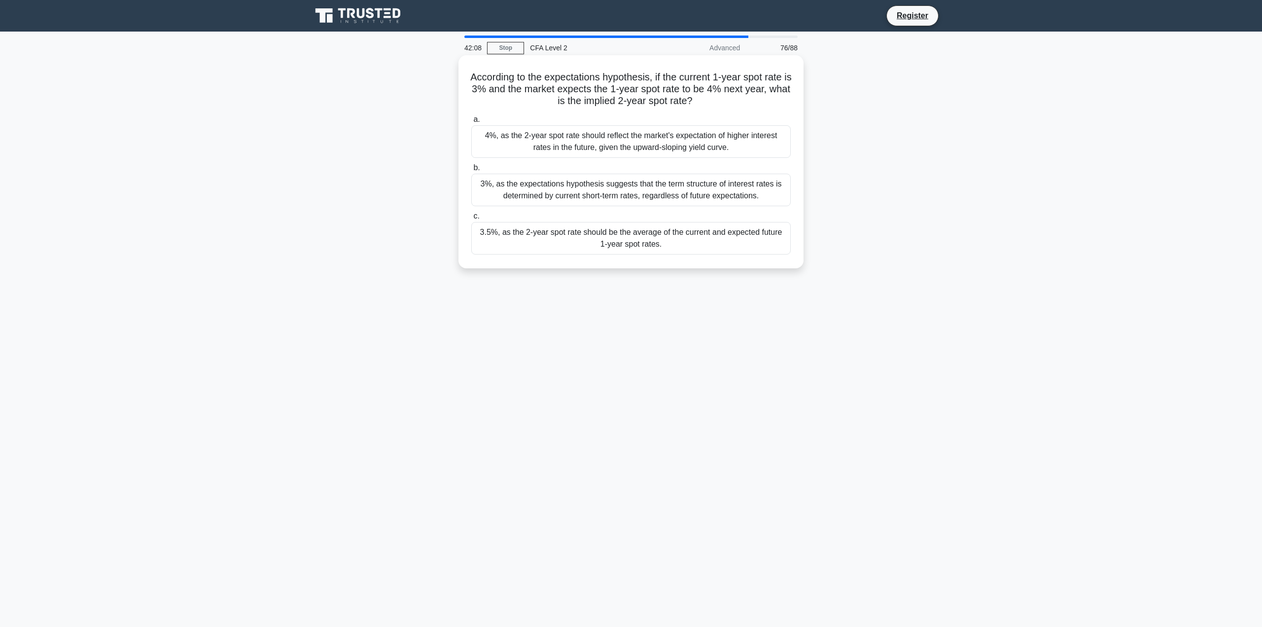
click at [773, 242] on div "3.5%, as the 2-year spot rate should be the average of the current and expected…" at bounding box center [631, 238] width 320 height 33
click at [471, 219] on input "c. 3.5%, as the 2-year spot rate should be the average of the current and expec…" at bounding box center [471, 216] width 0 height 6
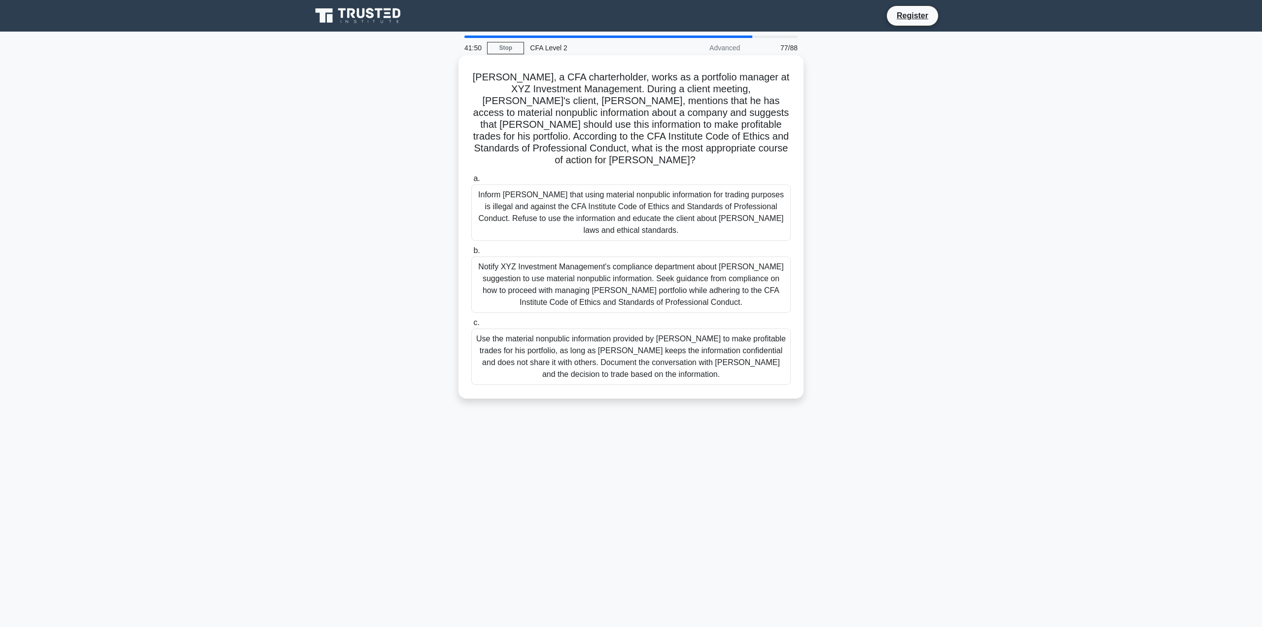
click at [731, 217] on div "Inform Mr. Johnson that using material nonpublic information for trading purpos…" at bounding box center [631, 212] width 320 height 56
click at [471, 182] on input "a. Inform Mr. Johnson that using material nonpublic information for trading pur…" at bounding box center [471, 179] width 0 height 6
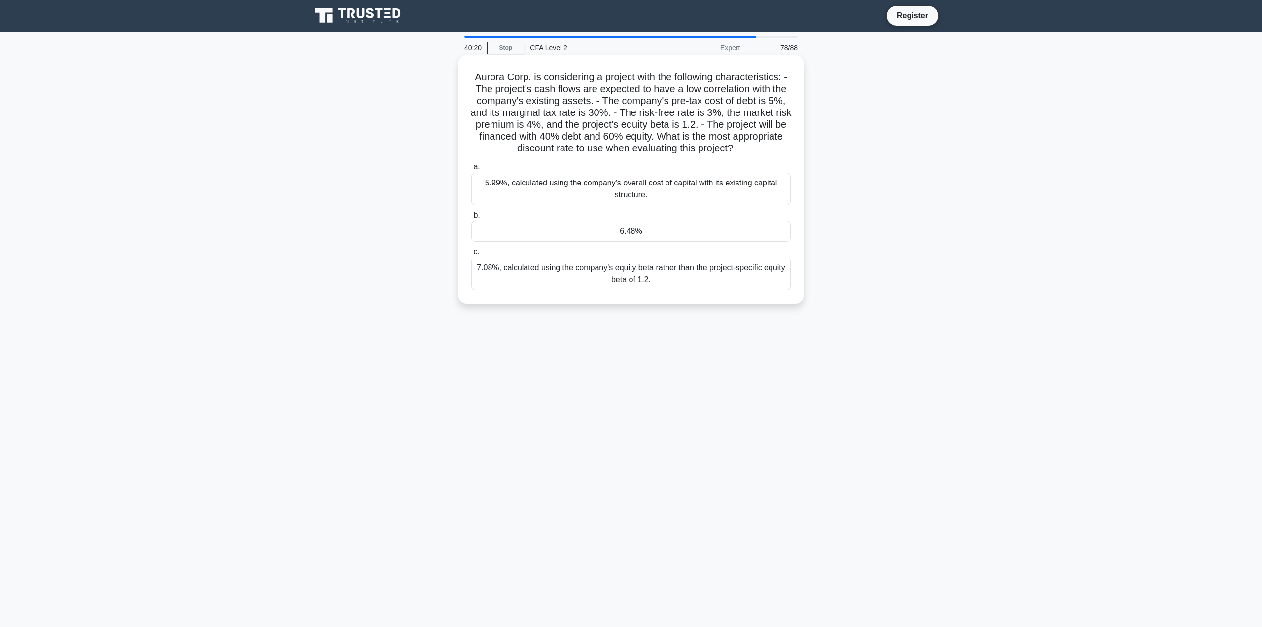
click at [741, 192] on div "5.99%, calculated using the company's overall cost of capital with its existing…" at bounding box center [631, 189] width 320 height 33
click at [471, 170] on input "a. 5.99%, calculated using the company's overall cost of capital with its exist…" at bounding box center [471, 167] width 0 height 6
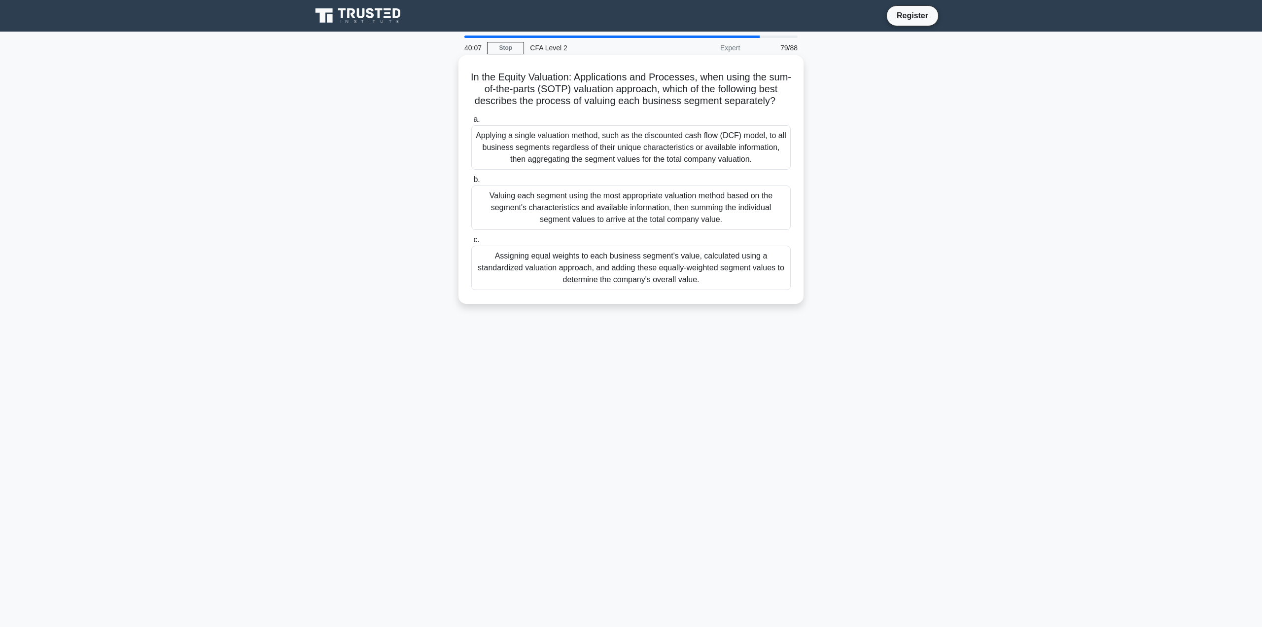
click at [748, 227] on div "Valuing each segment using the most appropriate valuation method based on the s…" at bounding box center [631, 207] width 320 height 44
click at [471, 183] on input "b. Valuing each segment using the most appropriate valuation method based on th…" at bounding box center [471, 180] width 0 height 6
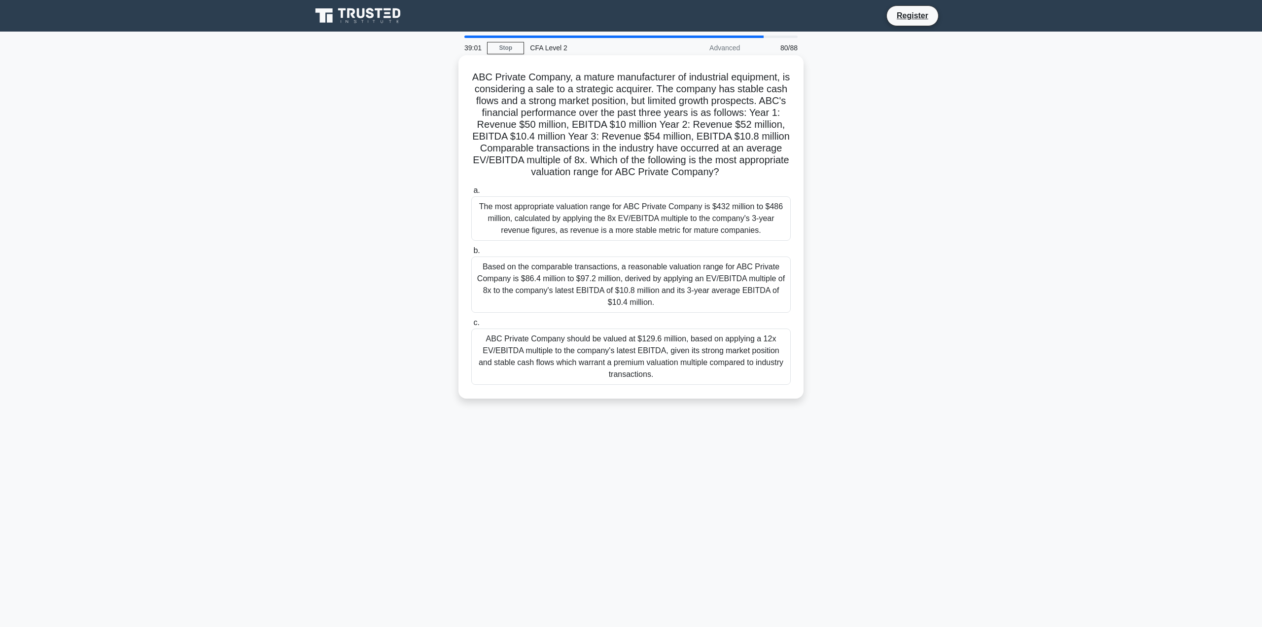
click at [727, 289] on div "Based on the comparable transactions, a reasonable valuation range for ABC Priv…" at bounding box center [631, 284] width 320 height 56
click at [471, 254] on input "b. Based on the comparable transactions, a reasonable valuation range for ABC P…" at bounding box center [471, 251] width 0 height 6
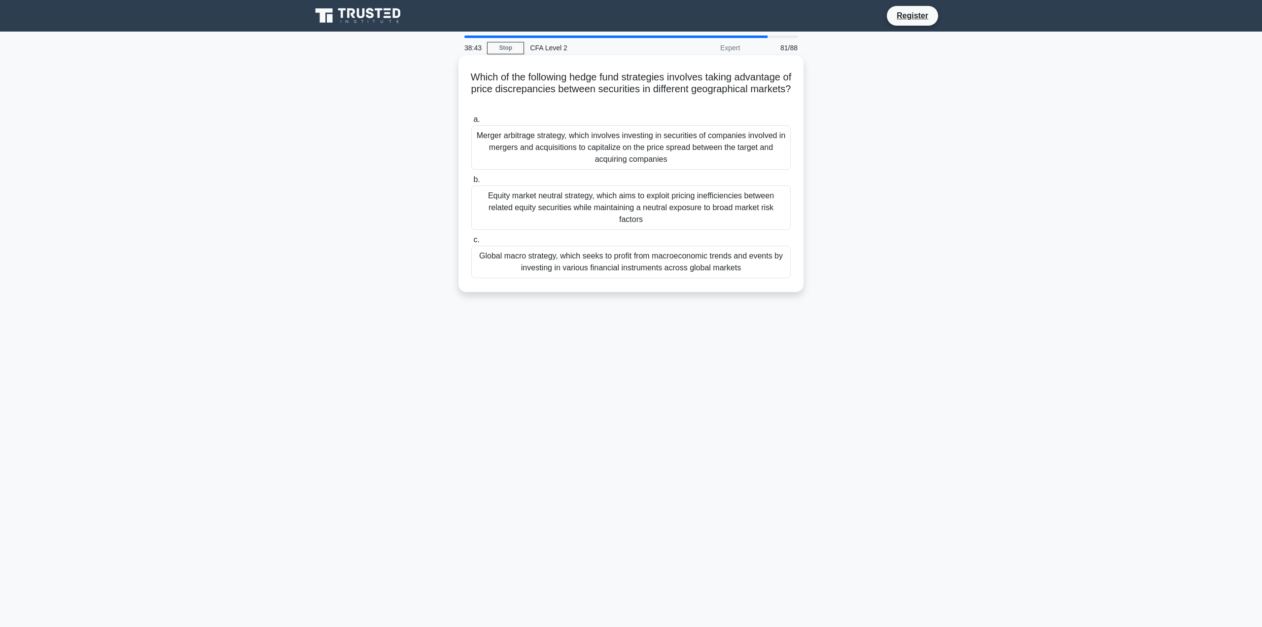
click at [769, 202] on div "Equity market neutral strategy, which aims to exploit pricing inefficiencies be…" at bounding box center [631, 207] width 320 height 44
click at [471, 183] on input "b. Equity market neutral strategy, which aims to exploit pricing inefficiencies…" at bounding box center [471, 180] width 0 height 6
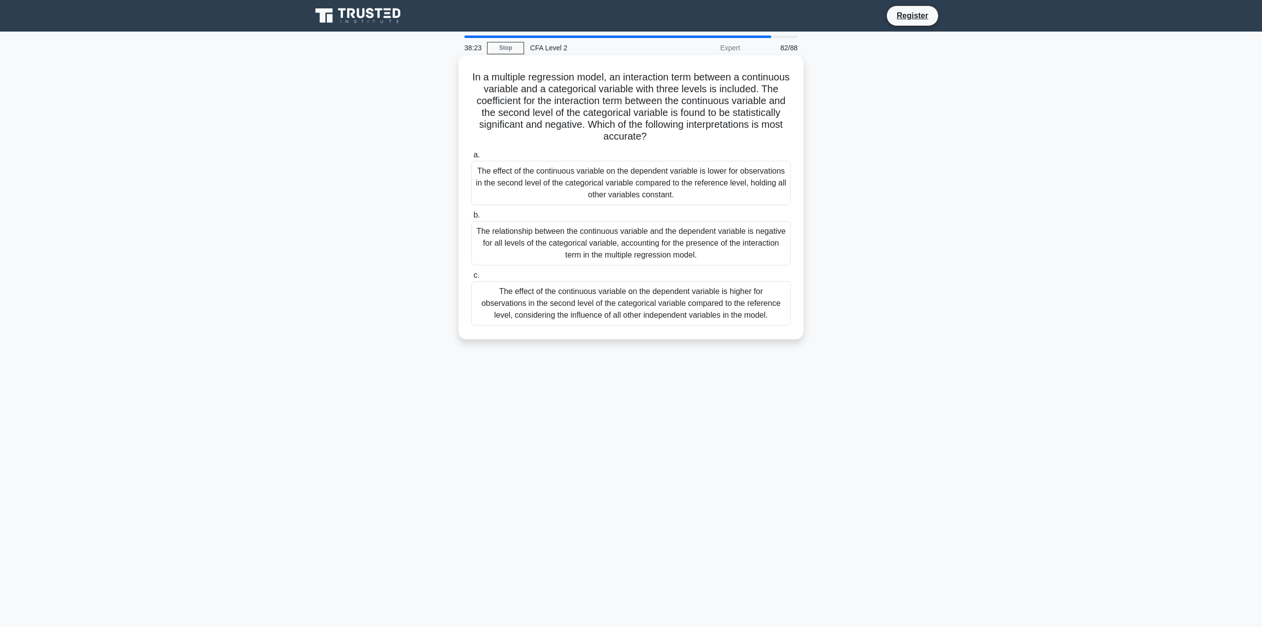
click at [744, 191] on div "The effect of the continuous variable on the dependent variable is lower for ob…" at bounding box center [631, 183] width 320 height 44
click at [471, 158] on input "a. The effect of the continuous variable on the dependent variable is lower for…" at bounding box center [471, 155] width 0 height 6
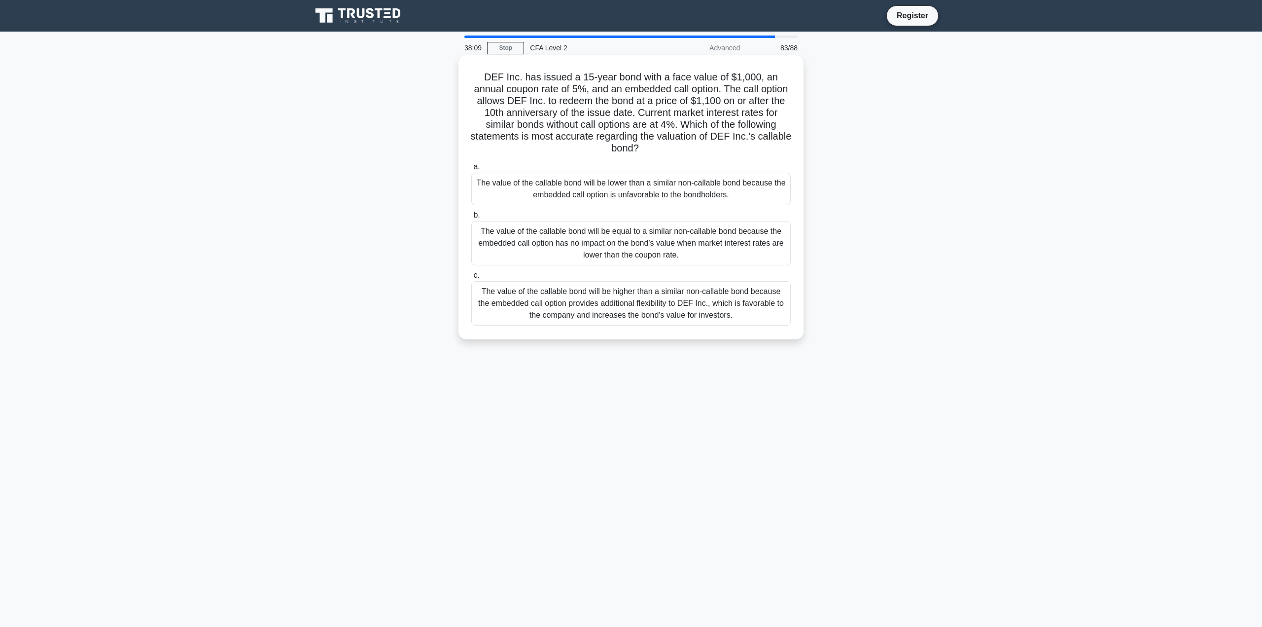
click at [741, 196] on div "The value of the callable bond will be lower than a similar non-callable bond b…" at bounding box center [631, 189] width 320 height 33
click at [471, 170] on input "a. The value of the callable bond will be lower than a similar non-callable bon…" at bounding box center [471, 167] width 0 height 6
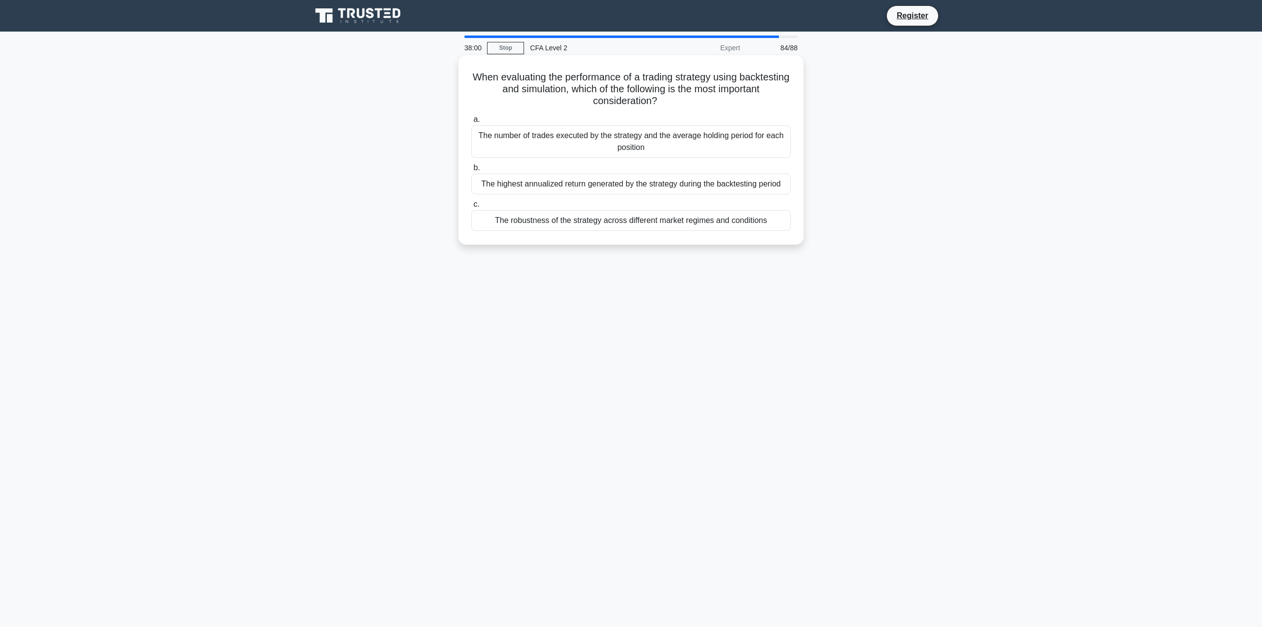
click at [753, 227] on div "The robustness of the strategy across different market regimes and conditions" at bounding box center [631, 220] width 320 height 21
click at [471, 208] on input "c. The robustness of the strategy across different market regimes and conditions" at bounding box center [471, 204] width 0 height 6
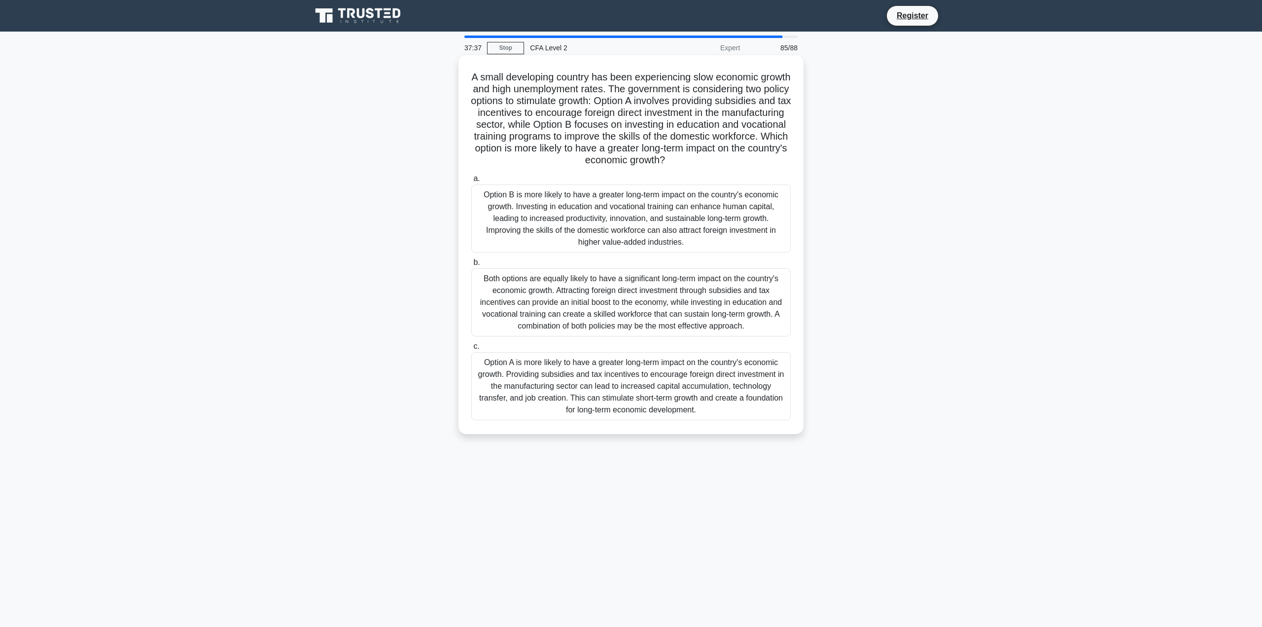
click at [750, 302] on div "Both options are equally likely to have a significant long-term impact on the c…" at bounding box center [631, 302] width 320 height 68
click at [471, 266] on input "b. Both options are equally likely to have a significant long-term impact on th…" at bounding box center [471, 262] width 0 height 6
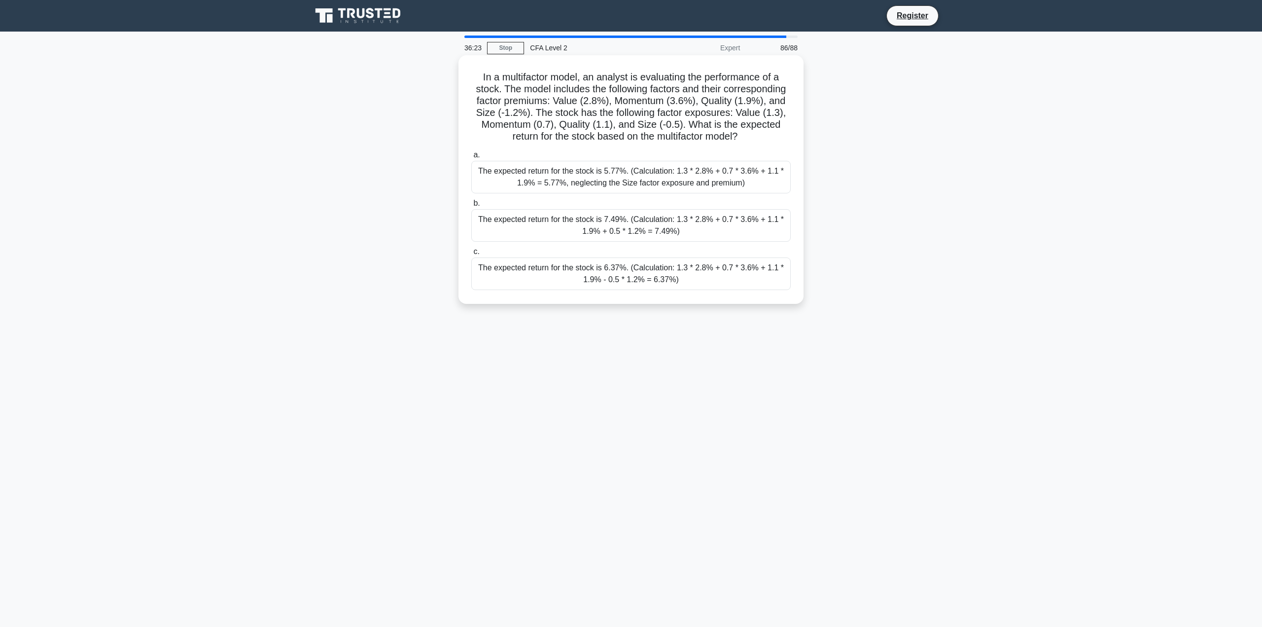
click at [773, 242] on div "The expected return for the stock is 7.49%. (Calculation: 1.3 * 2.8% + 0.7 * 3.…" at bounding box center [631, 225] width 320 height 33
click at [471, 207] on input "b. The expected return for the stock is 7.49%. (Calculation: 1.3 * 2.8% + 0.7 *…" at bounding box center [471, 203] width 0 height 6
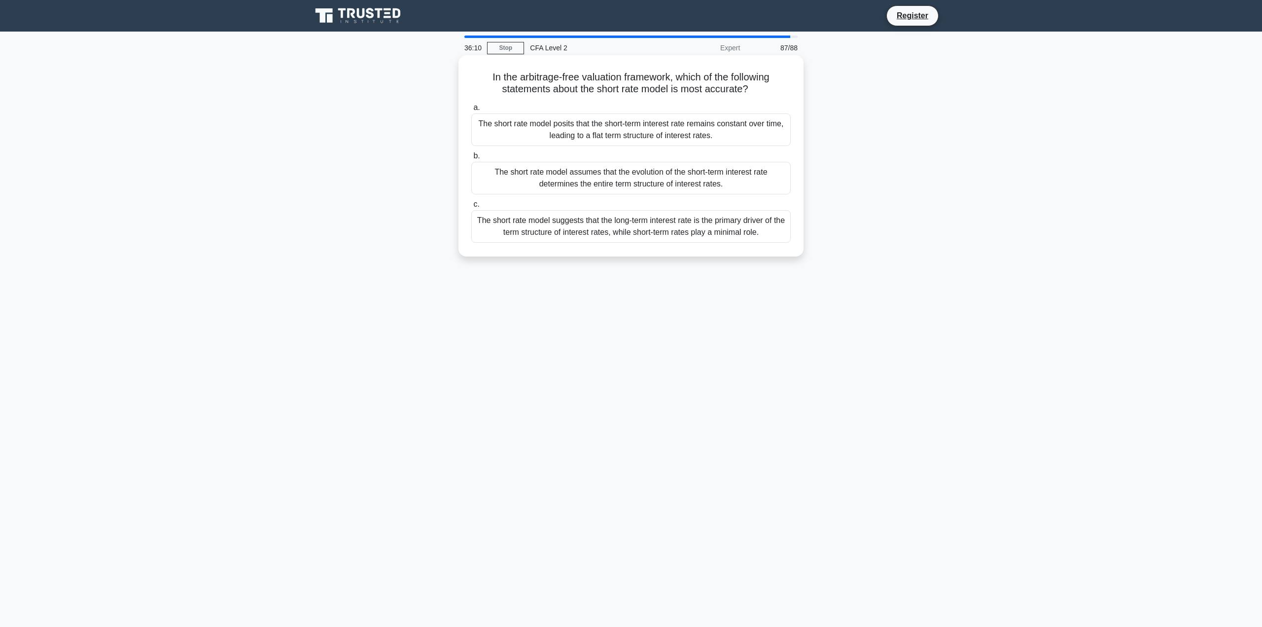
click at [751, 188] on div "The short rate model assumes that the evolution of the short-term interest rate…" at bounding box center [631, 178] width 320 height 33
click at [471, 159] on input "b. The short rate model assumes that the evolution of the short-term interest r…" at bounding box center [471, 156] width 0 height 6
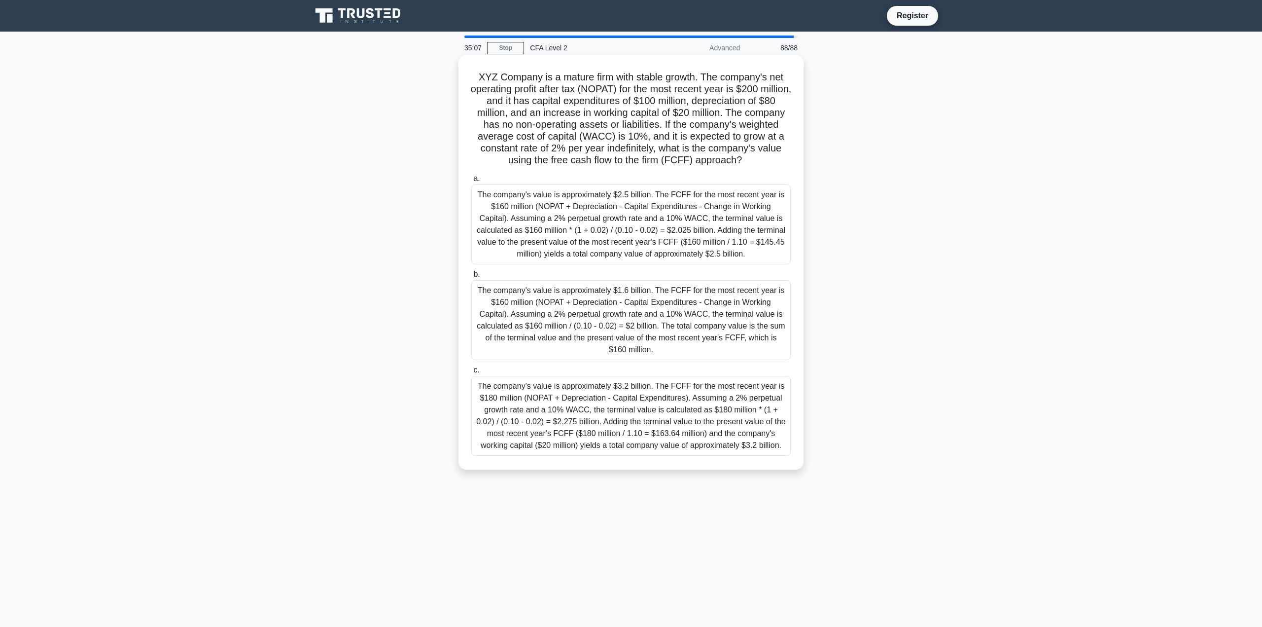
click at [774, 333] on div "The company's value is approximately $1.6 billion. The FCFF for the most recent…" at bounding box center [631, 320] width 320 height 80
click at [471, 278] on input "b. The company's value is approximately $1.6 billion. The FCFF for the most rec…" at bounding box center [471, 274] width 0 height 6
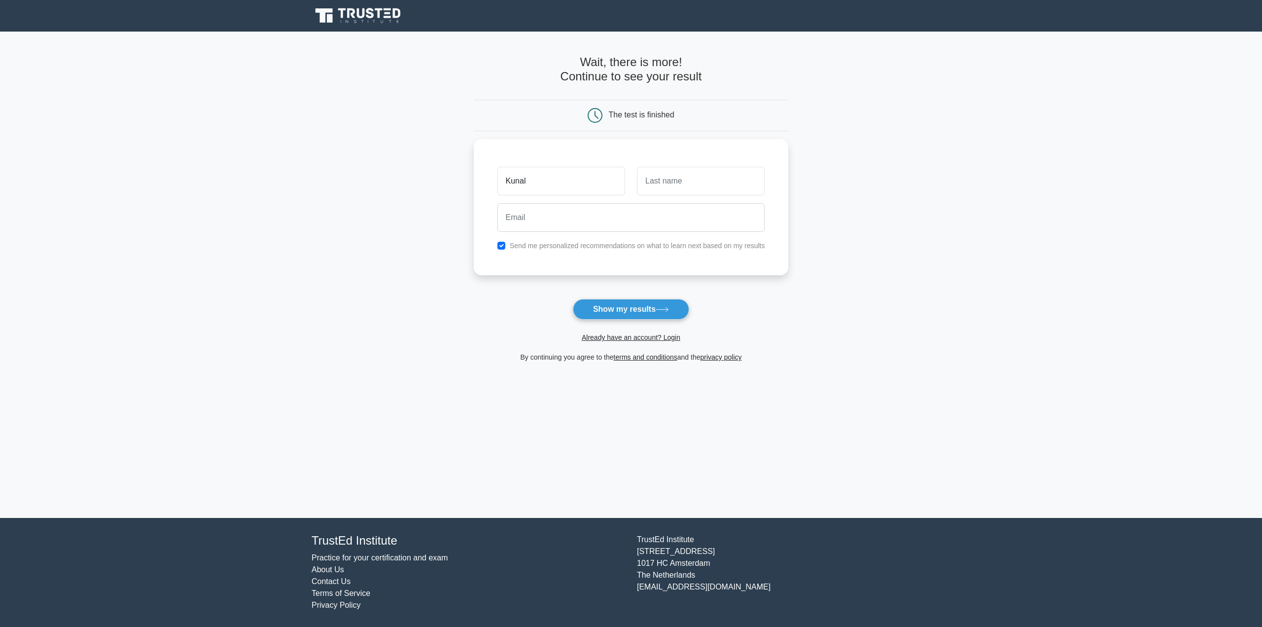
type input "Kunal"
type input "[PERSON_NAME]"
type input "kunal"
click at [823, 268] on main "Wait, there is more! Continue to see your result The test is finished Kunal Tok…" at bounding box center [631, 275] width 1262 height 486
click at [502, 244] on input "checkbox" at bounding box center [502, 243] width 8 height 8
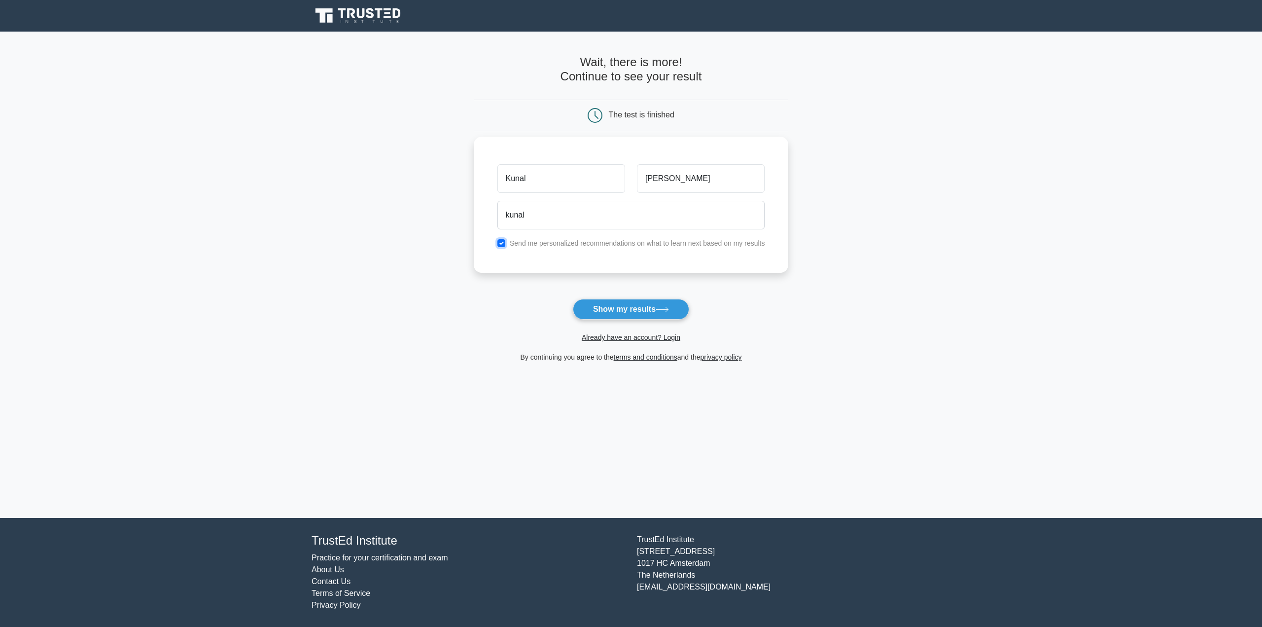
checkbox input "false"
click at [555, 217] on input "kunal" at bounding box center [632, 215] width 268 height 29
type input "kunaltokas3@gmail.com"
click at [630, 307] on button "Show my results" at bounding box center [631, 309] width 116 height 21
